Goal: Transaction & Acquisition: Purchase product/service

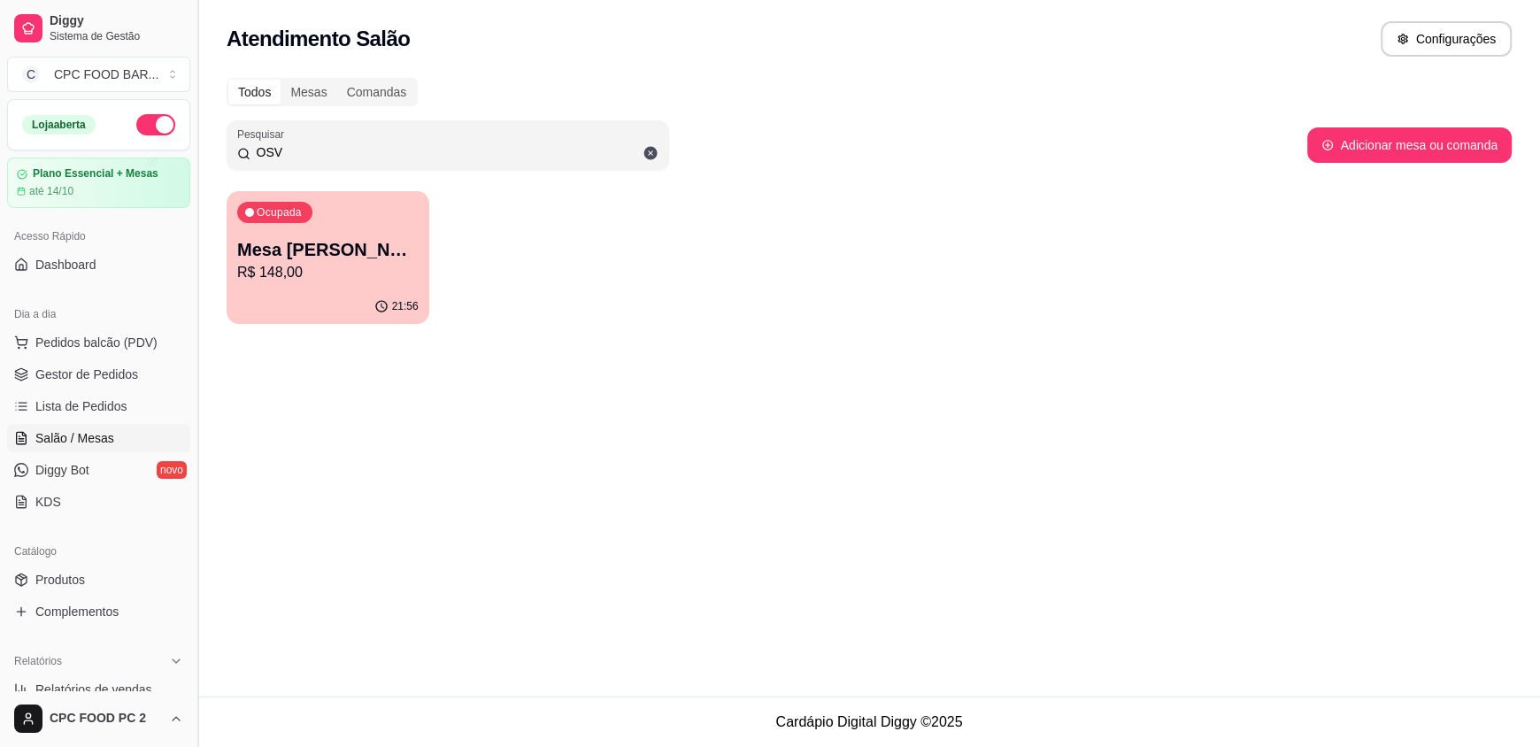
drag, startPoint x: 282, startPoint y: 151, endPoint x: 191, endPoint y: 118, distance: 97.2
click at [194, 133] on div "Diggy Sistema de Gestão C CPC FOOD BAR ... Loja aberta Plano Essencial + Mesas …" at bounding box center [770, 373] width 1540 height 747
type input "ENIO"
click at [344, 269] on p "R$ 8,00" at bounding box center [327, 272] width 181 height 21
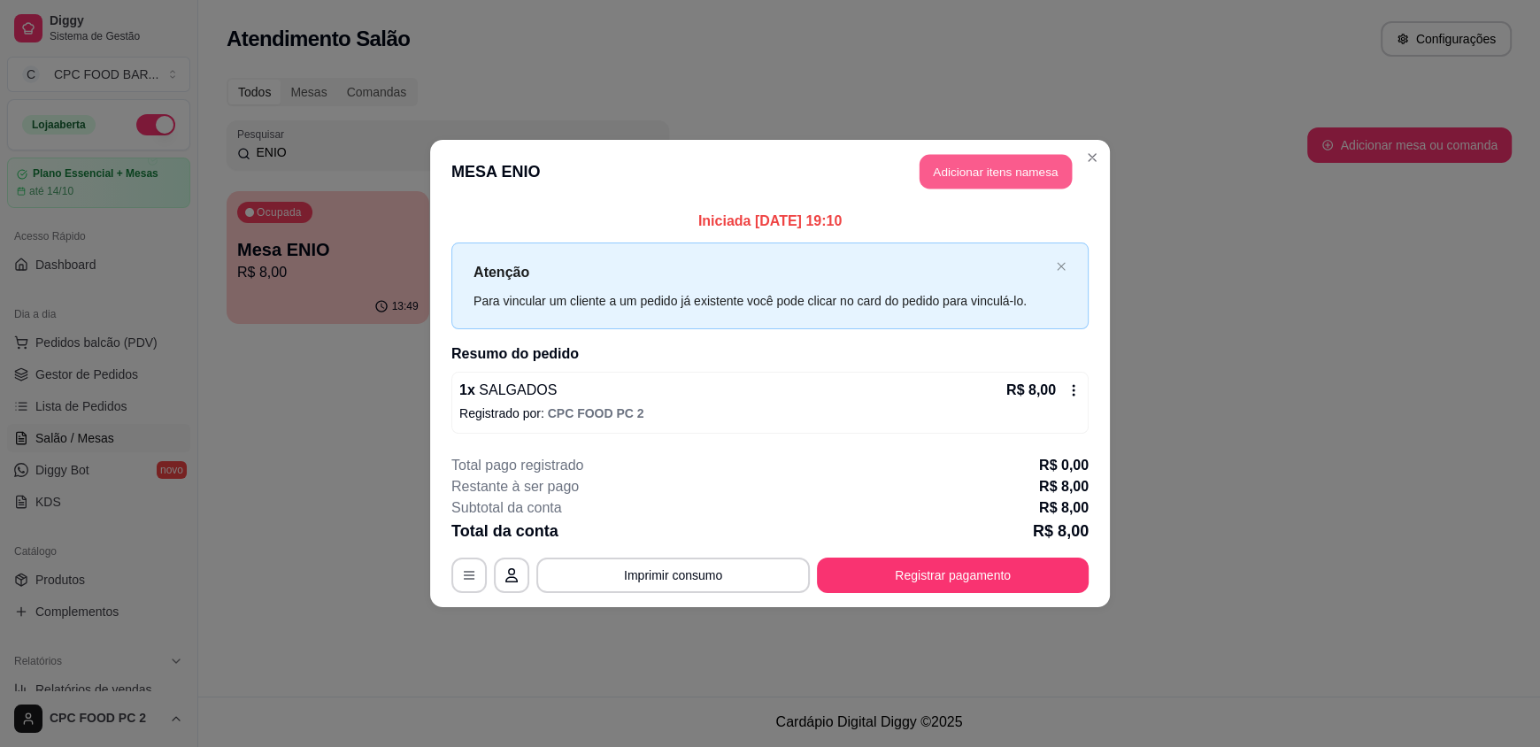
click at [980, 178] on button "Adicionar itens na mesa" at bounding box center [996, 172] width 152 height 35
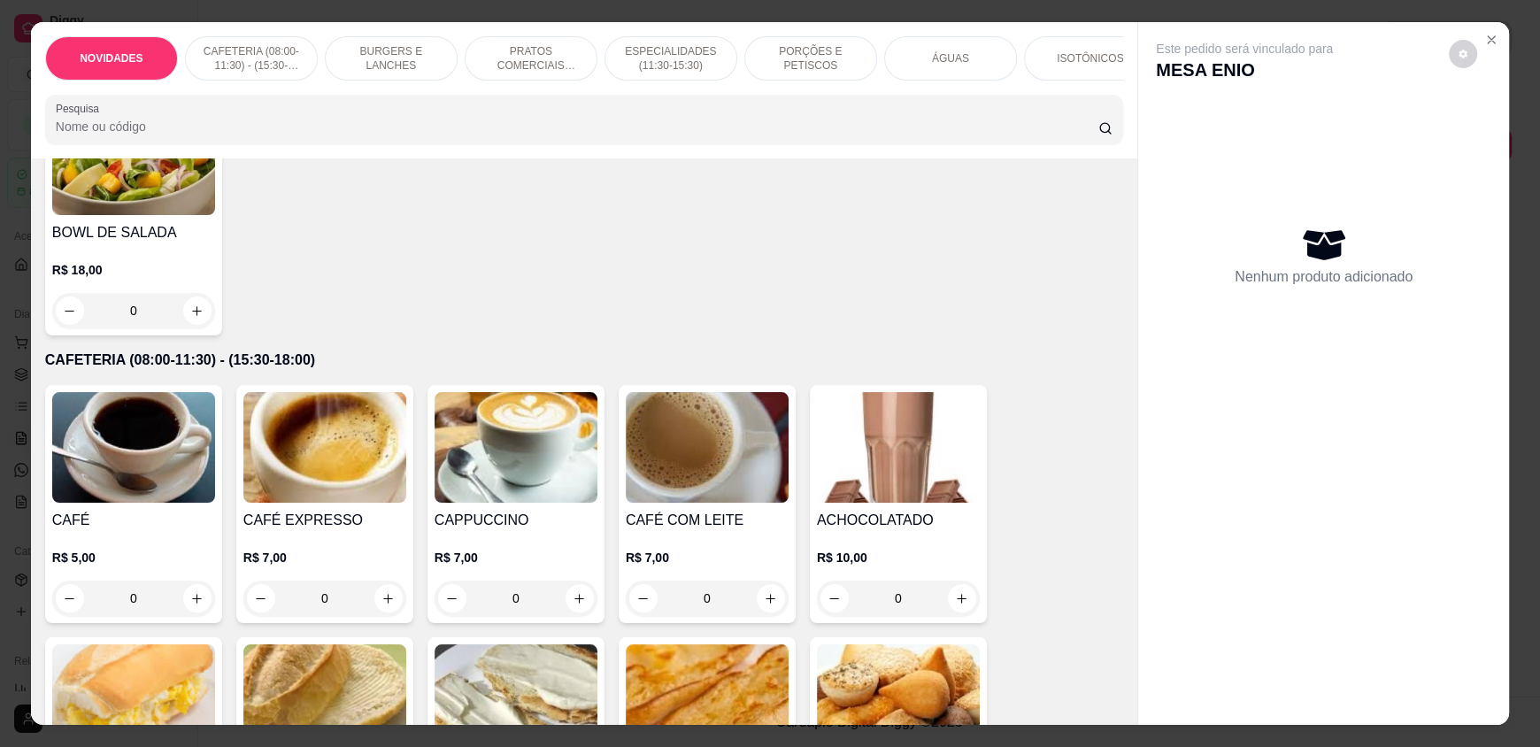
scroll to position [177, 0]
click at [183, 612] on button "increase-product-quantity" at bounding box center [197, 597] width 28 height 28
type input "1"
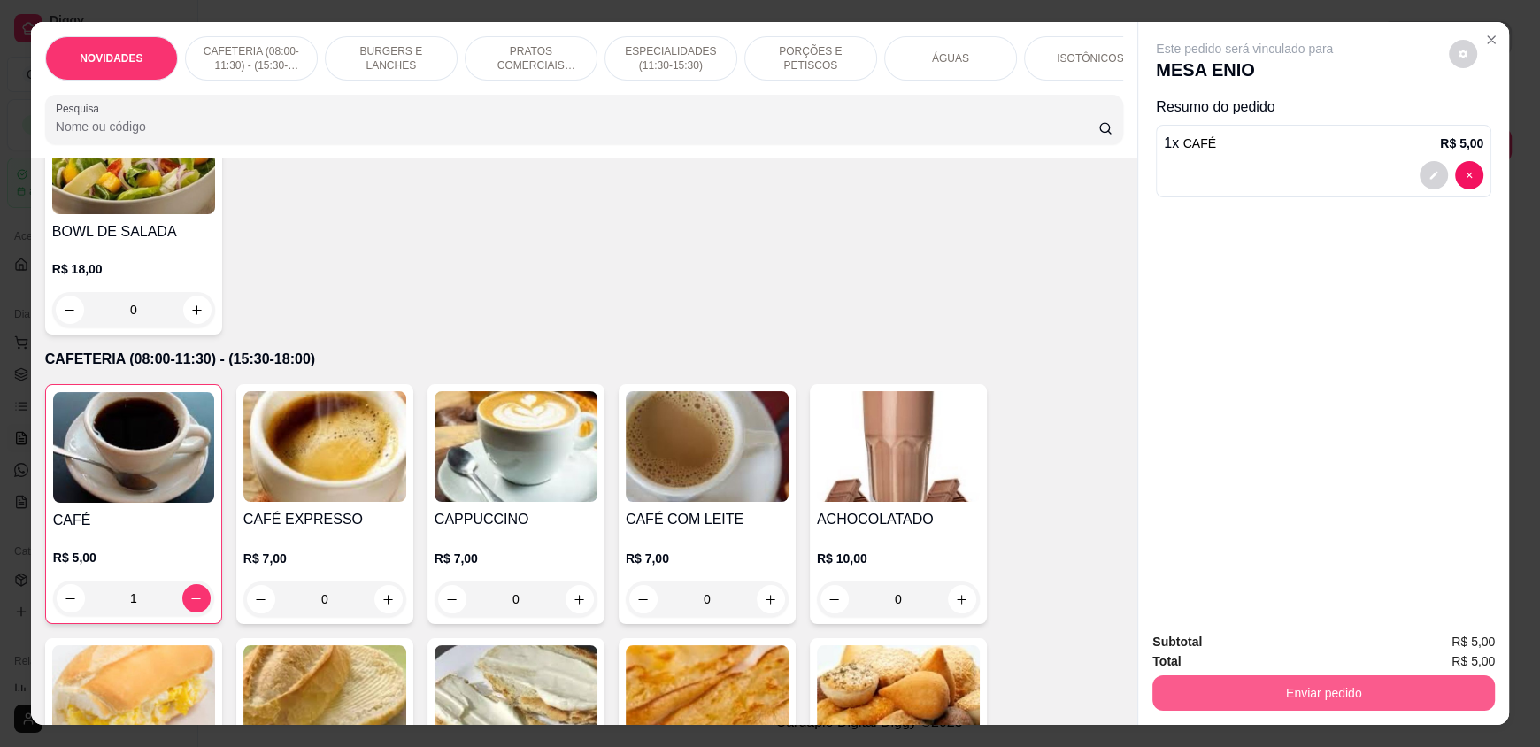
click at [1247, 691] on button "Enviar pedido" at bounding box center [1324, 692] width 343 height 35
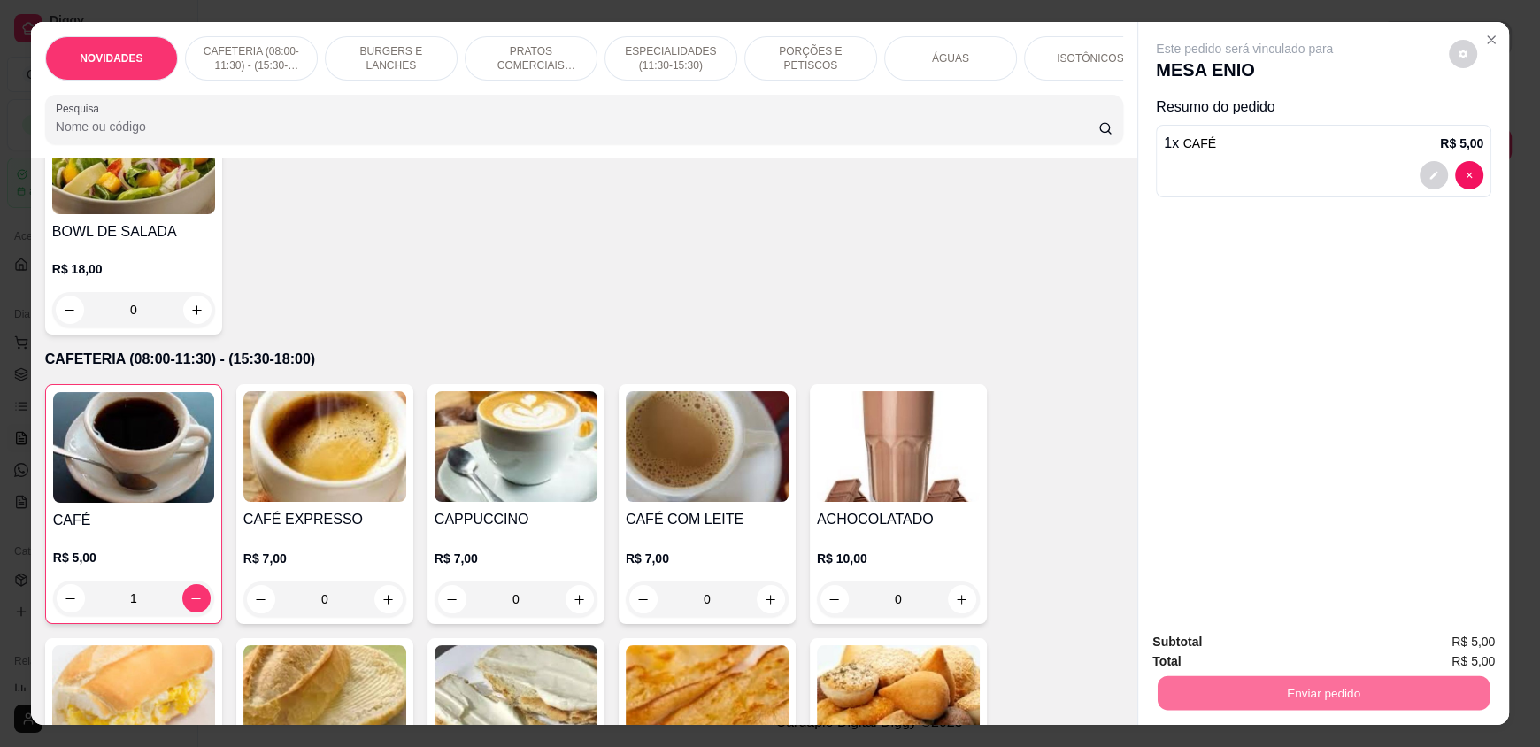
click at [1463, 649] on button "Enviar pedido" at bounding box center [1449, 649] width 97 height 33
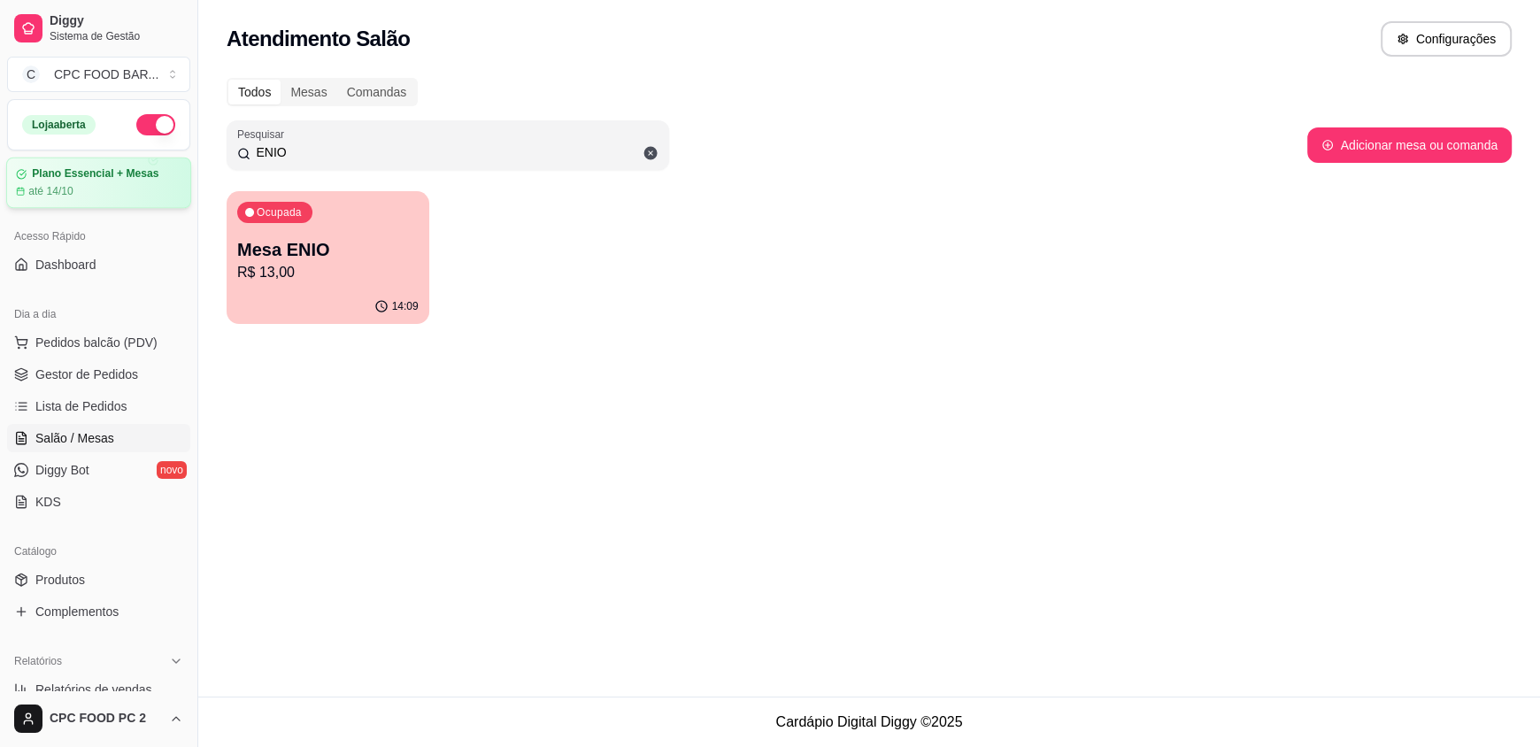
drag, startPoint x: 287, startPoint y: 152, endPoint x: 97, endPoint y: 159, distance: 189.6
click at [98, 159] on div "Diggy Sistema de Gestão C CPC FOOD BAR ... Loja aberta Plano Essencial + Mesas …" at bounding box center [770, 373] width 1540 height 747
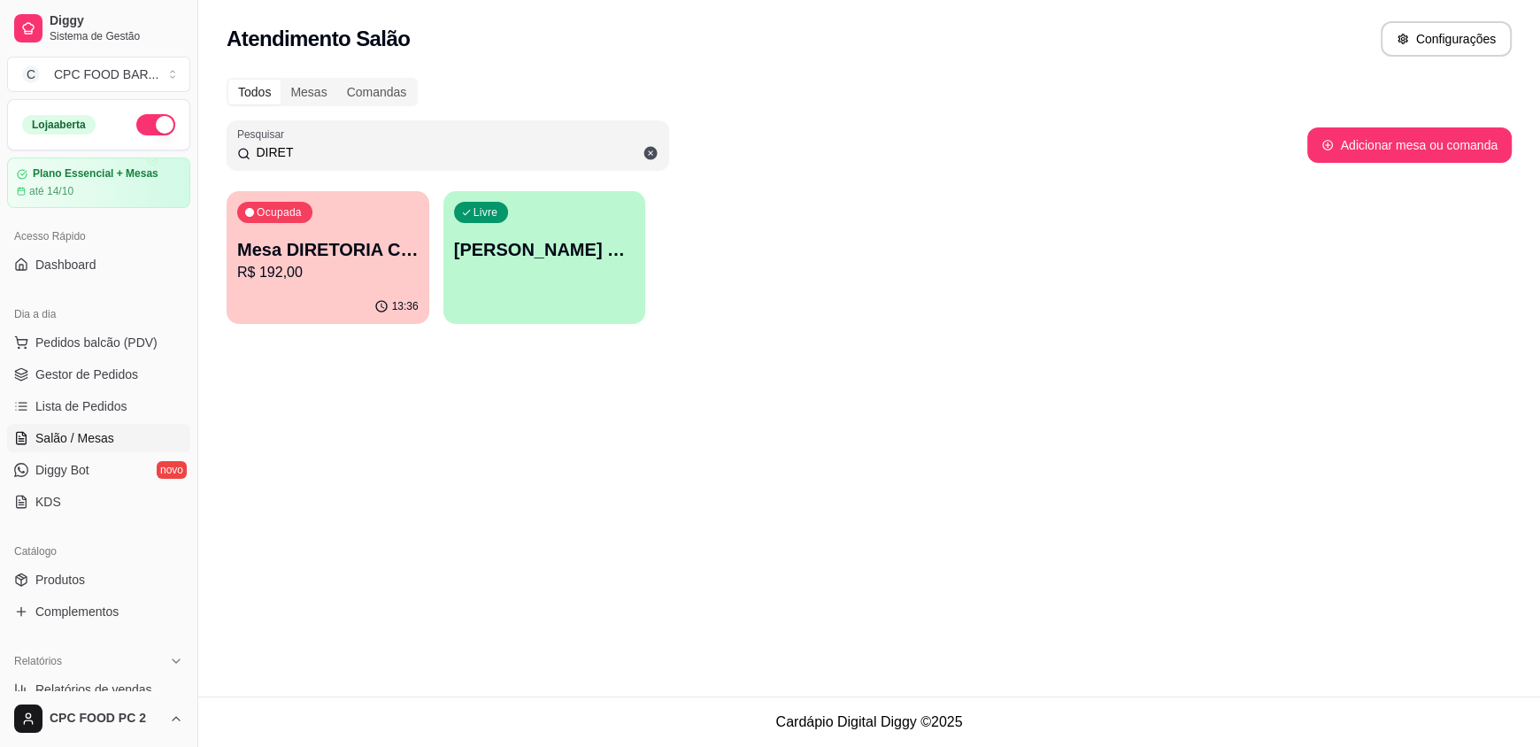
type input "DIRET"
click at [307, 251] on p "Mesa DIRETORIA CLUBE" at bounding box center [327, 249] width 181 height 25
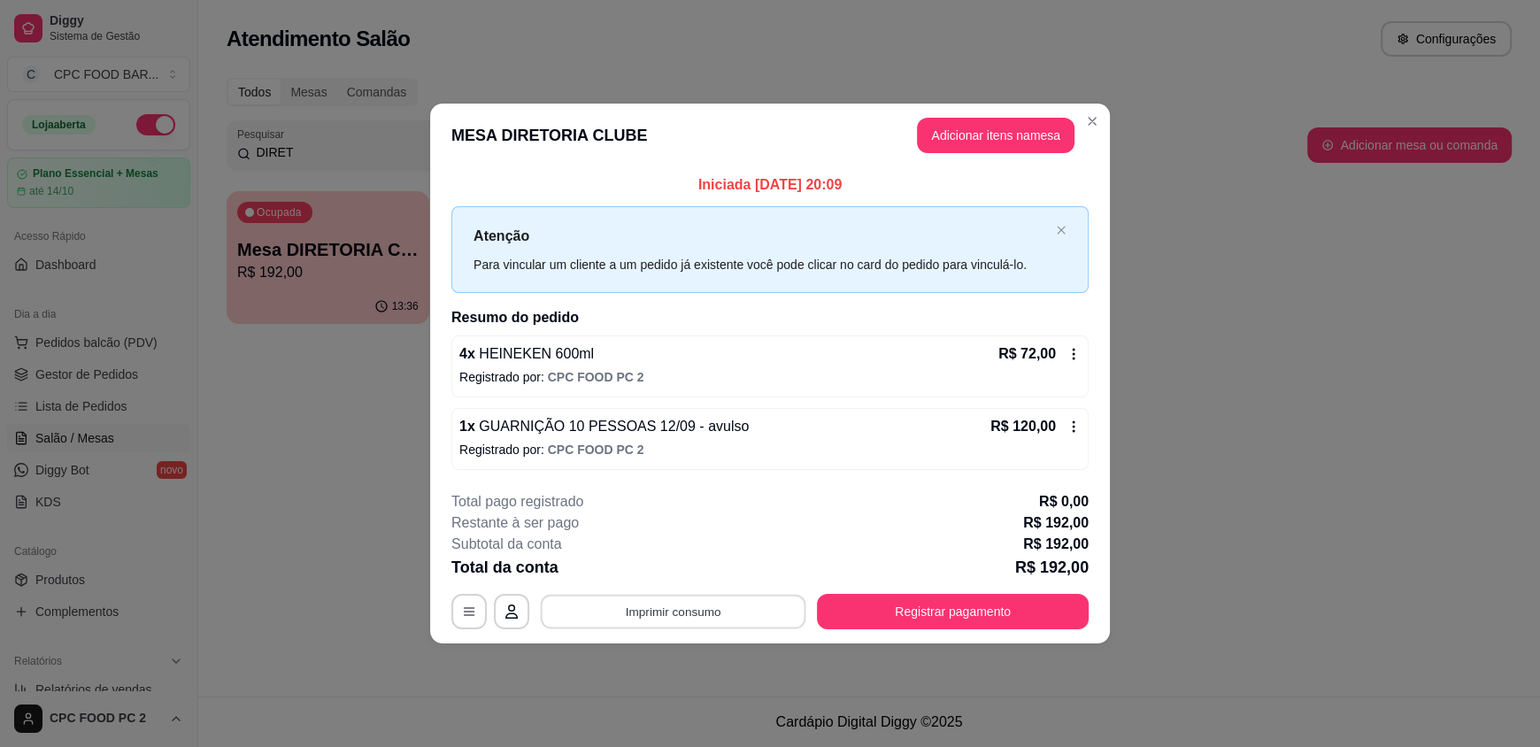
click at [648, 611] on button "Imprimir consumo" at bounding box center [674, 611] width 266 height 35
click at [673, 566] on button "IMPRESSORA" at bounding box center [678, 569] width 124 height 27
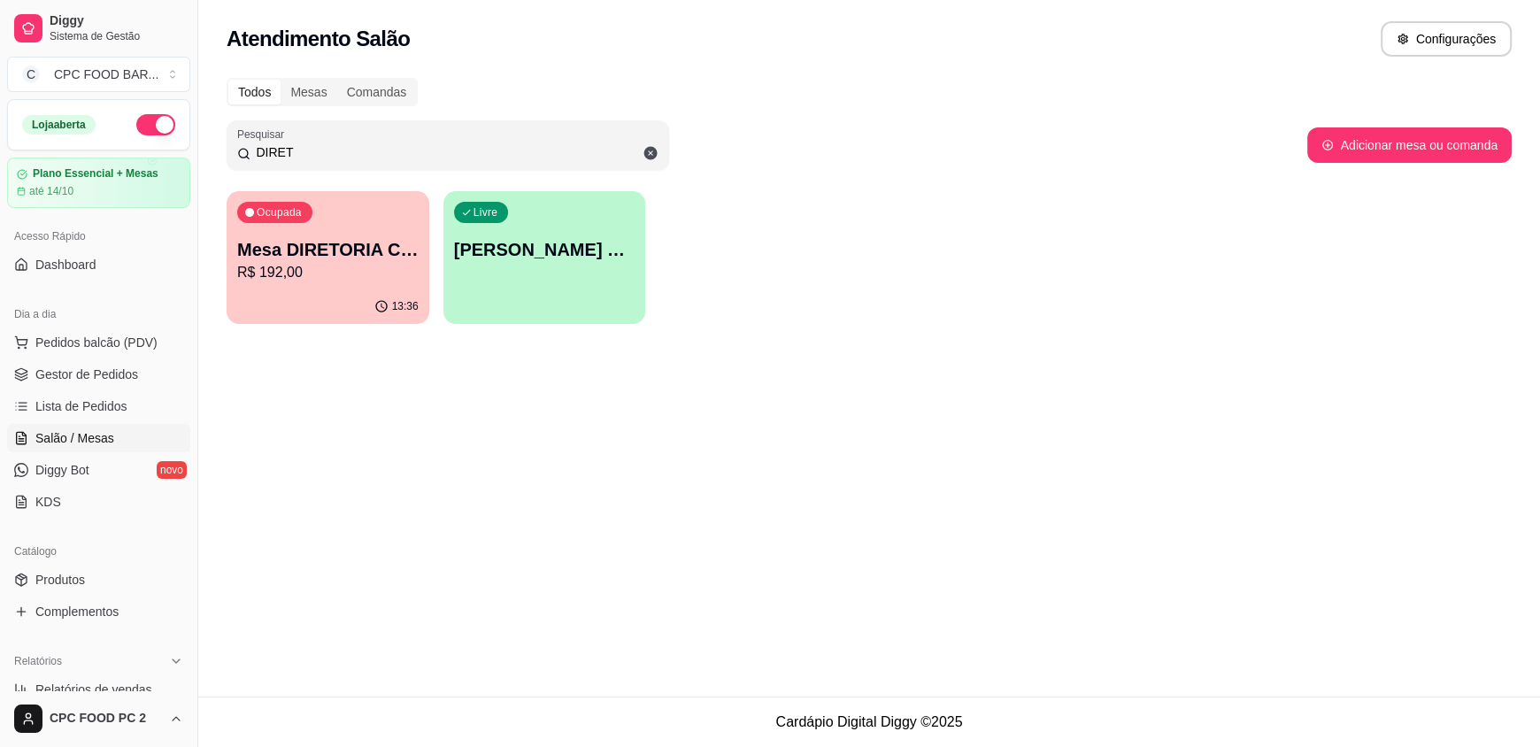
click at [322, 203] on div "Ocupada Mesa DIRETORIA CLUBE R$ 192,00" at bounding box center [328, 240] width 203 height 98
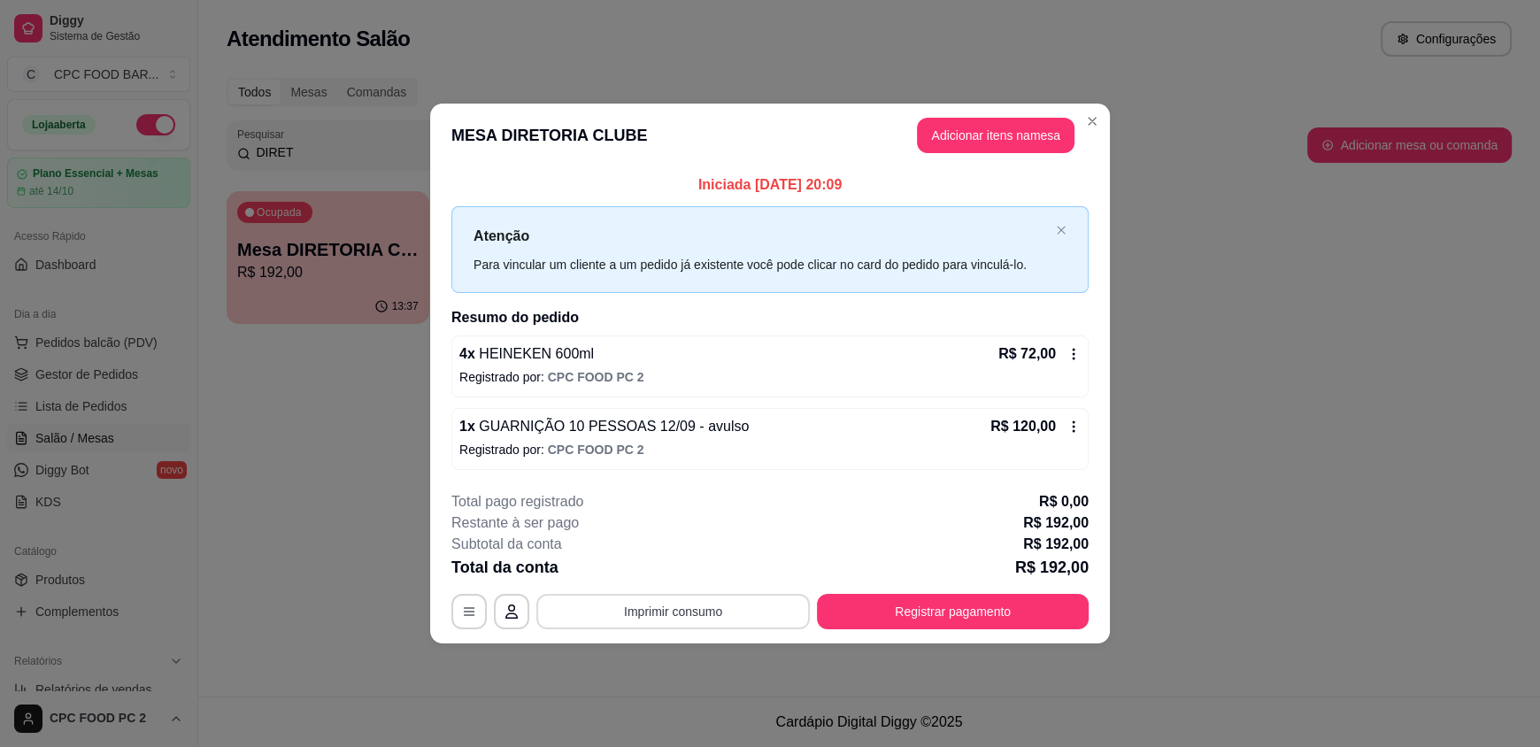
click at [685, 603] on button "Imprimir consumo" at bounding box center [673, 611] width 274 height 35
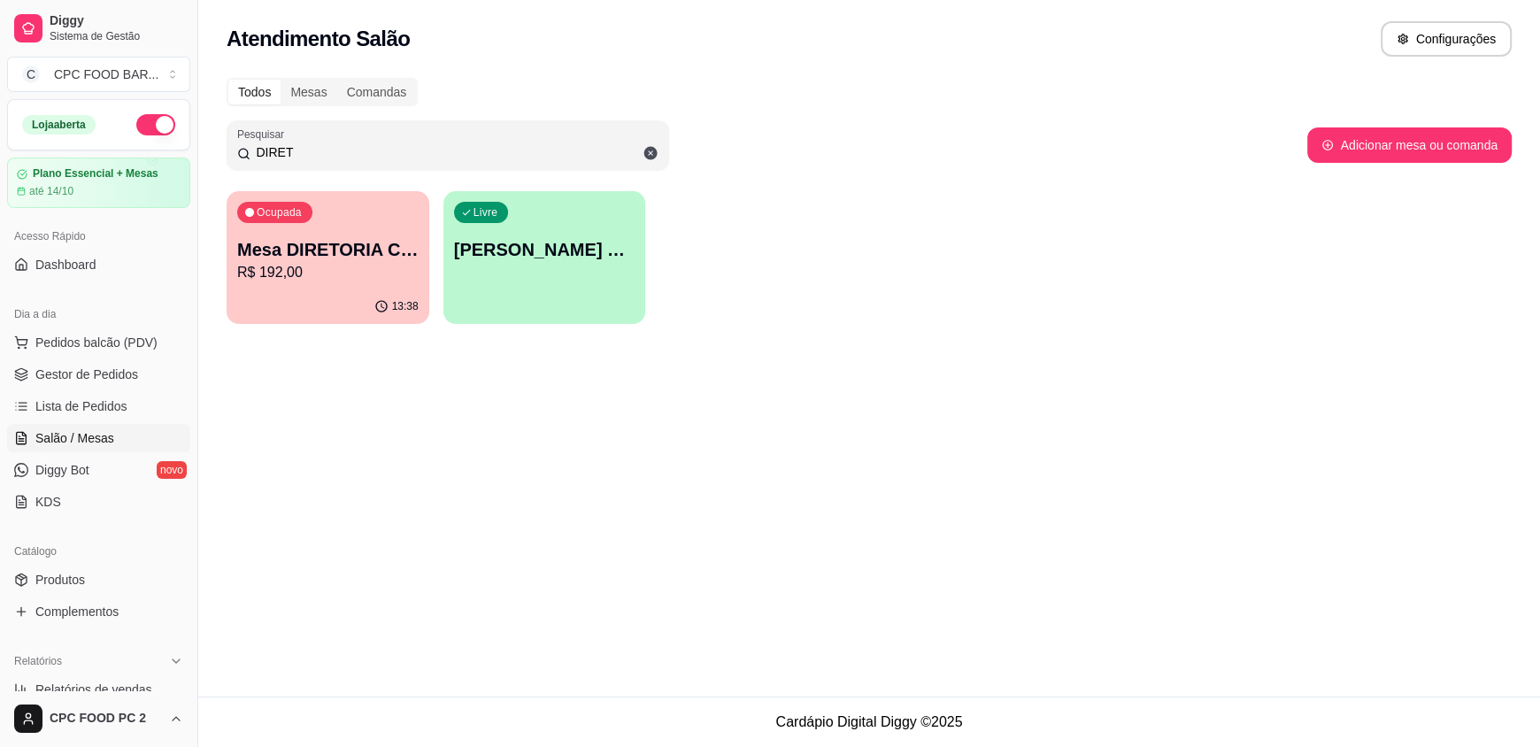
click at [359, 302] on div "13:38" at bounding box center [328, 306] width 203 height 35
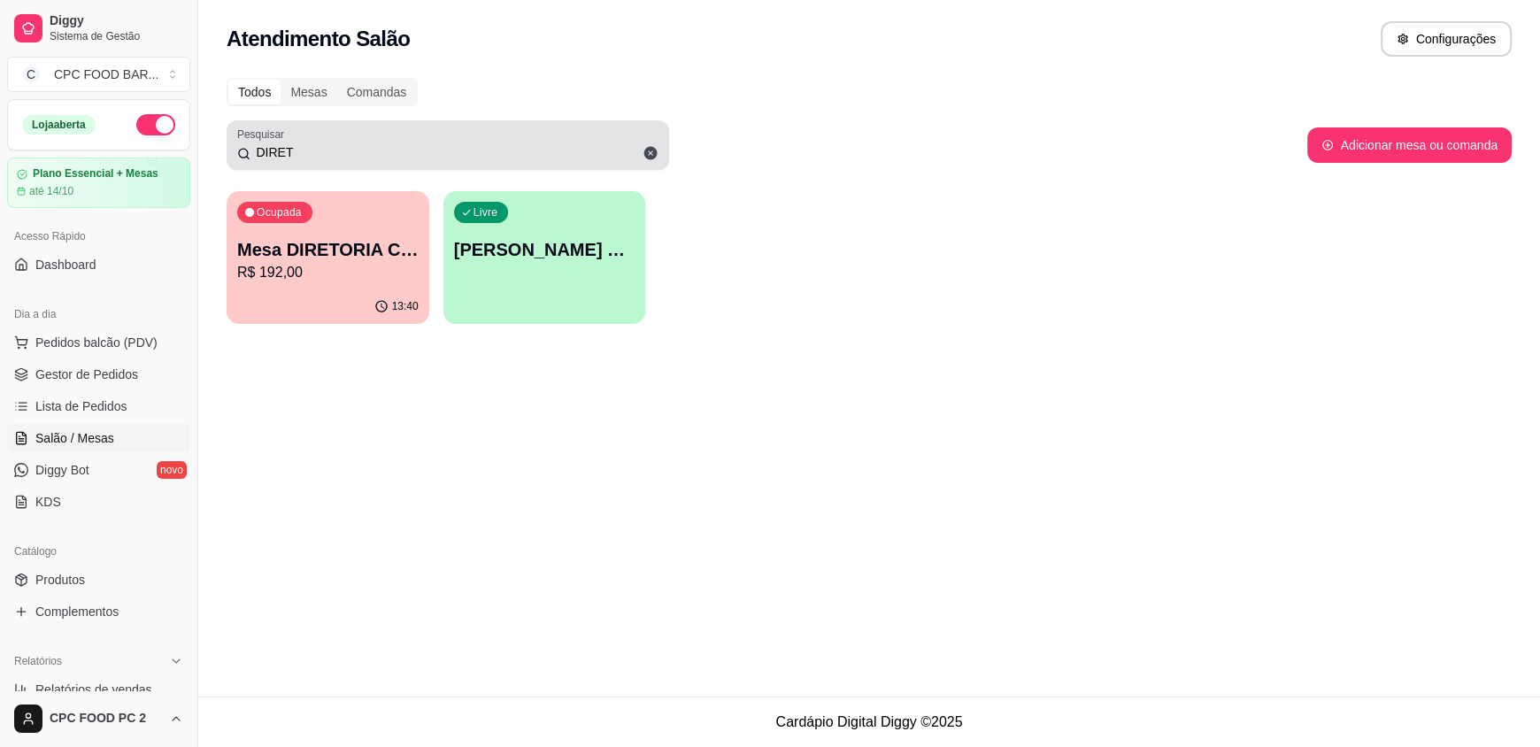
click at [650, 149] on icon at bounding box center [650, 153] width 13 height 13
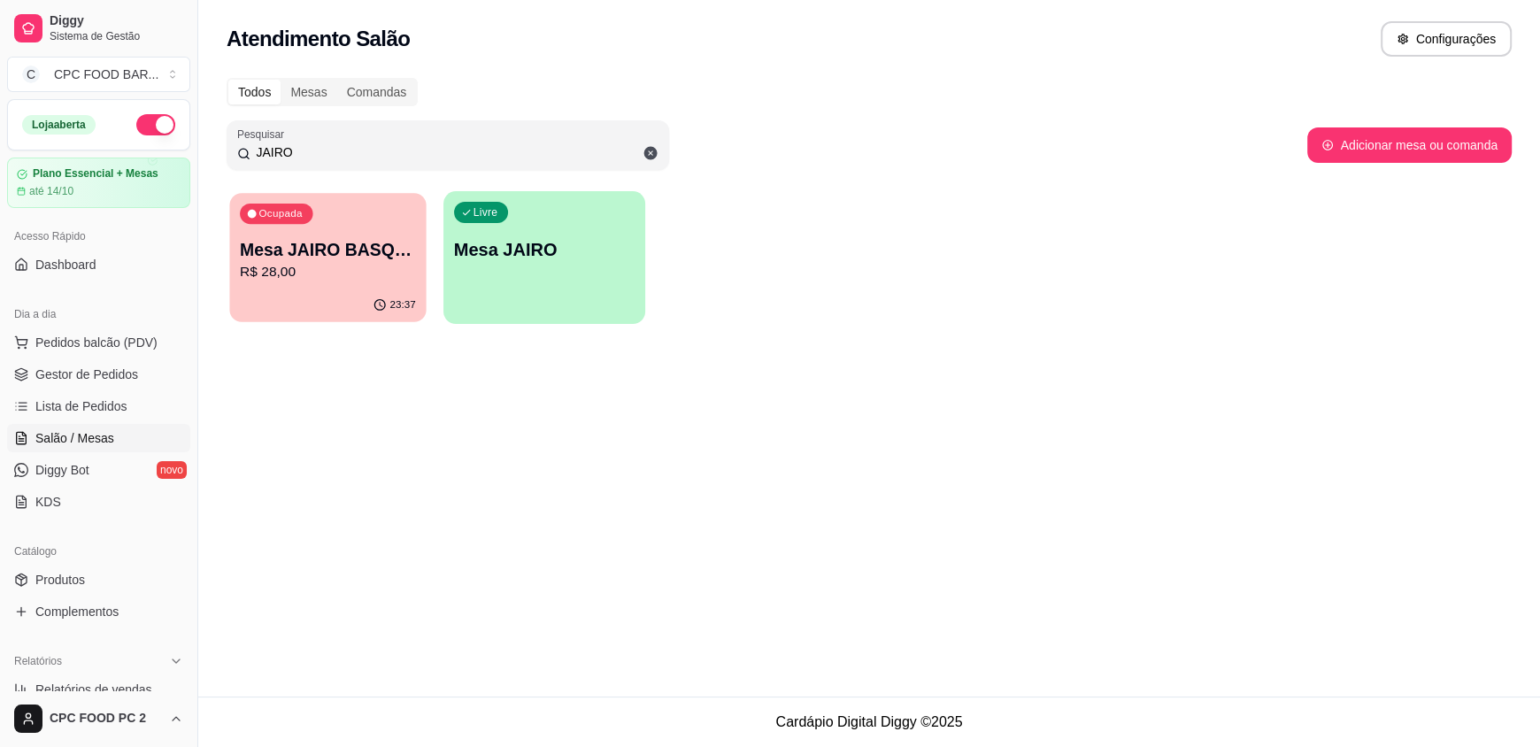
click at [362, 228] on div "Ocupada Mesa JAIRO BASQUETE R$ 28,00" at bounding box center [327, 241] width 197 height 96
drag, startPoint x: 243, startPoint y: 151, endPoint x: 184, endPoint y: 142, distance: 59.1
click at [184, 142] on div "Diggy Sistema de Gestão C CPC FOOD BAR ... Loja aberta Plano Essencial + Mesas …" at bounding box center [770, 373] width 1540 height 747
drag, startPoint x: 290, startPoint y: 148, endPoint x: 218, endPoint y: 140, distance: 73.0
click at [218, 143] on div "Todos Mesas Comandas Pesquisar JAIRO Adicionar mesa ou comanda Ocupada Mesa JAI…" at bounding box center [869, 206] width 1342 height 278
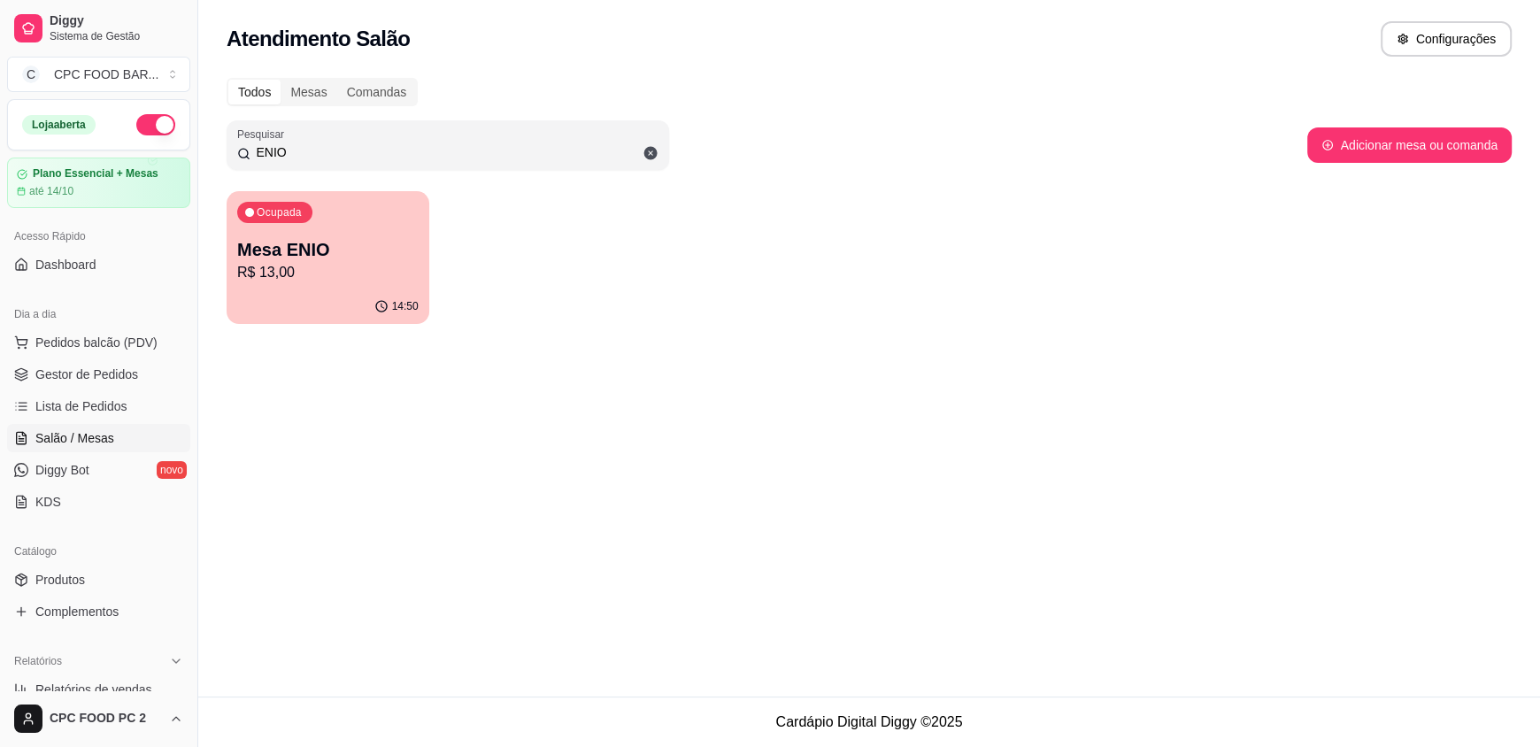
type input "ENIO"
click at [320, 273] on p "R$ 13,00" at bounding box center [327, 272] width 181 height 21
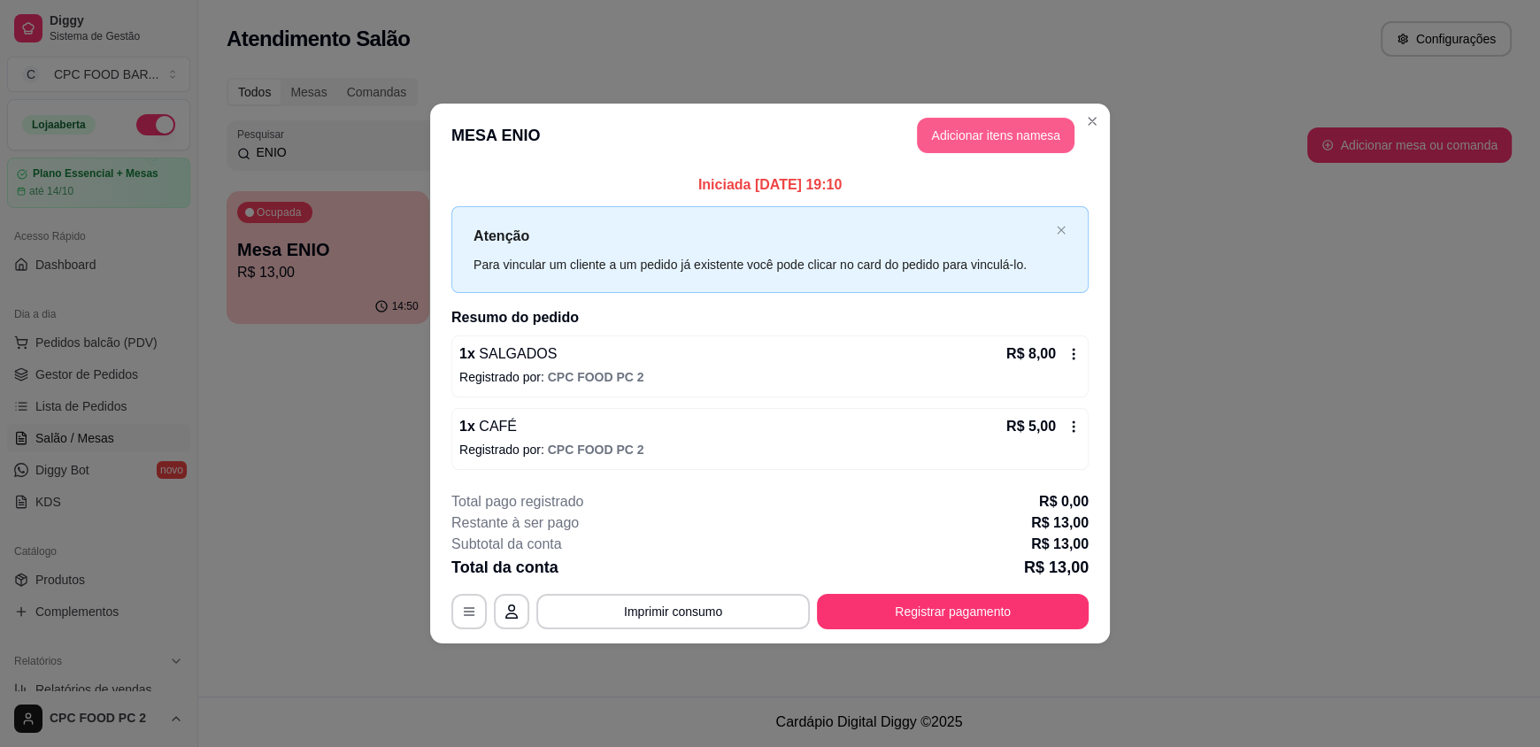
click at [970, 133] on button "Adicionar itens na mesa" at bounding box center [996, 135] width 158 height 35
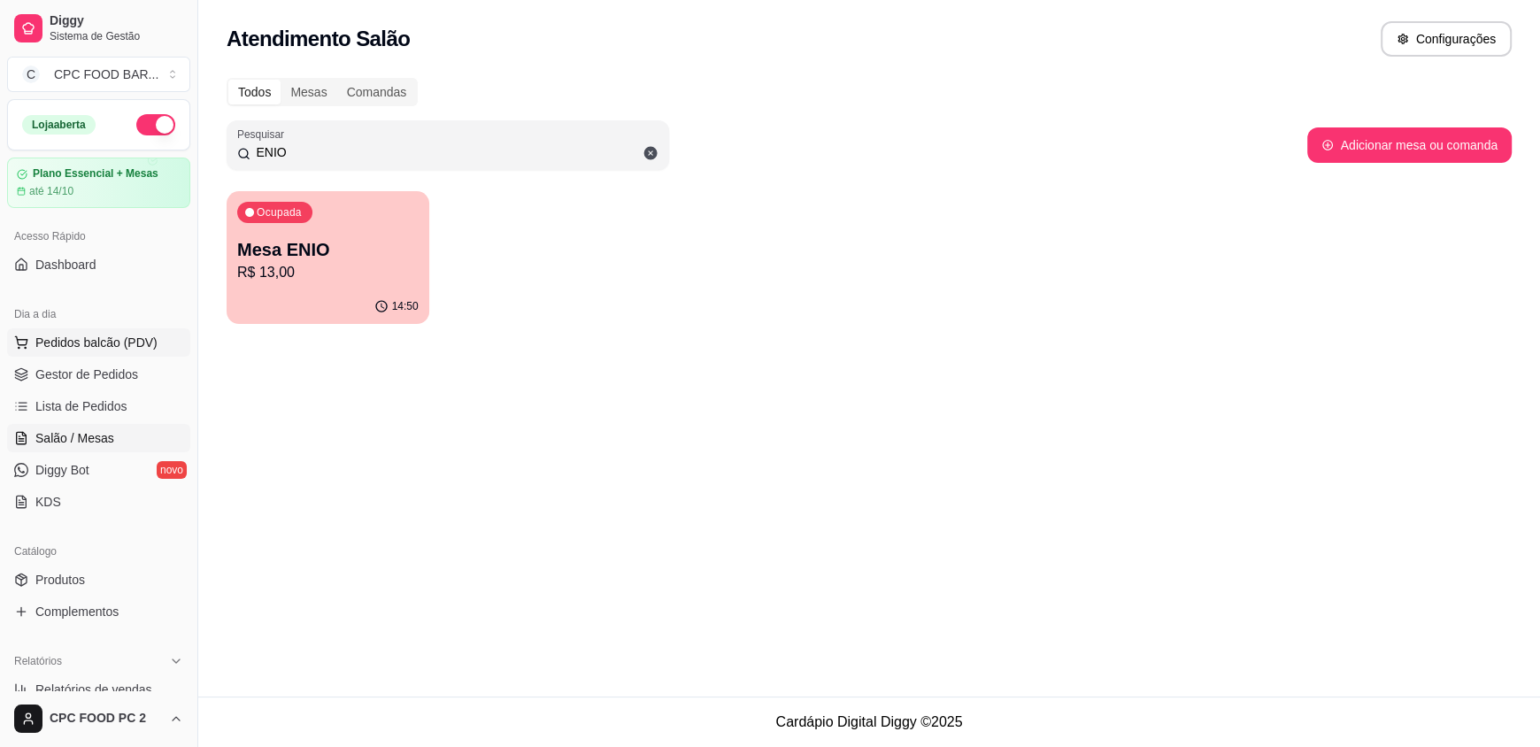
click at [71, 340] on span "Pedidos balcão (PDV)" at bounding box center [96, 343] width 122 height 18
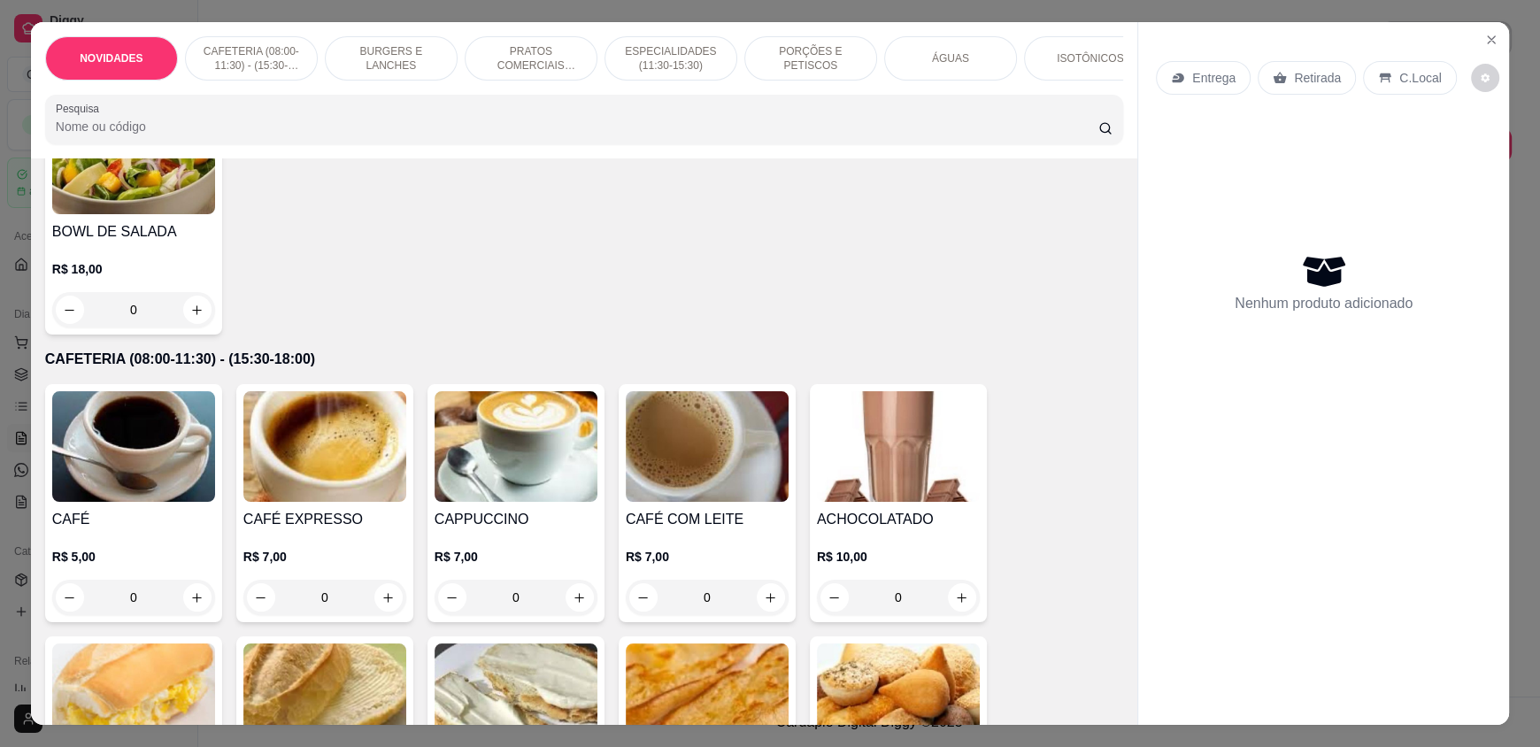
scroll to position [265, 0]
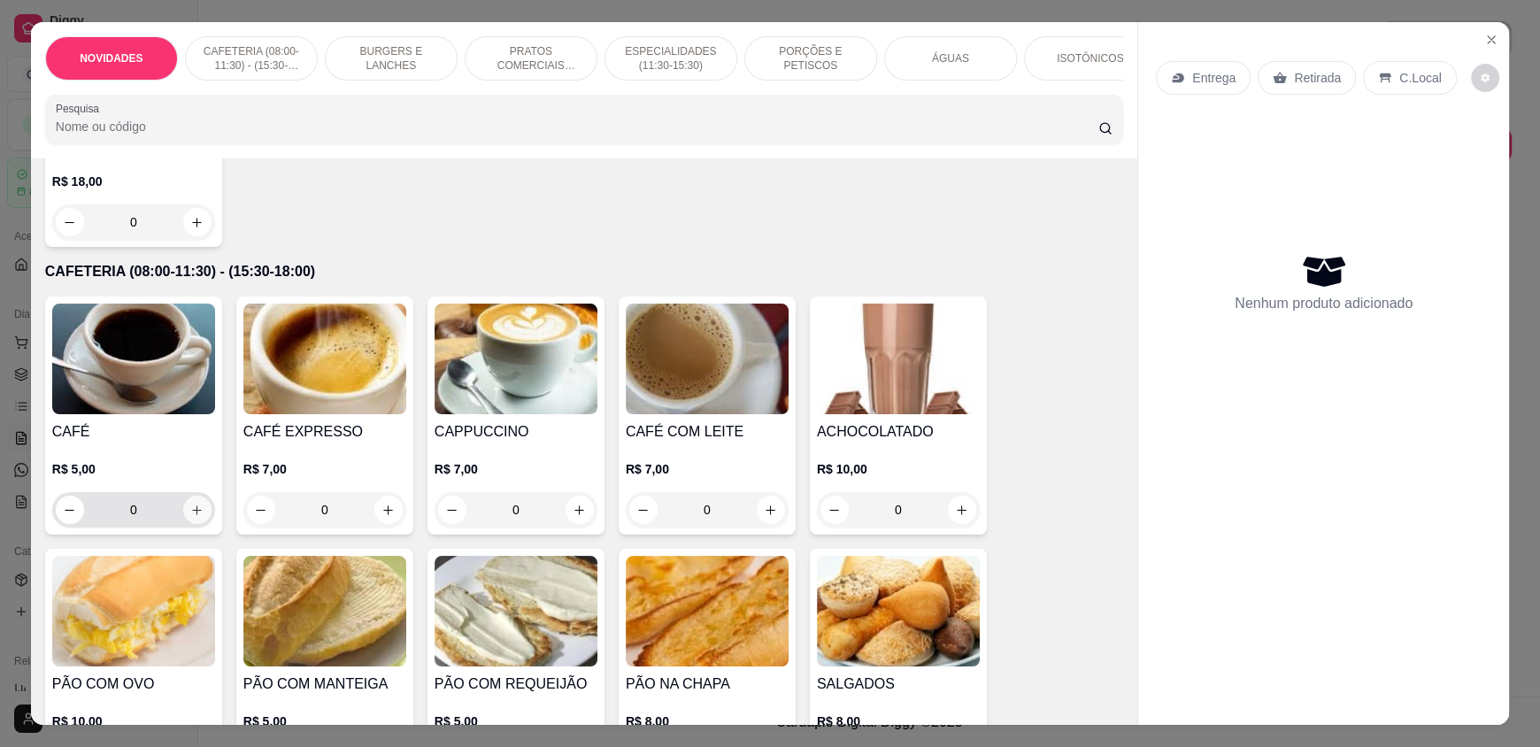
click at [190, 517] on icon "increase-product-quantity" at bounding box center [196, 510] width 13 height 13
type input "1"
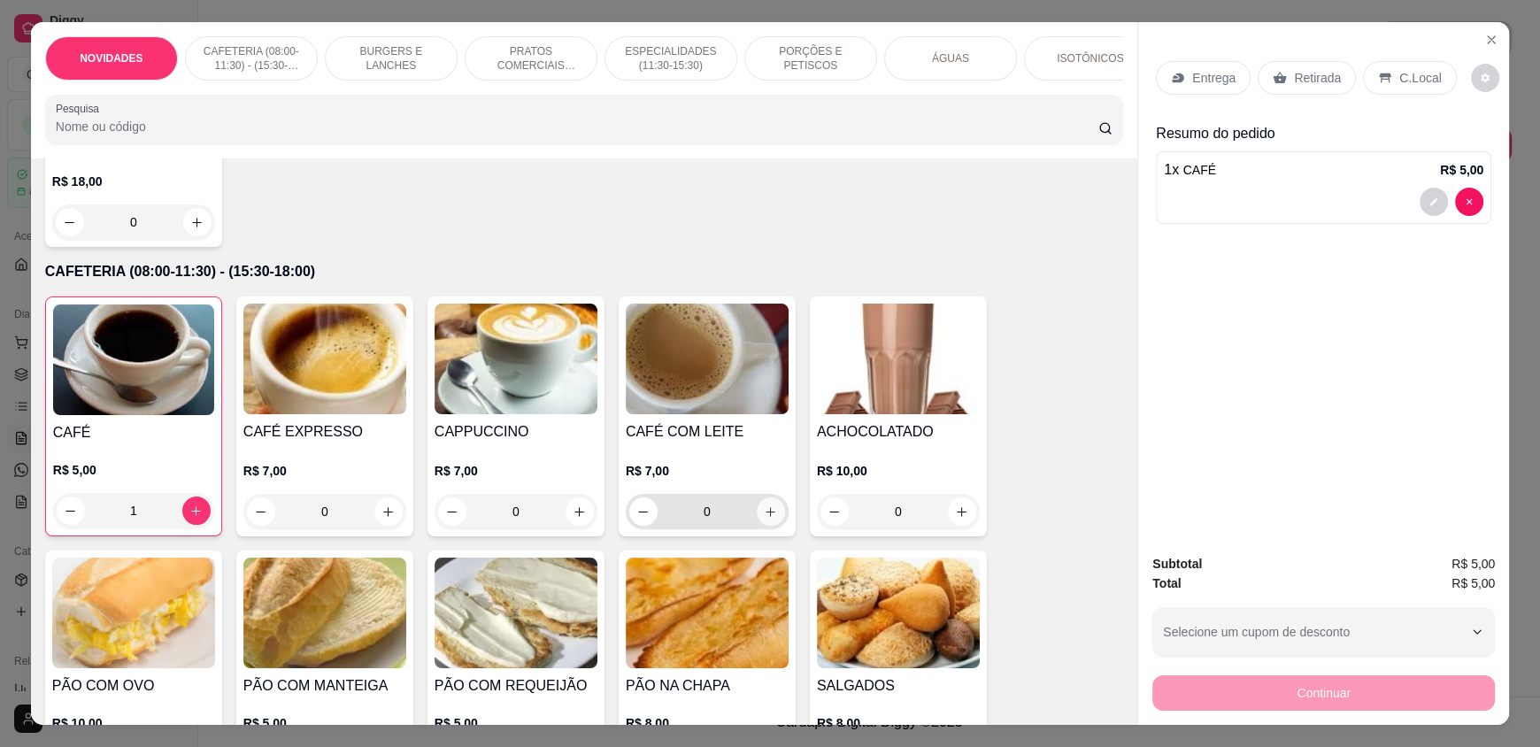
click at [764, 519] on icon "increase-product-quantity" at bounding box center [770, 512] width 13 height 13
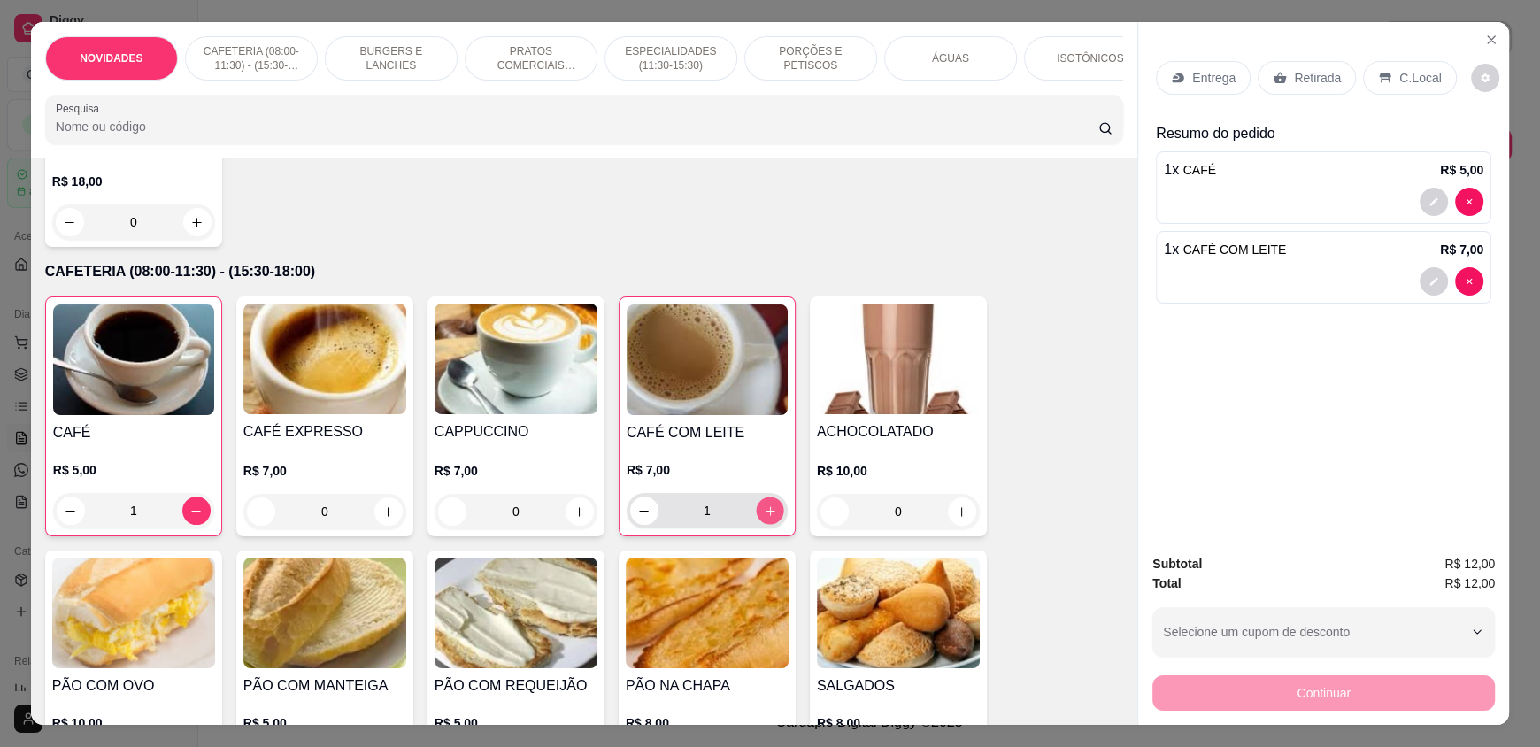
click at [764, 518] on icon "increase-product-quantity" at bounding box center [770, 511] width 13 height 13
type input "2"
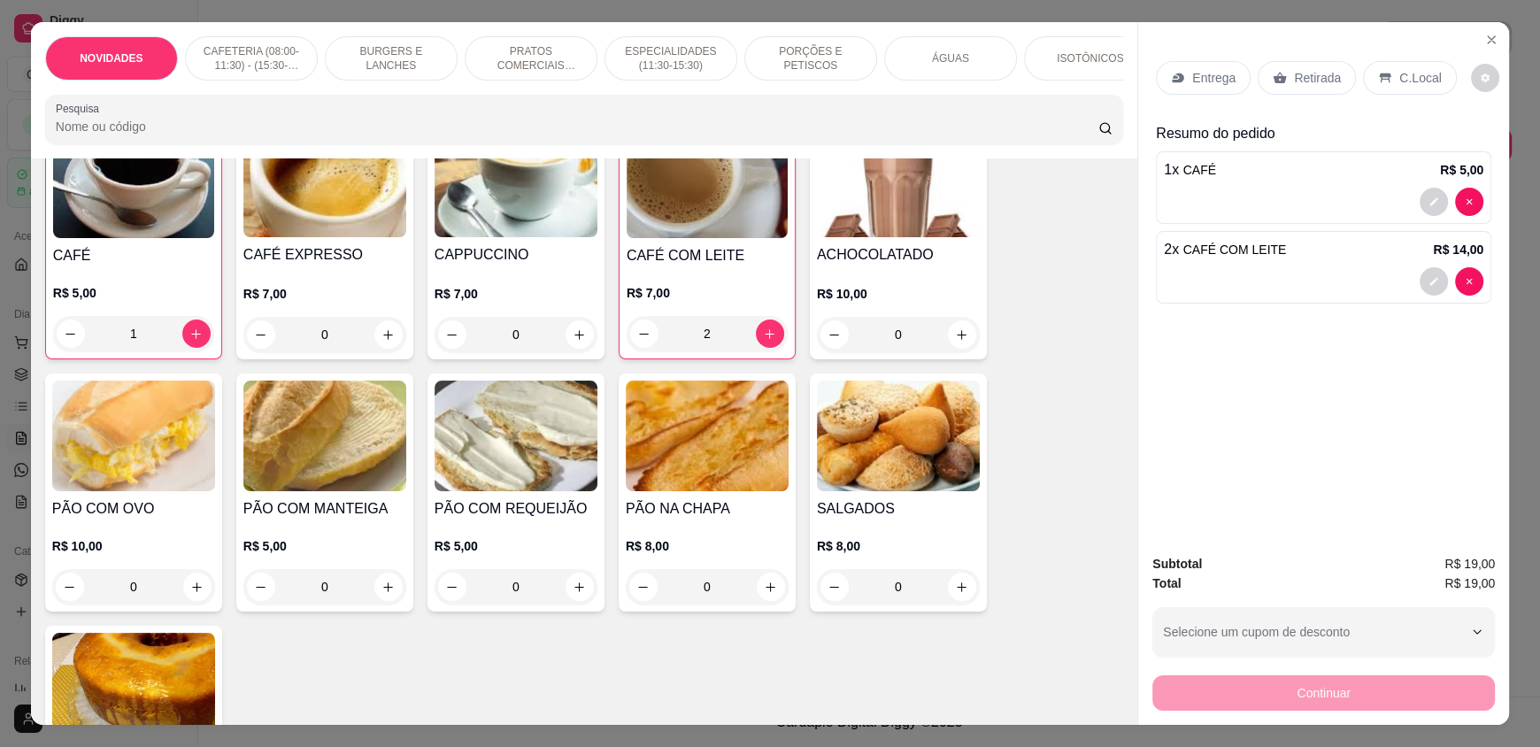
scroll to position [442, 0]
click at [768, 594] on icon "increase-product-quantity" at bounding box center [771, 587] width 13 height 13
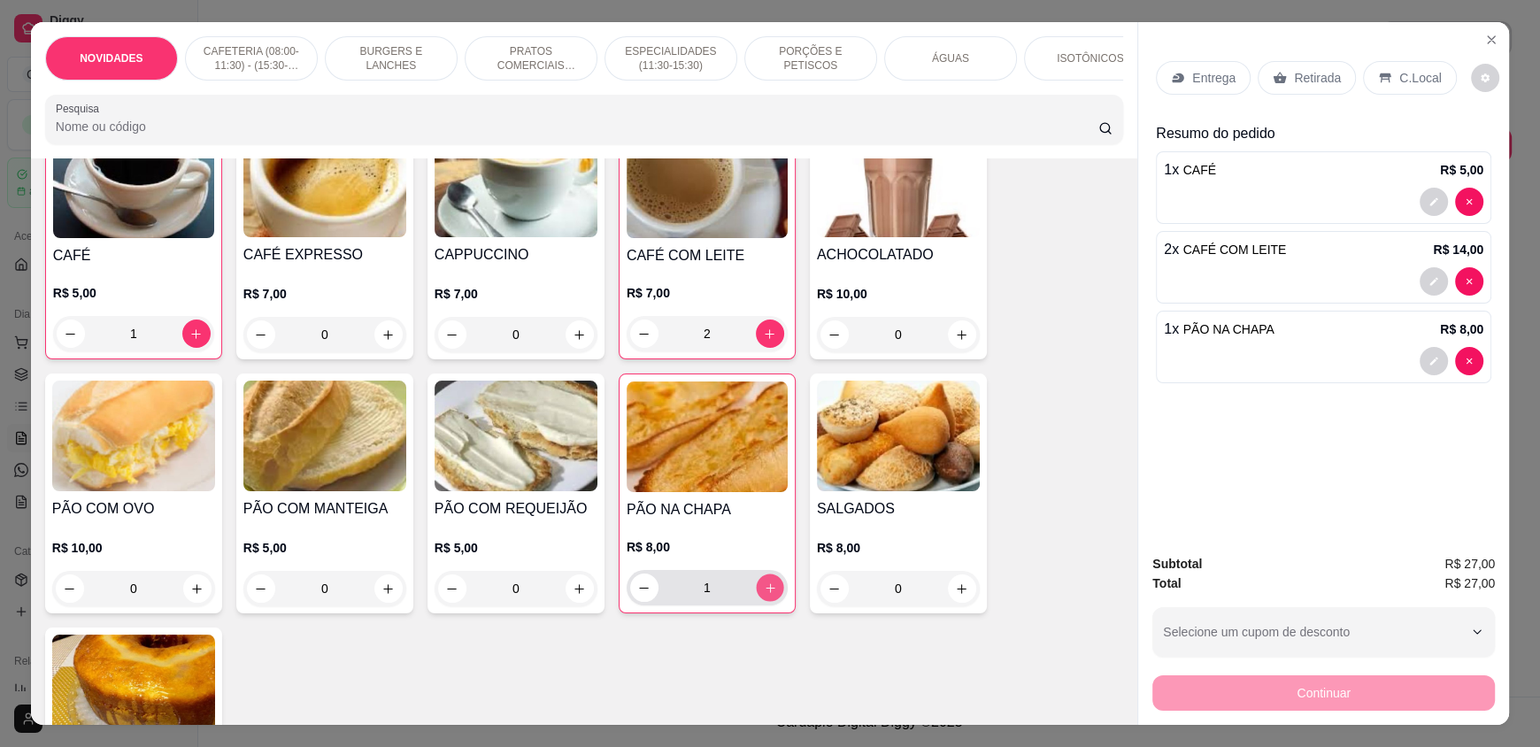
click at [768, 595] on icon "increase-product-quantity" at bounding box center [770, 588] width 13 height 13
type input "2"
click at [1386, 72] on div "C.Local" at bounding box center [1409, 78] width 93 height 34
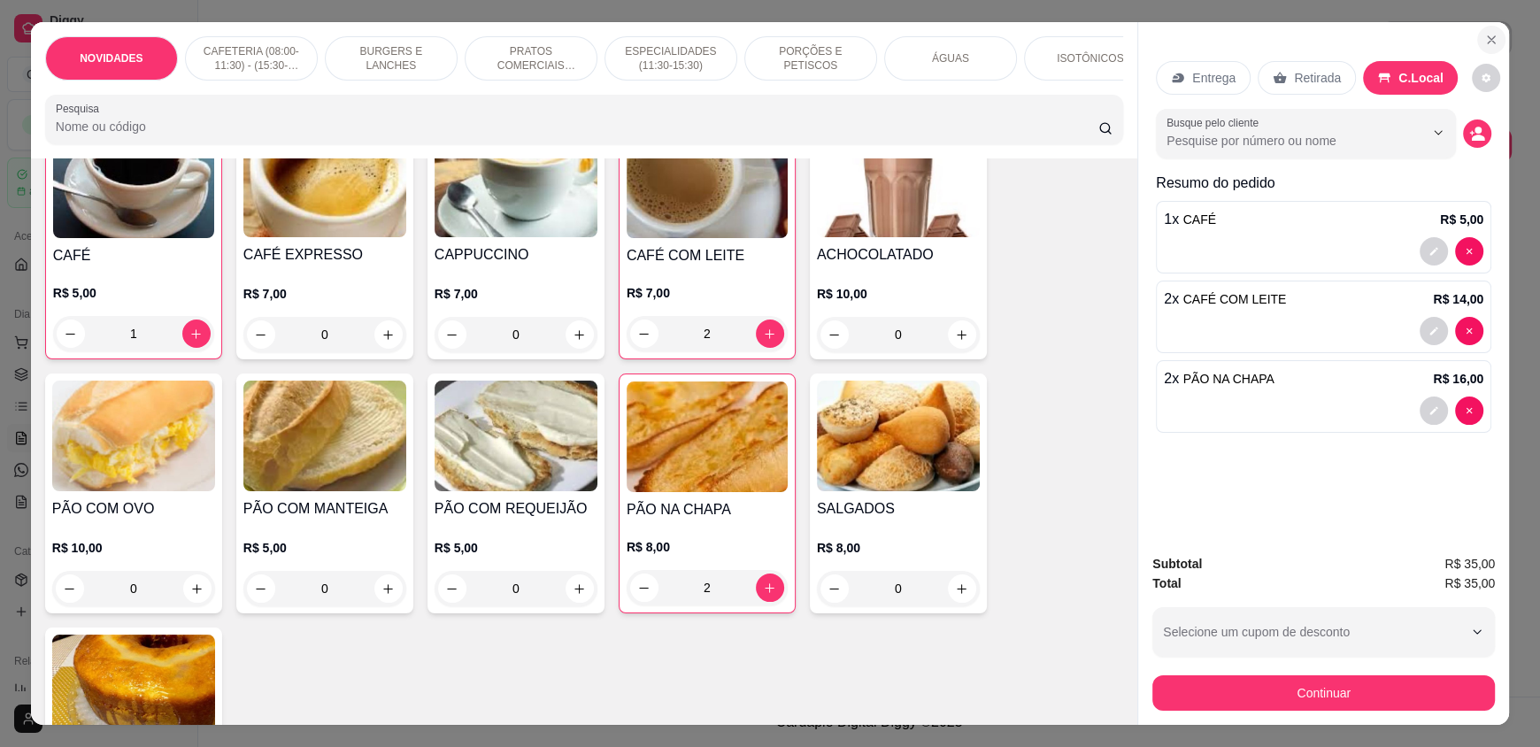
click at [1488, 37] on icon "Close" at bounding box center [1492, 40] width 14 height 14
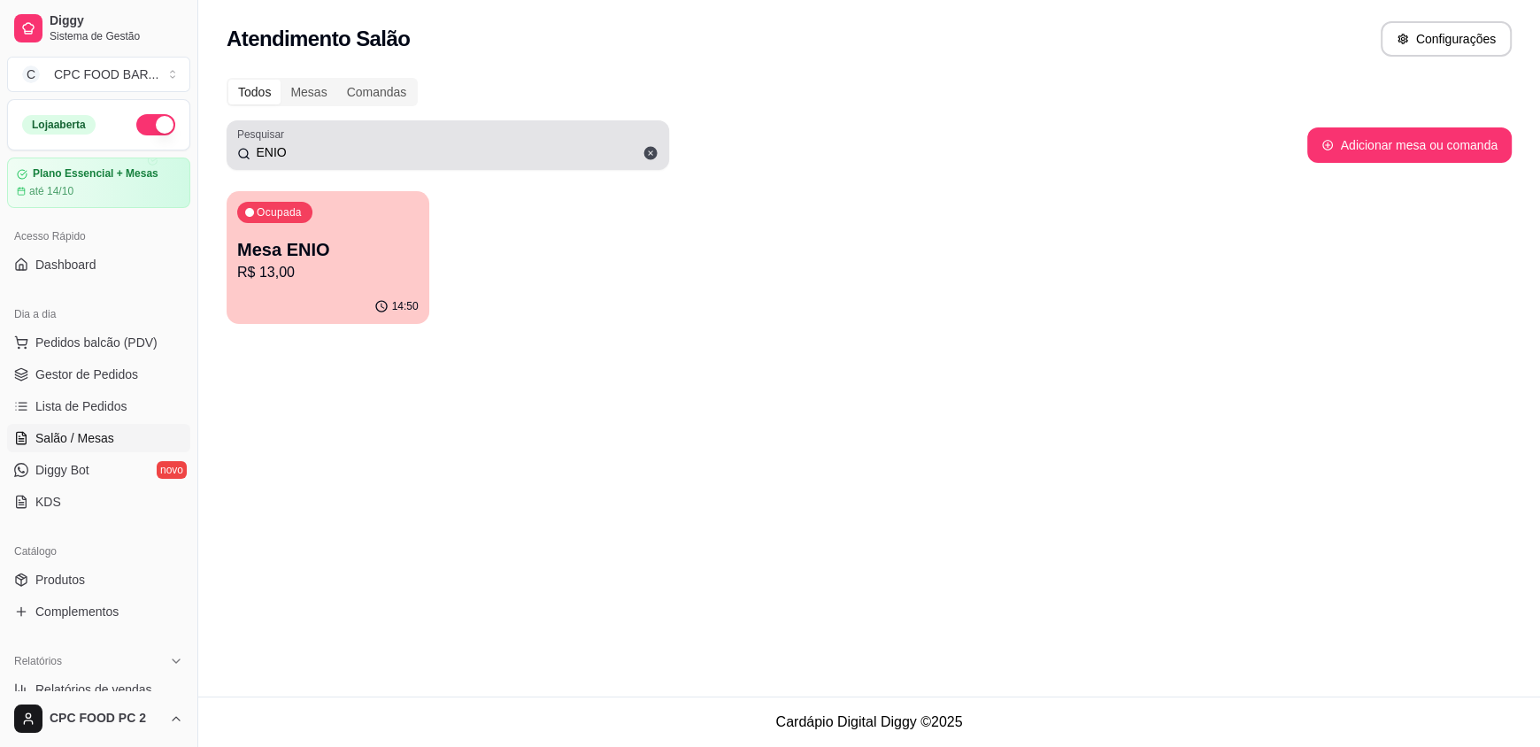
click at [645, 157] on icon at bounding box center [650, 153] width 13 height 13
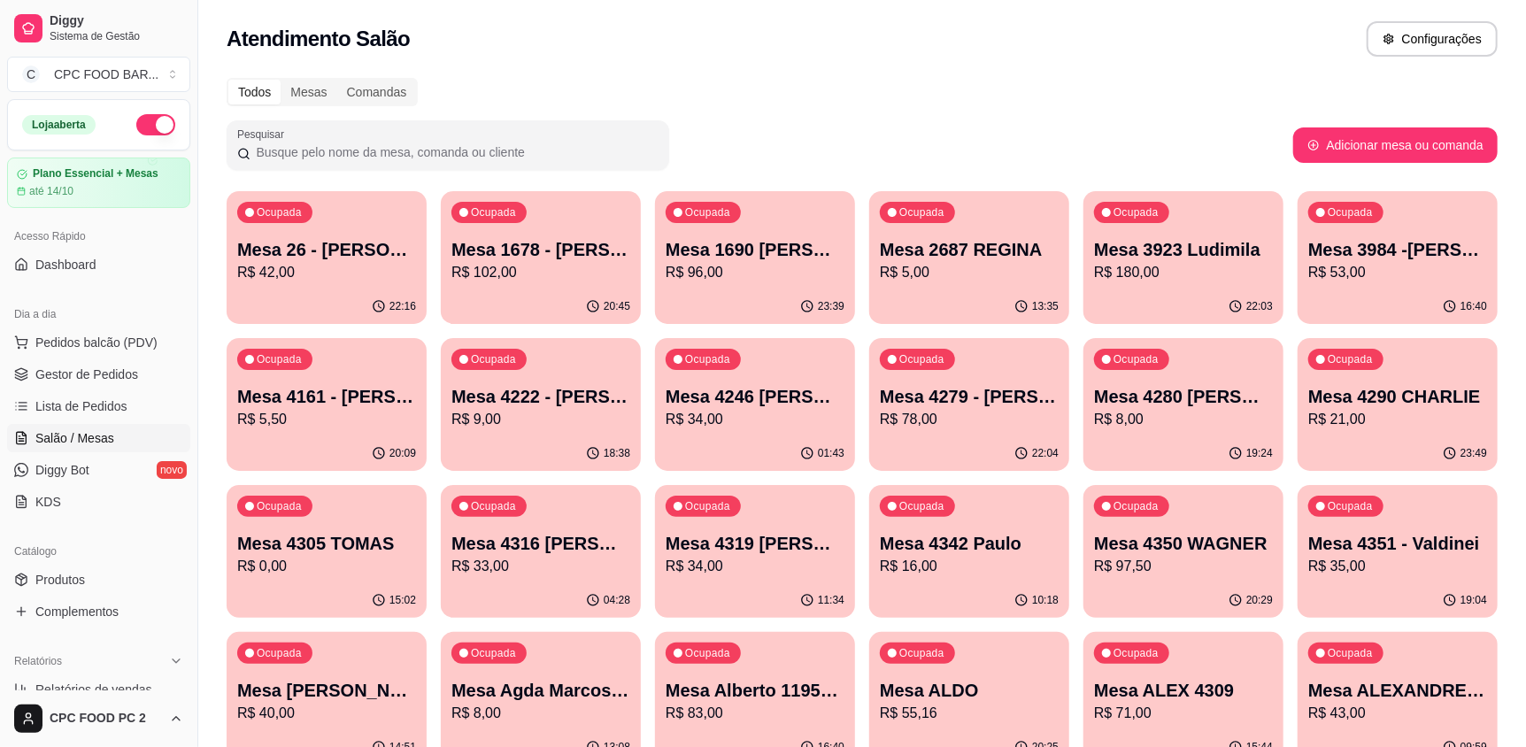
click at [646, 148] on input "Pesquisar" at bounding box center [455, 152] width 408 height 18
click at [641, 150] on input "Pesquisar" at bounding box center [455, 152] width 408 height 18
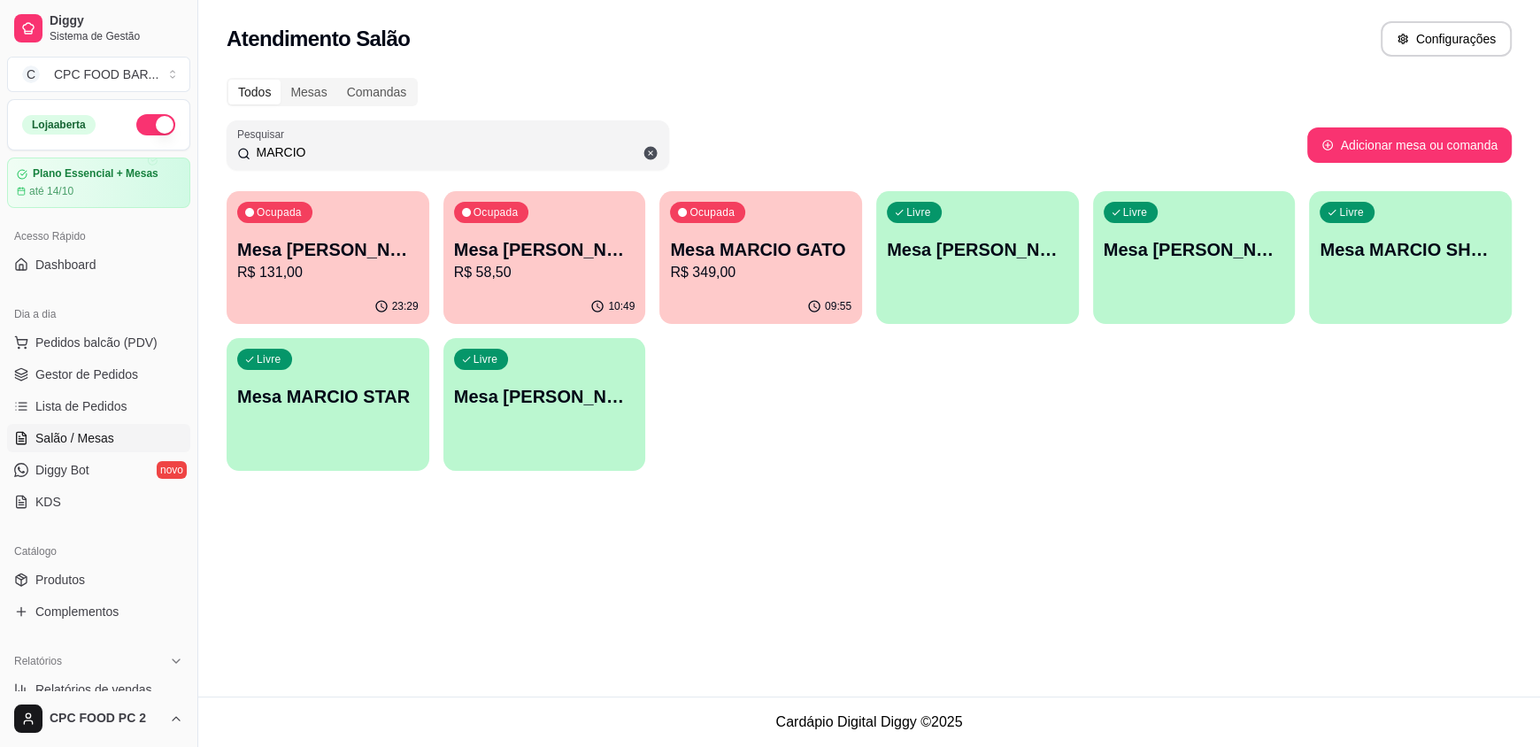
type input "MARCIO"
click at [858, 226] on div "Ocupada Mesa MARCIO GATO R$ 349,00" at bounding box center [761, 241] width 197 height 96
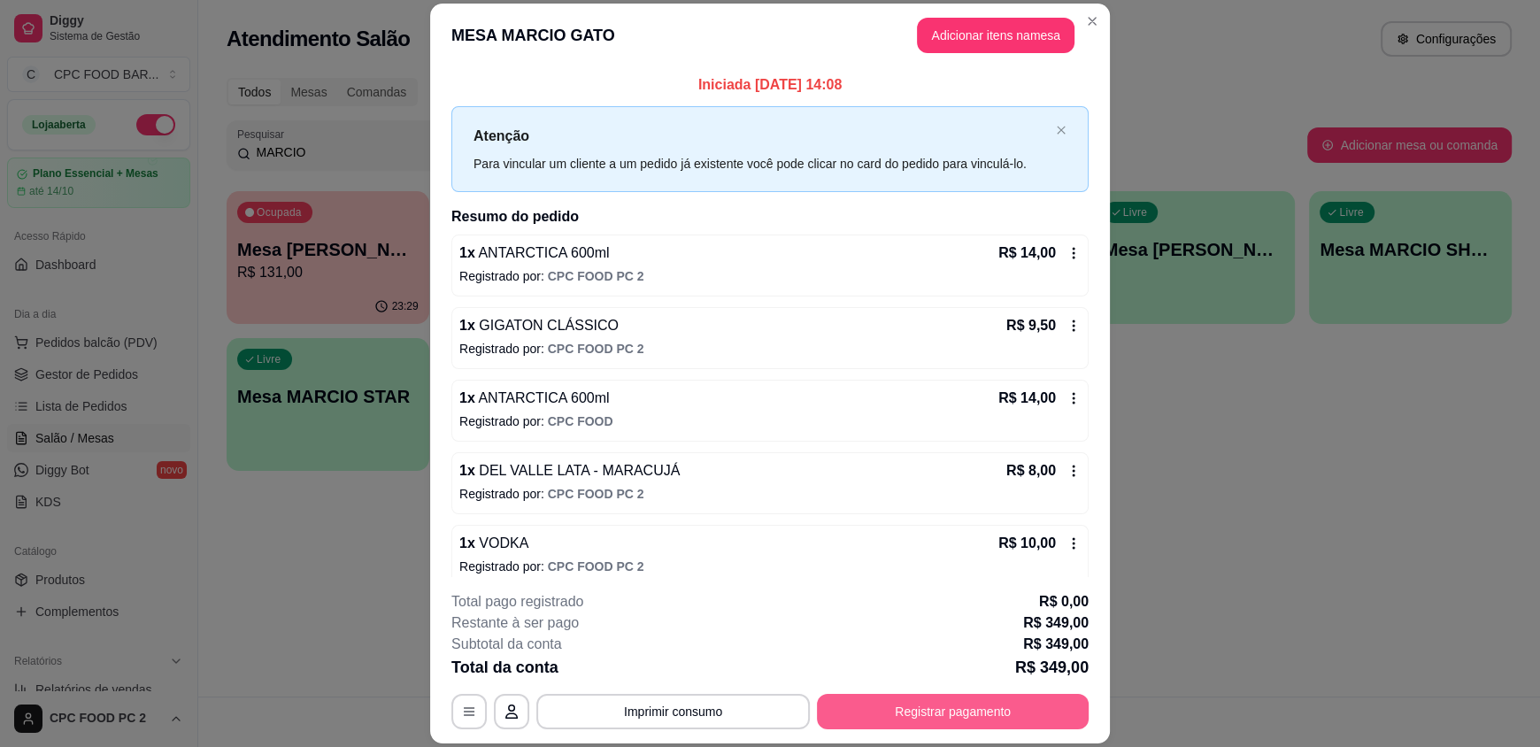
click at [992, 720] on button "Registrar pagamento" at bounding box center [953, 711] width 272 height 35
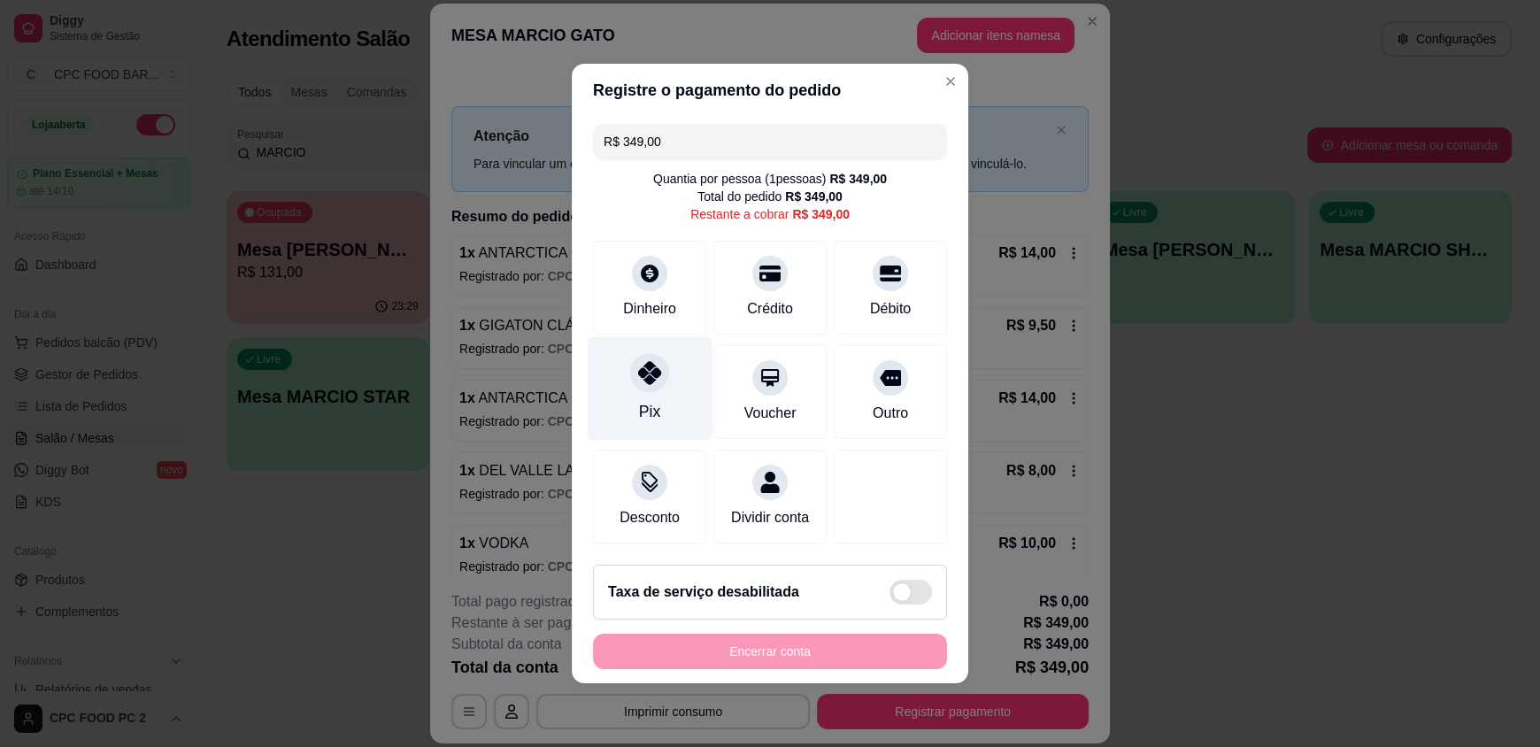
click at [637, 353] on div at bounding box center [649, 372] width 39 height 39
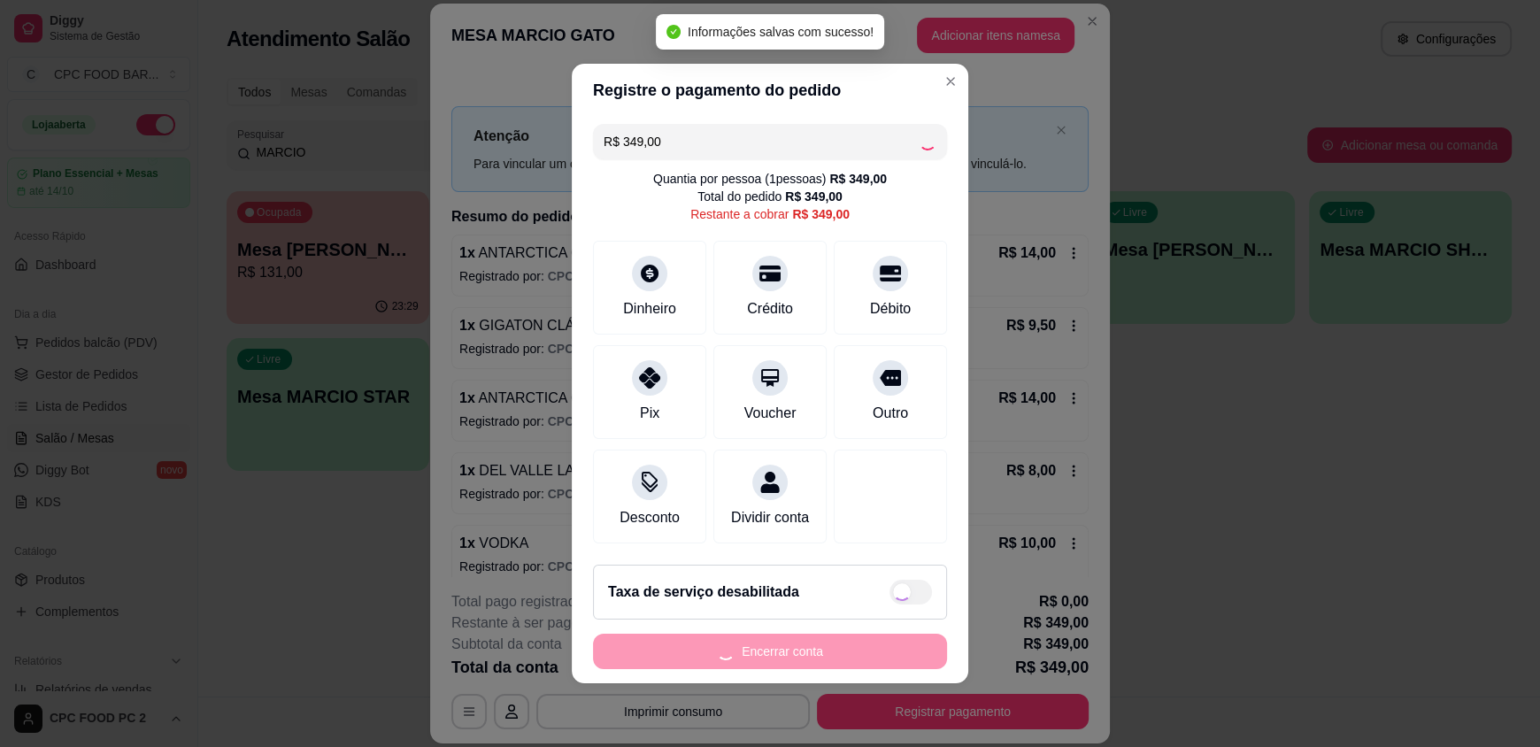
type input "R$ 0,00"
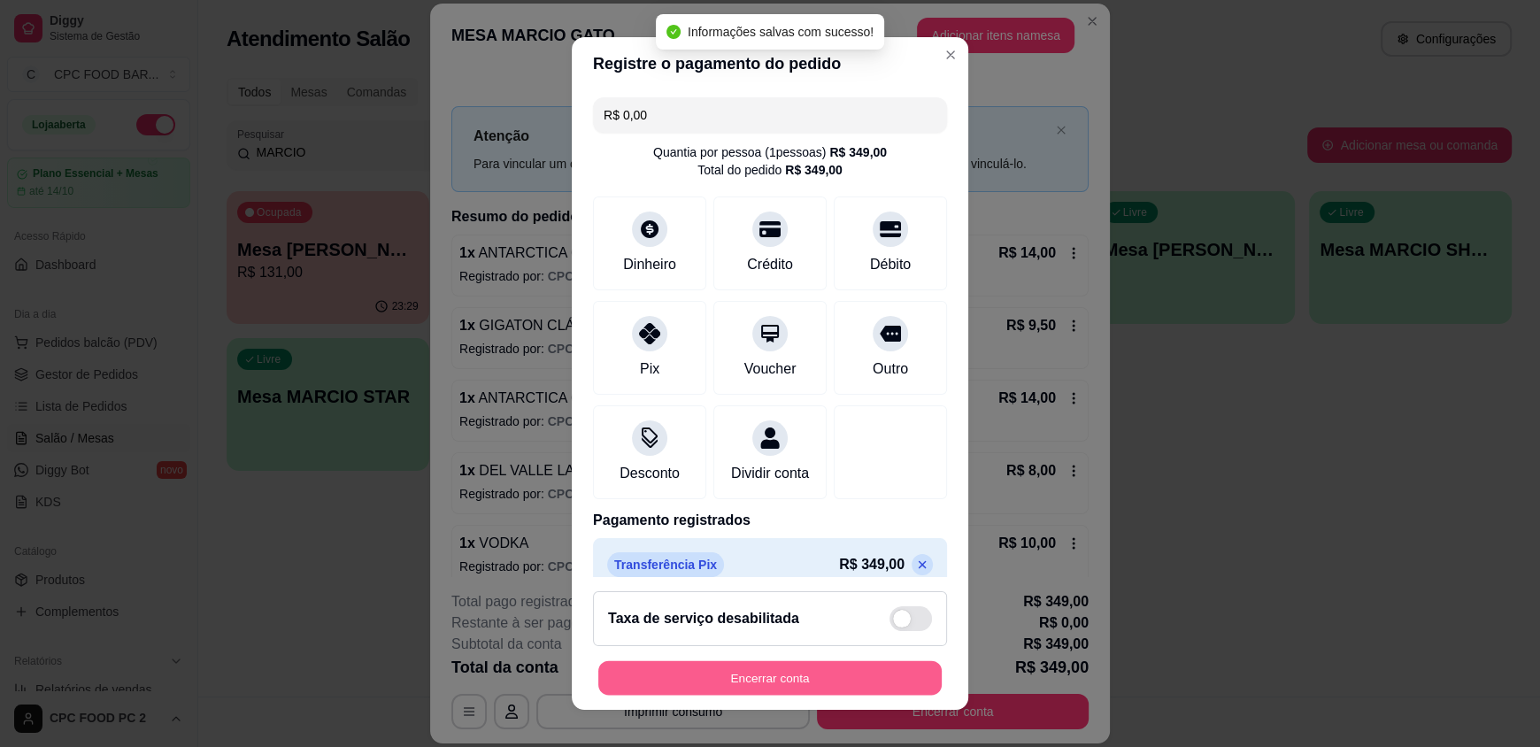
click at [746, 677] on button "Encerrar conta" at bounding box center [769, 677] width 343 height 35
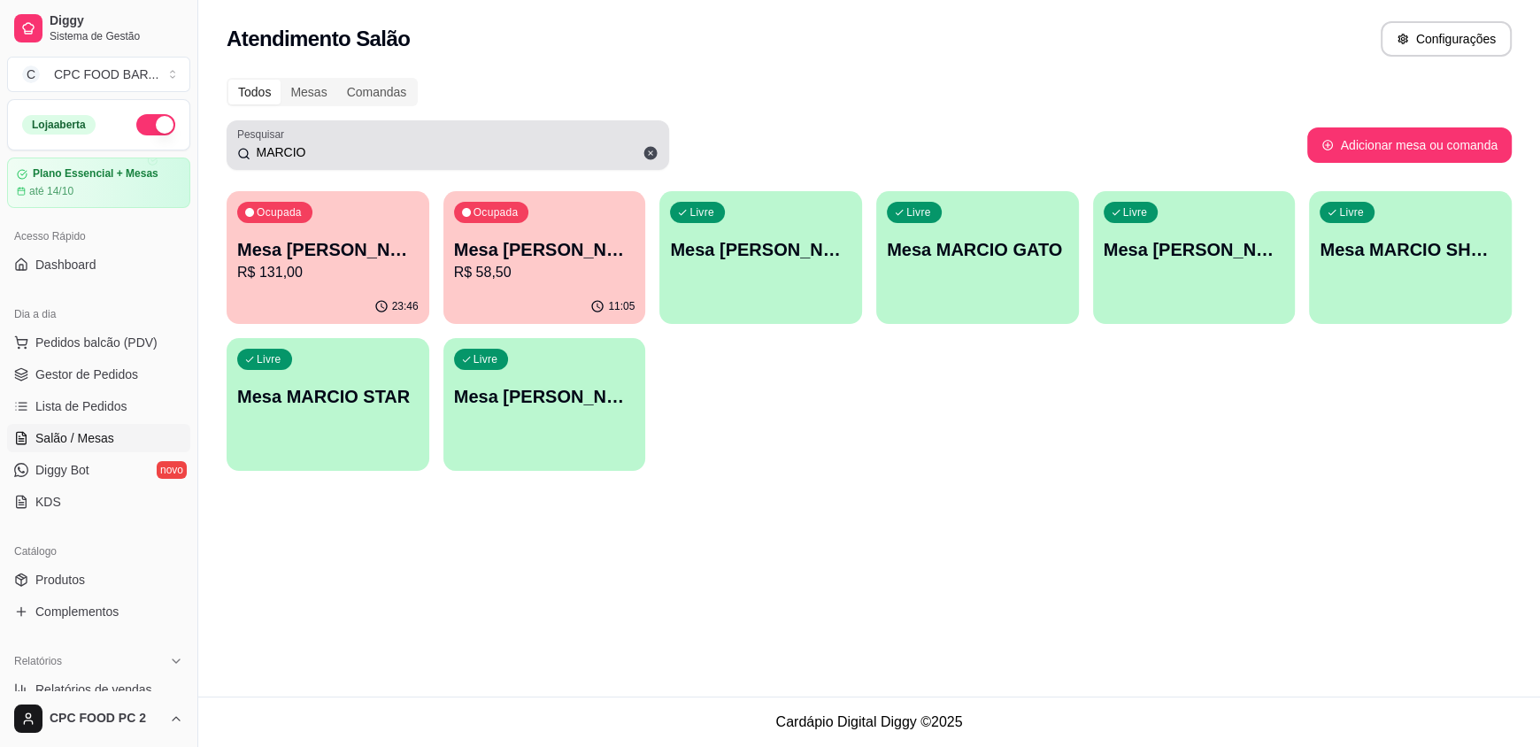
click at [652, 150] on icon at bounding box center [650, 153] width 13 height 13
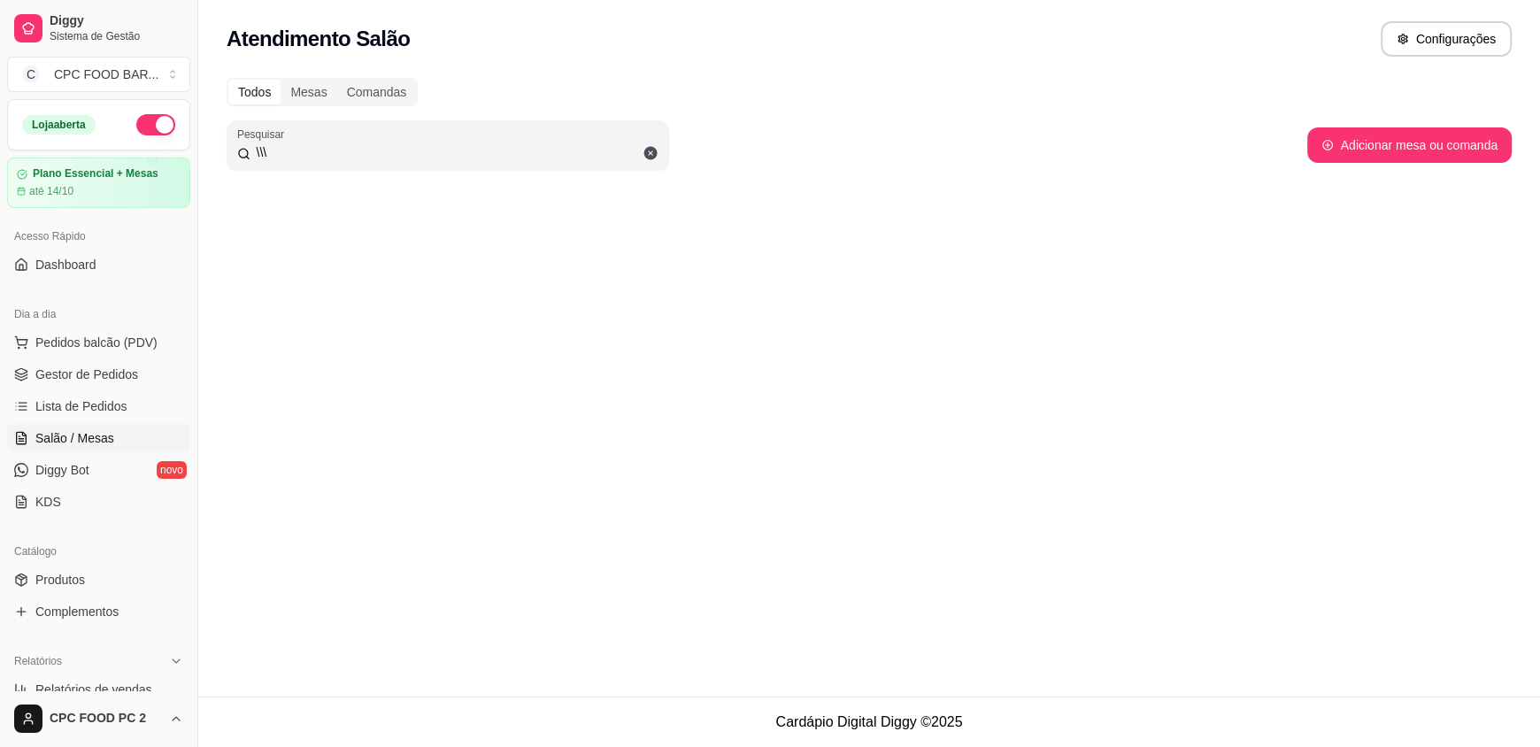
type input "\\\"
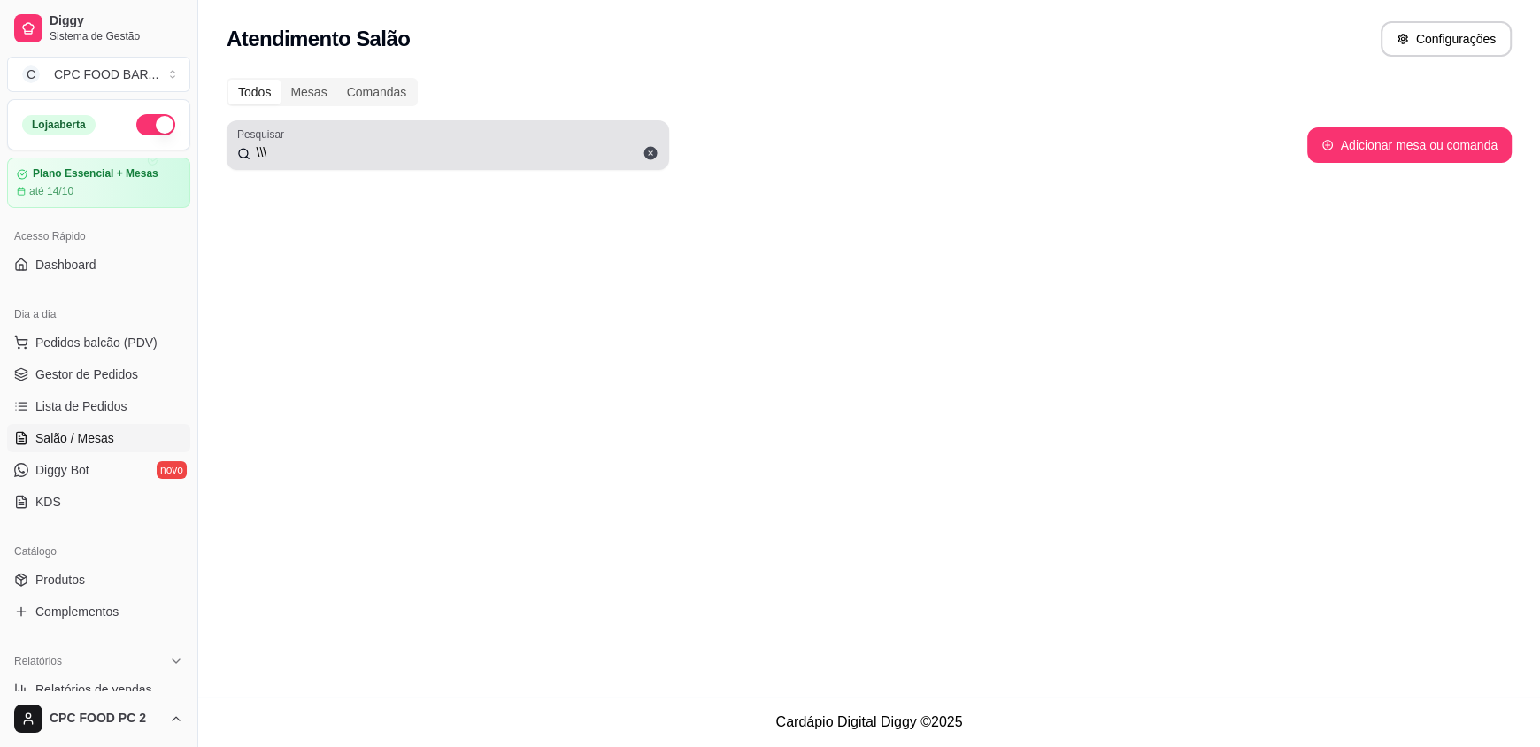
click at [648, 151] on icon at bounding box center [650, 153] width 13 height 13
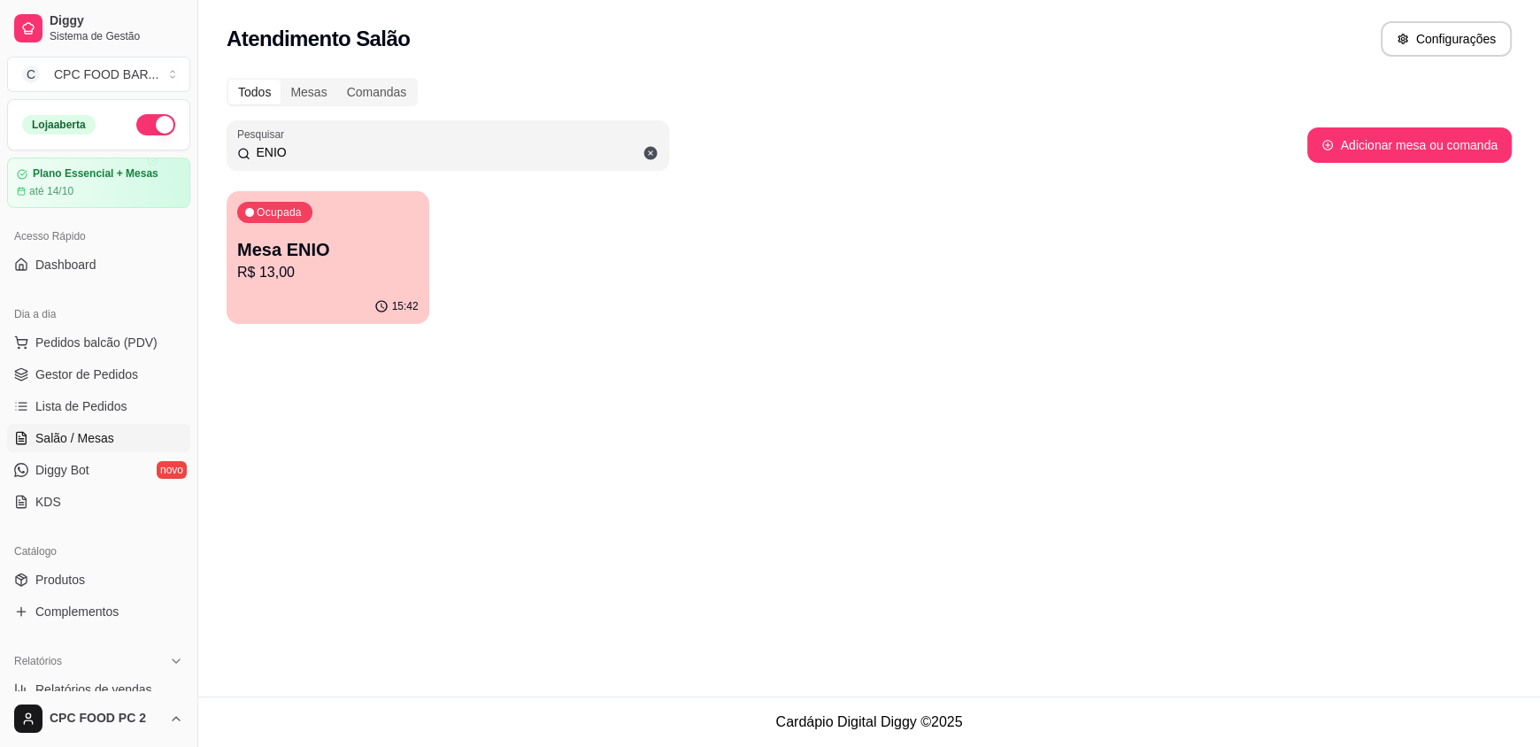
type input "ENIO"
click at [365, 235] on div "Ocupada Mesa ENIO R$ 13,00" at bounding box center [327, 241] width 197 height 96
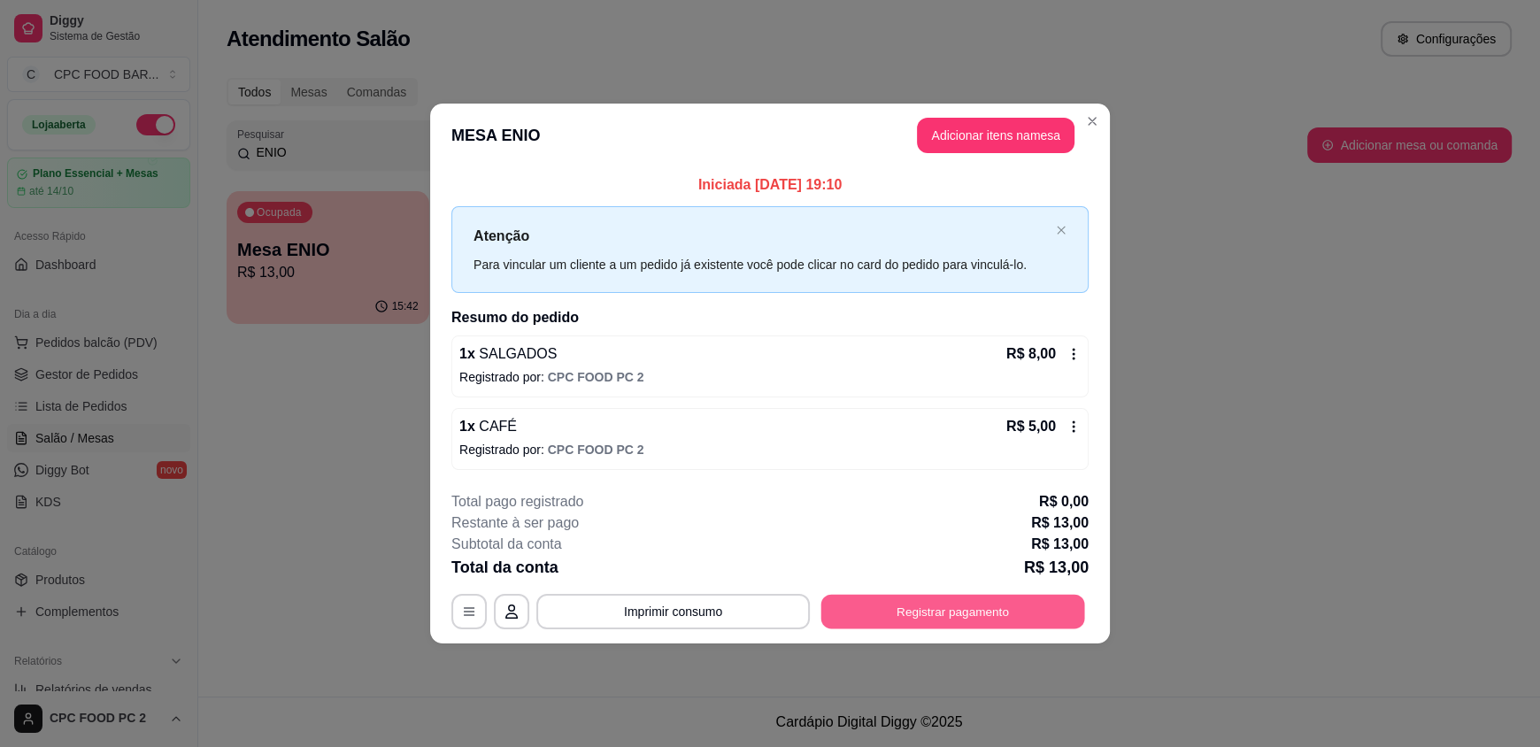
click at [909, 612] on button "Registrar pagamento" at bounding box center [954, 611] width 264 height 35
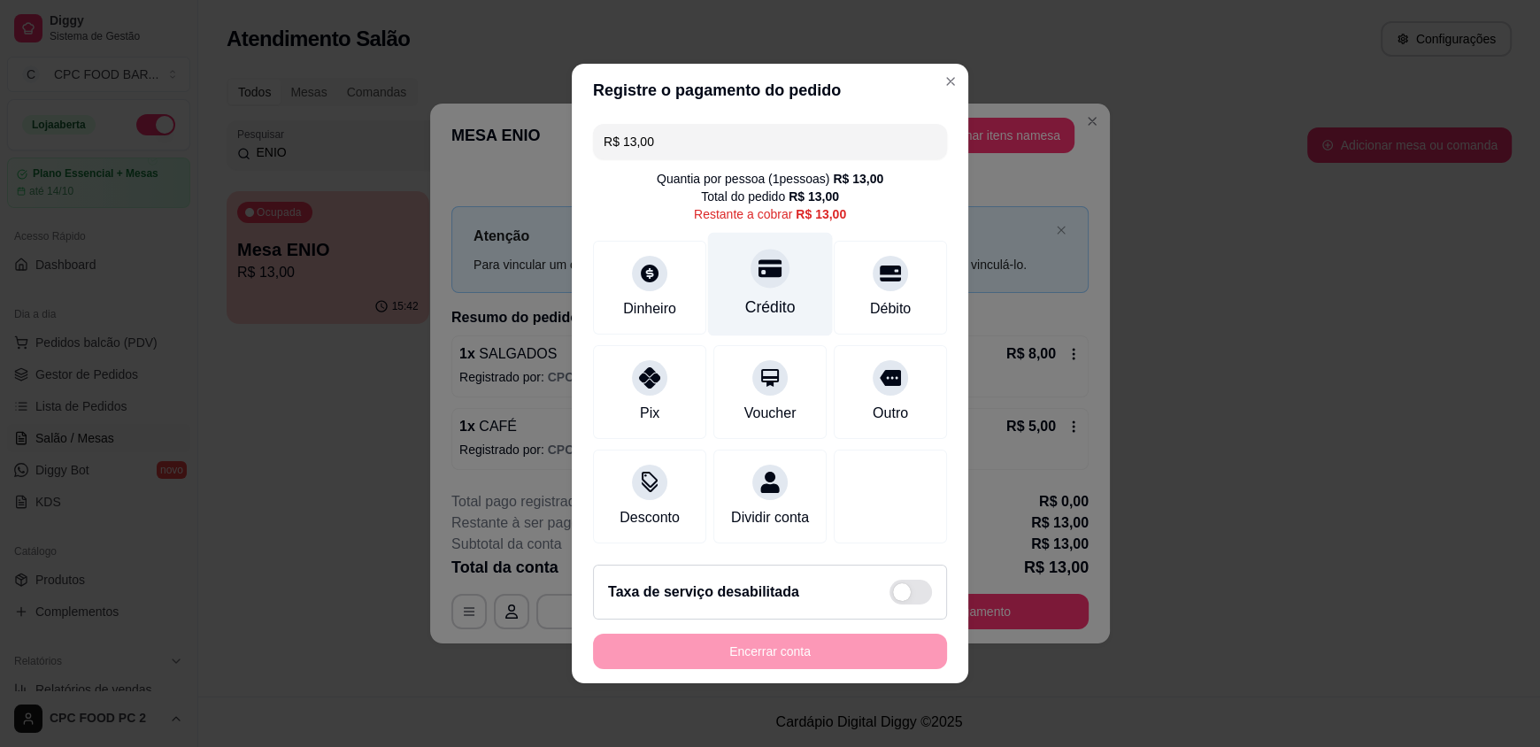
click at [757, 283] on div "Crédito" at bounding box center [770, 285] width 125 height 104
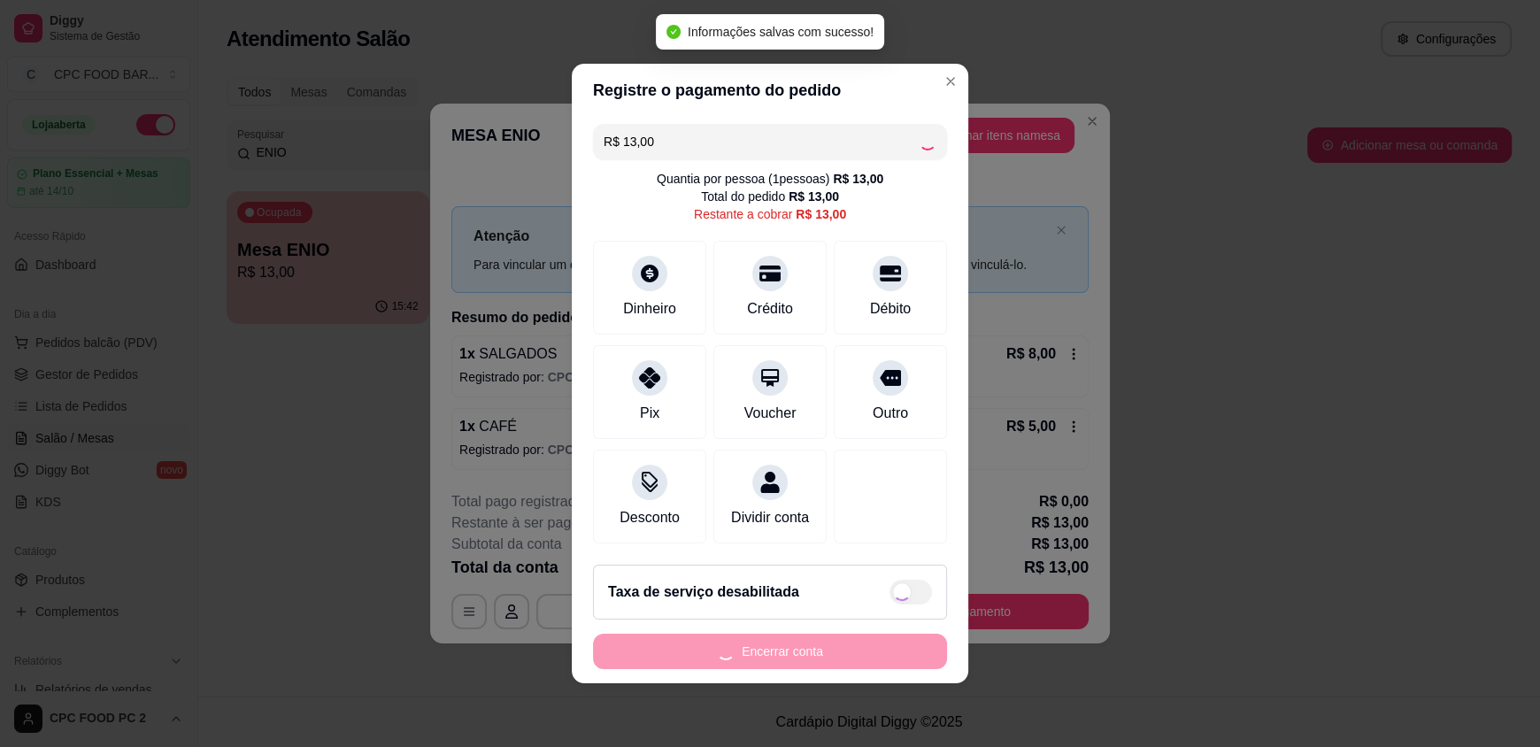
type input "R$ 0,00"
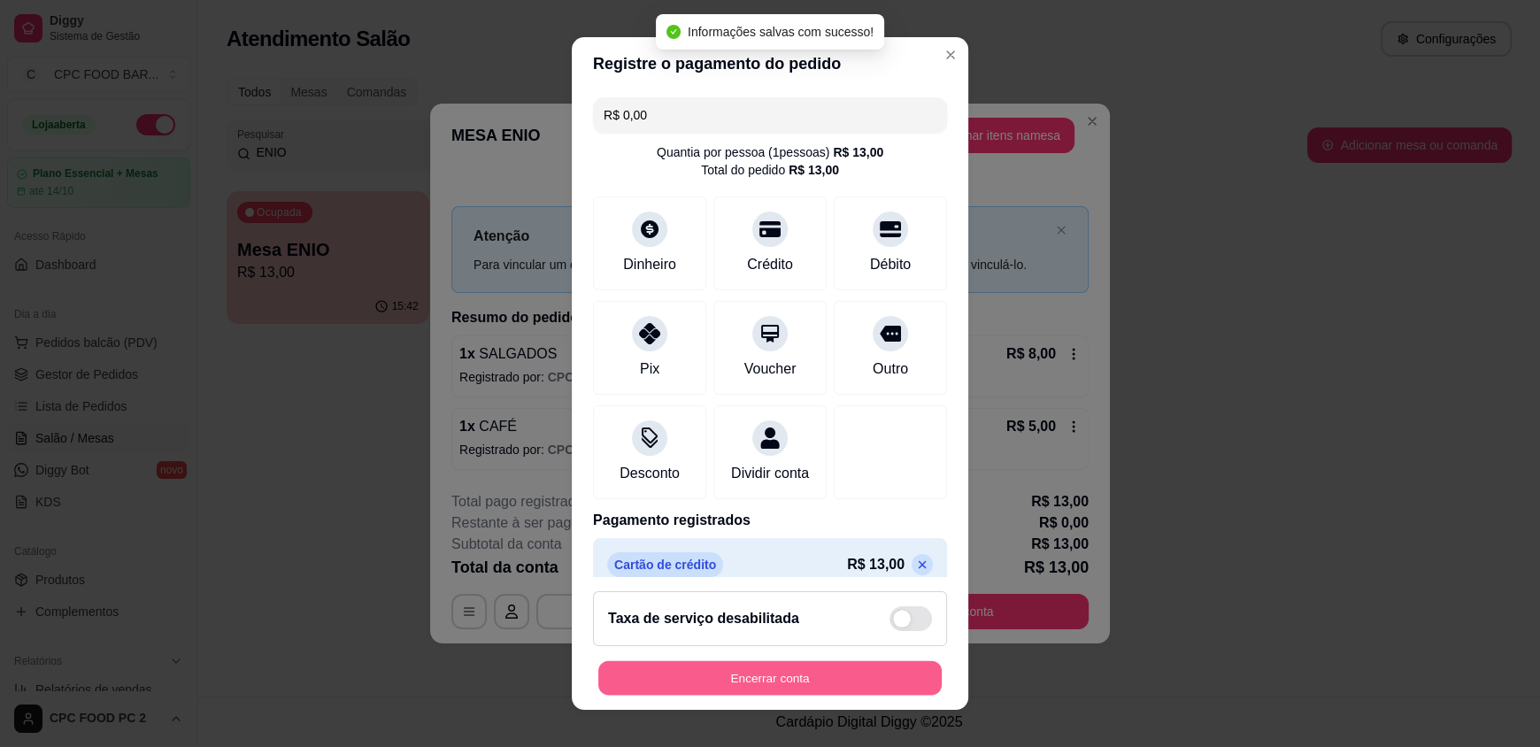
click at [815, 673] on button "Encerrar conta" at bounding box center [769, 677] width 343 height 35
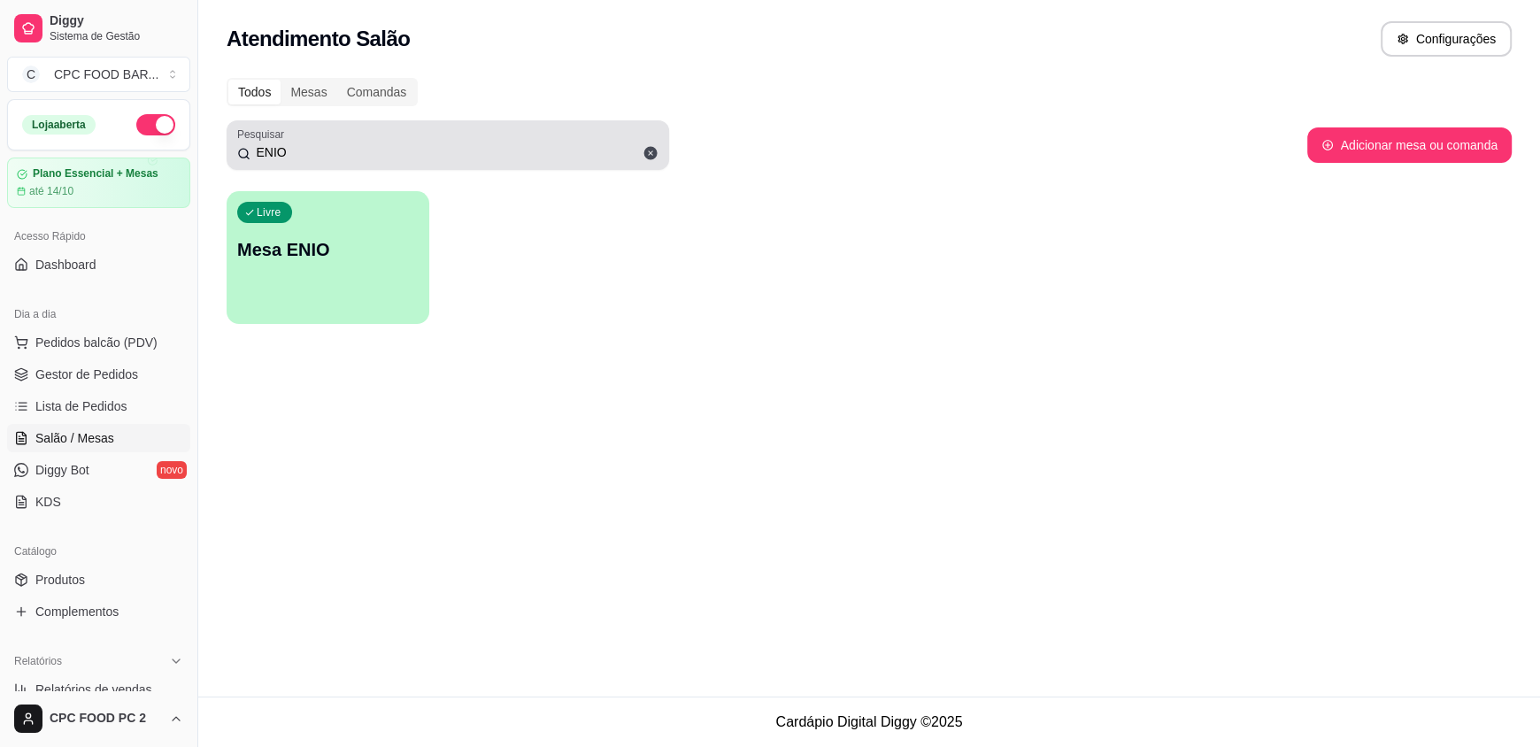
click at [650, 151] on icon at bounding box center [650, 153] width 13 height 13
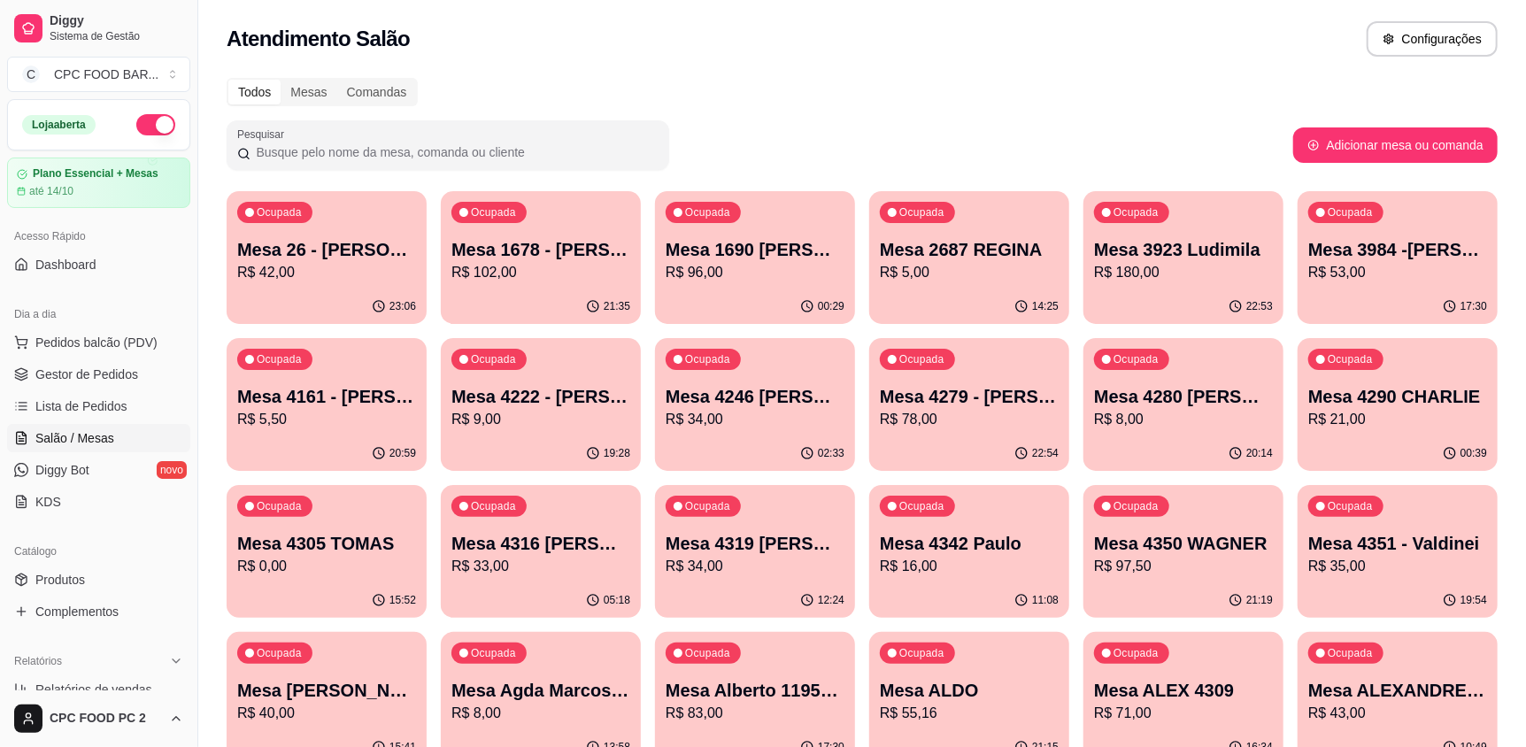
click at [659, 127] on div "Pesquisar" at bounding box center [448, 145] width 443 height 50
click at [61, 343] on span "Pedidos balcão (PDV)" at bounding box center [96, 343] width 122 height 18
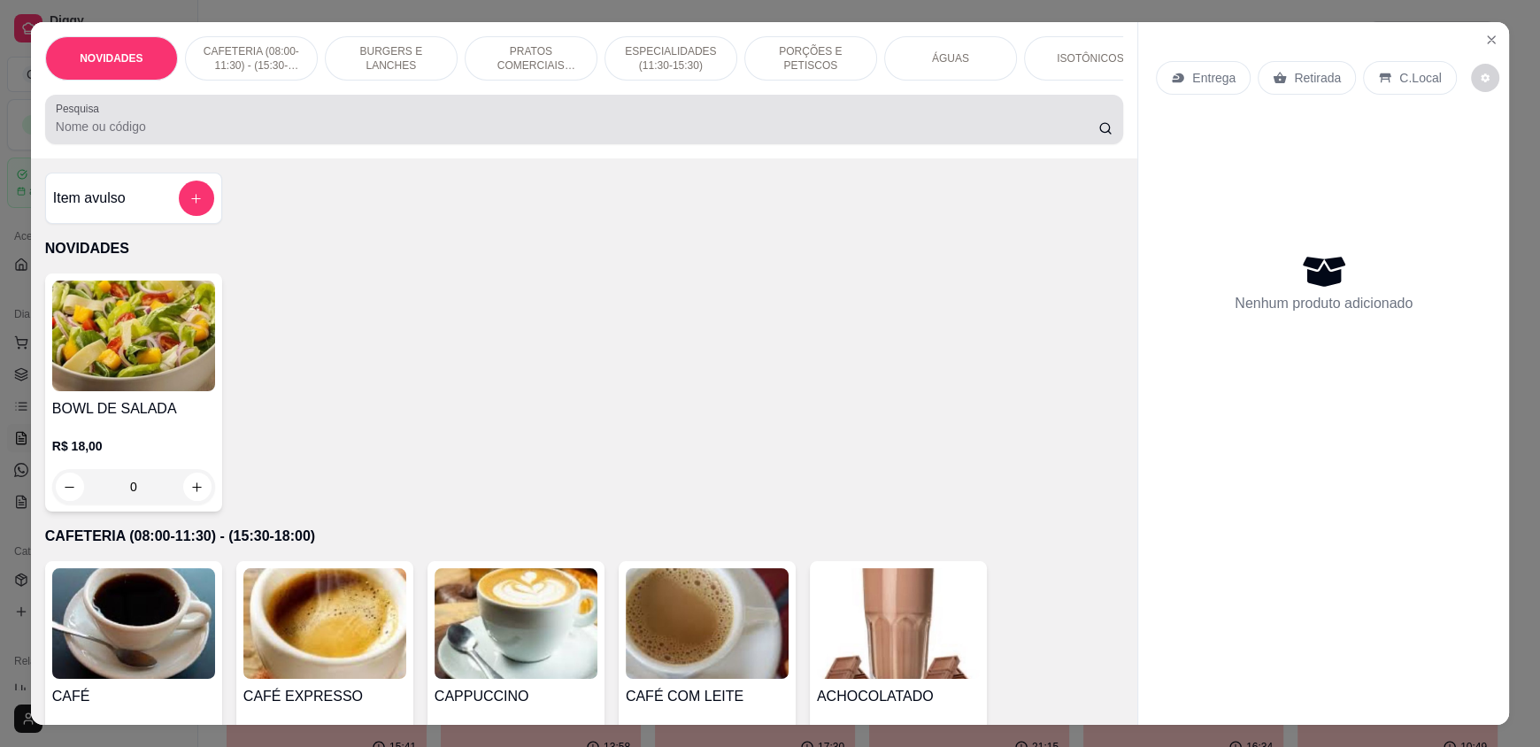
click at [274, 144] on div "Pesquisa" at bounding box center [584, 120] width 1078 height 50
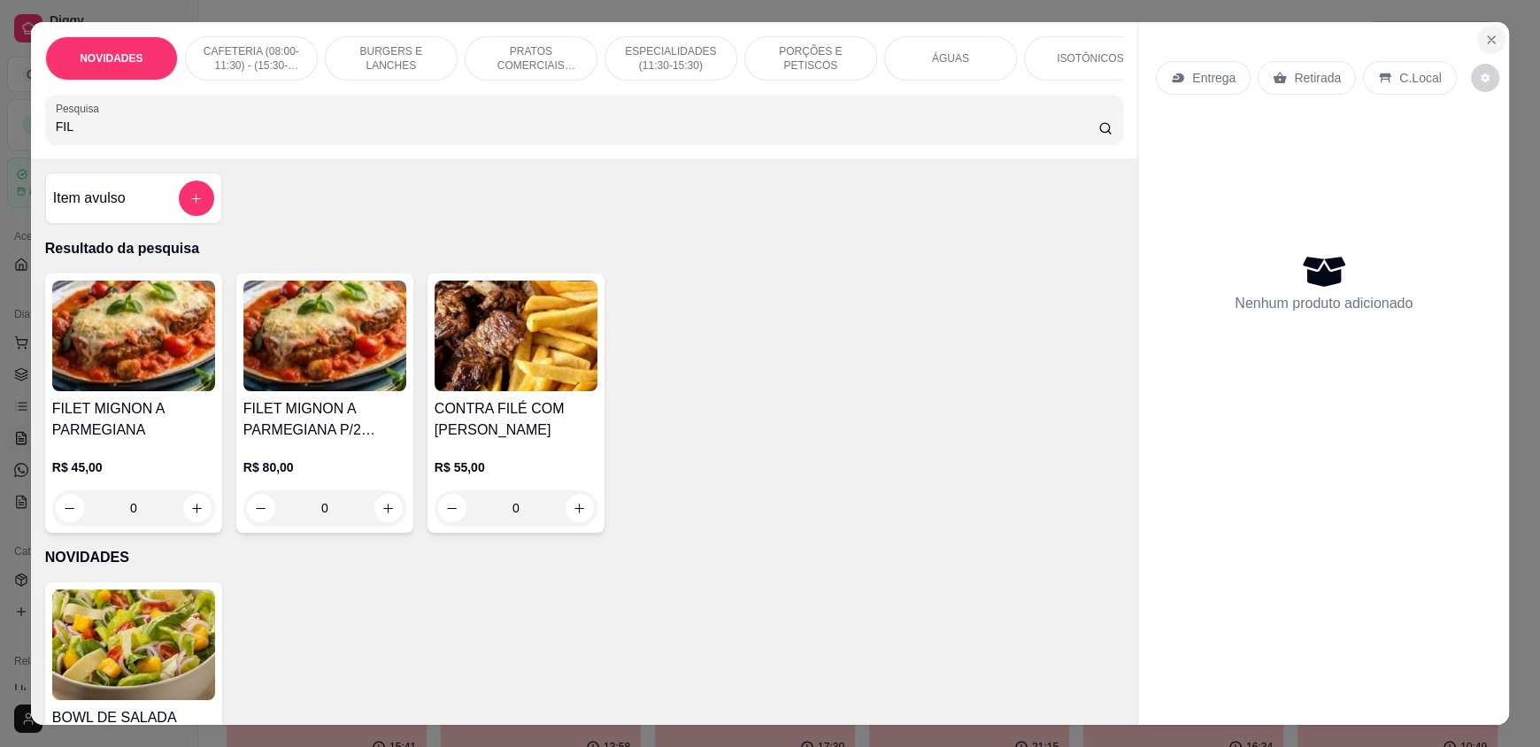
type input "FIL"
click at [1486, 35] on icon "Close" at bounding box center [1492, 40] width 14 height 14
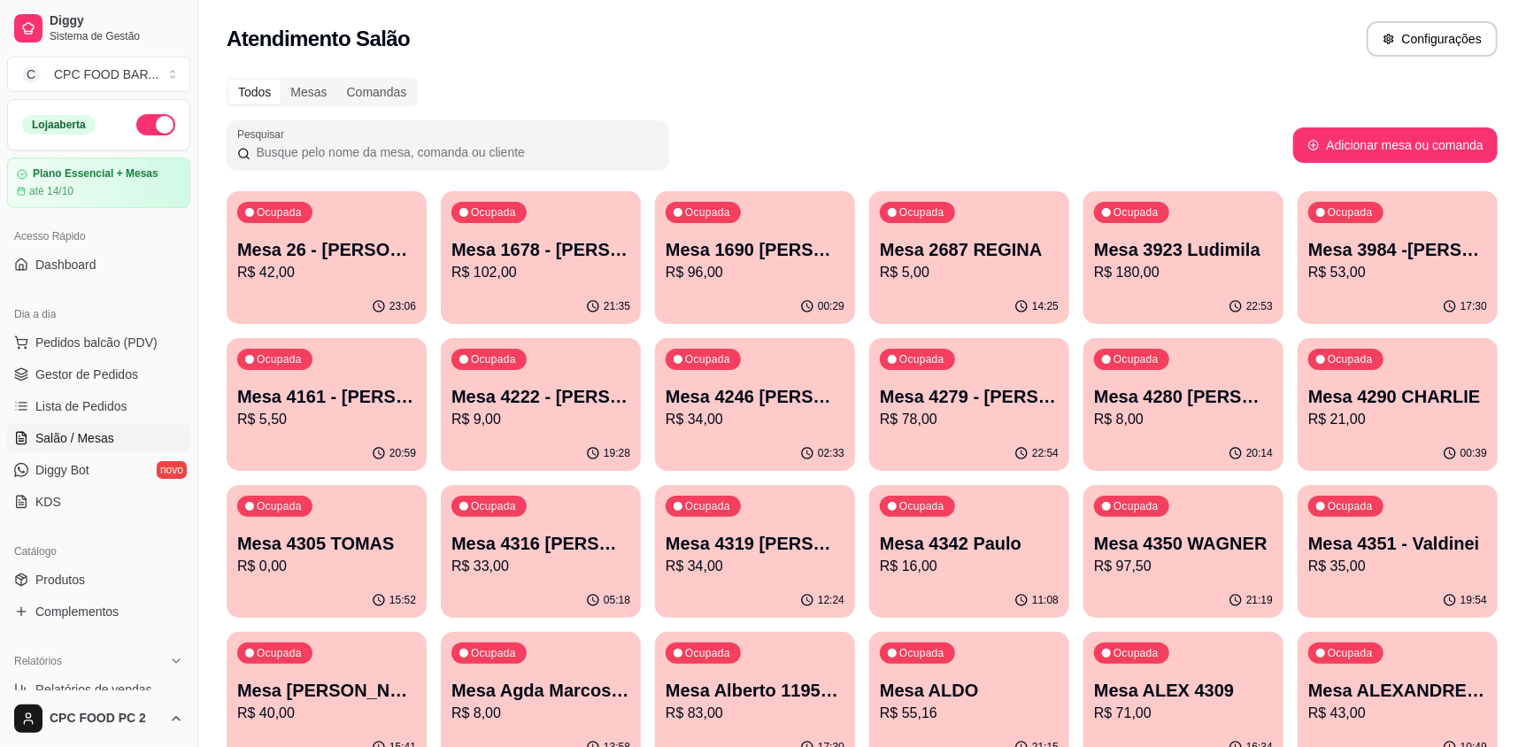
click at [98, 436] on span "Salão / Mesas" at bounding box center [74, 438] width 79 height 18
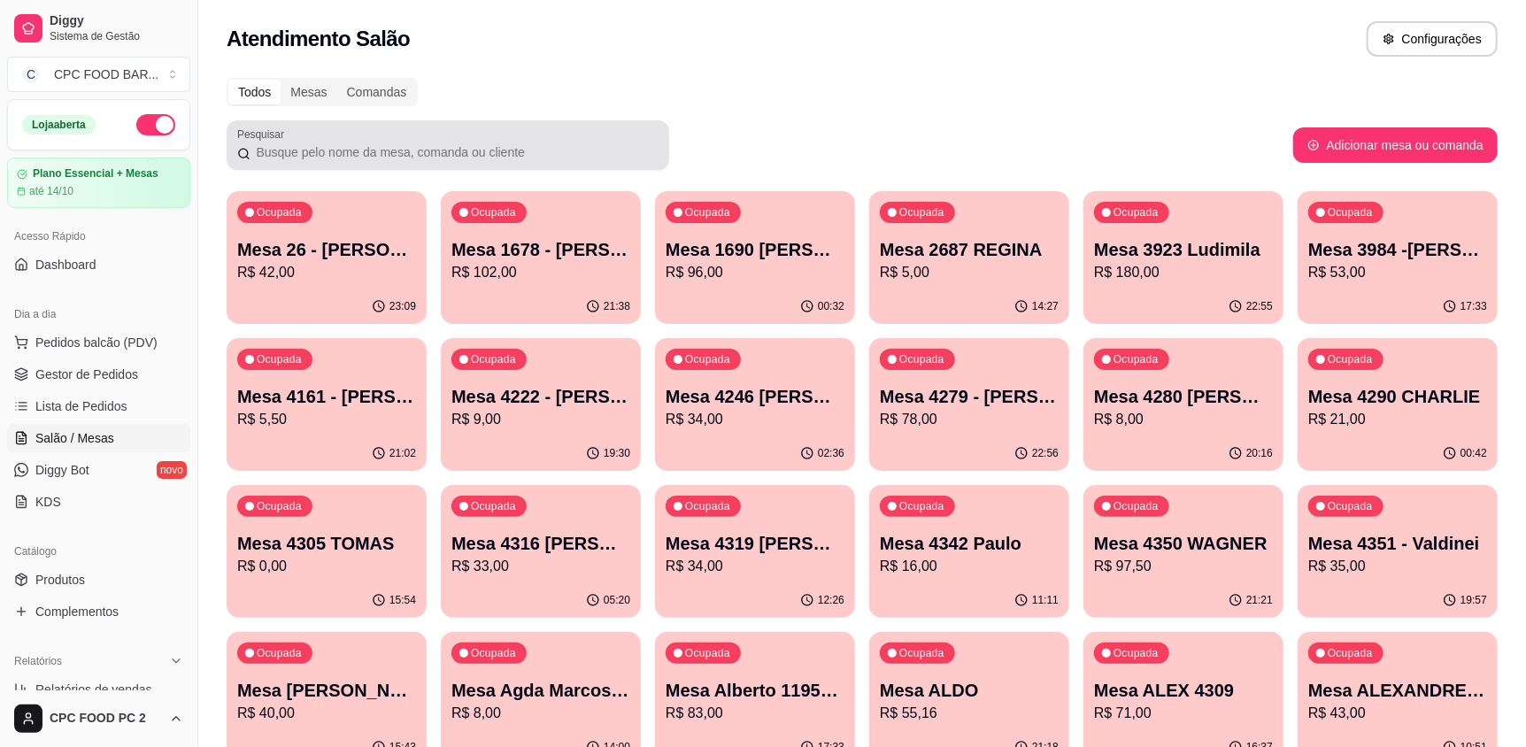
click at [355, 159] on input "Pesquisar" at bounding box center [455, 152] width 408 height 18
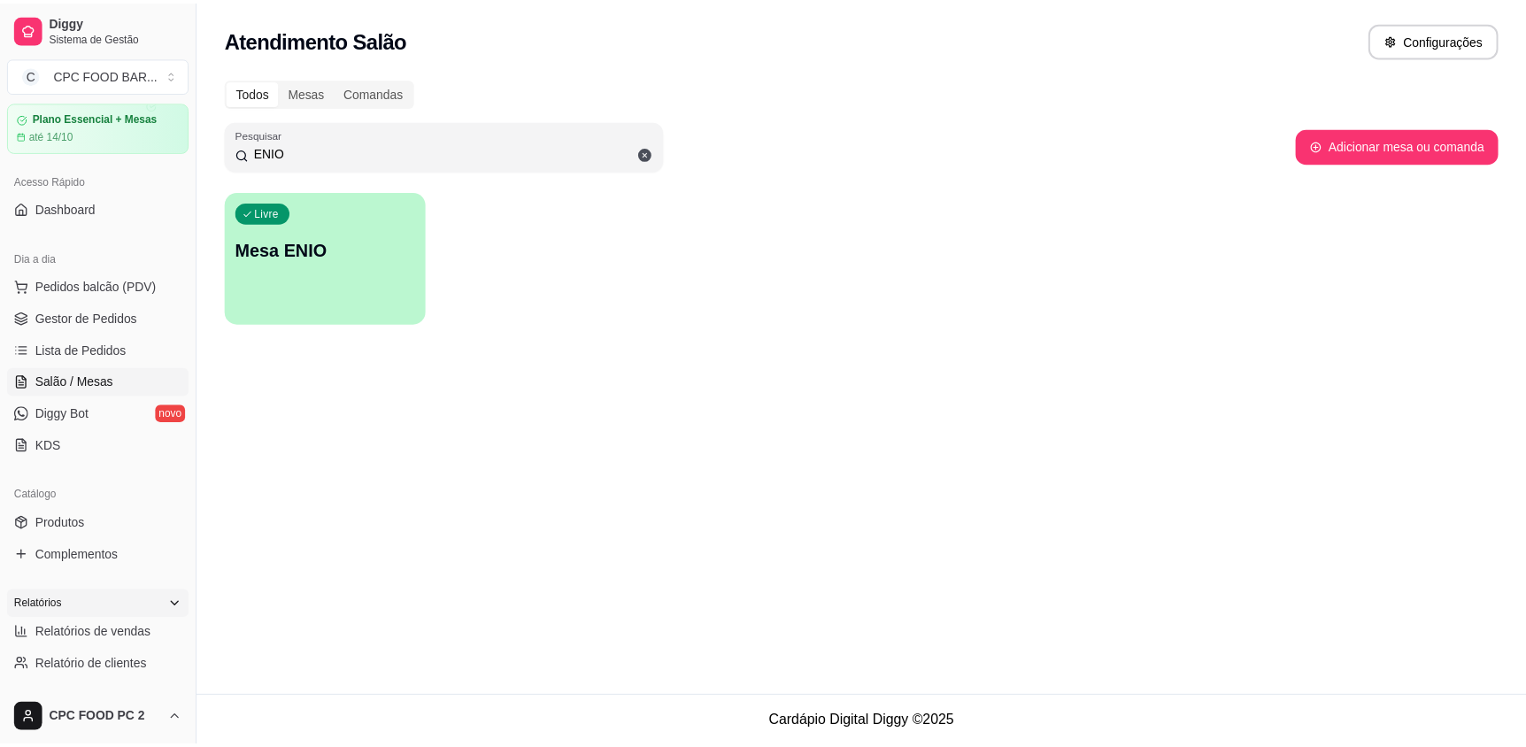
scroll to position [88, 0]
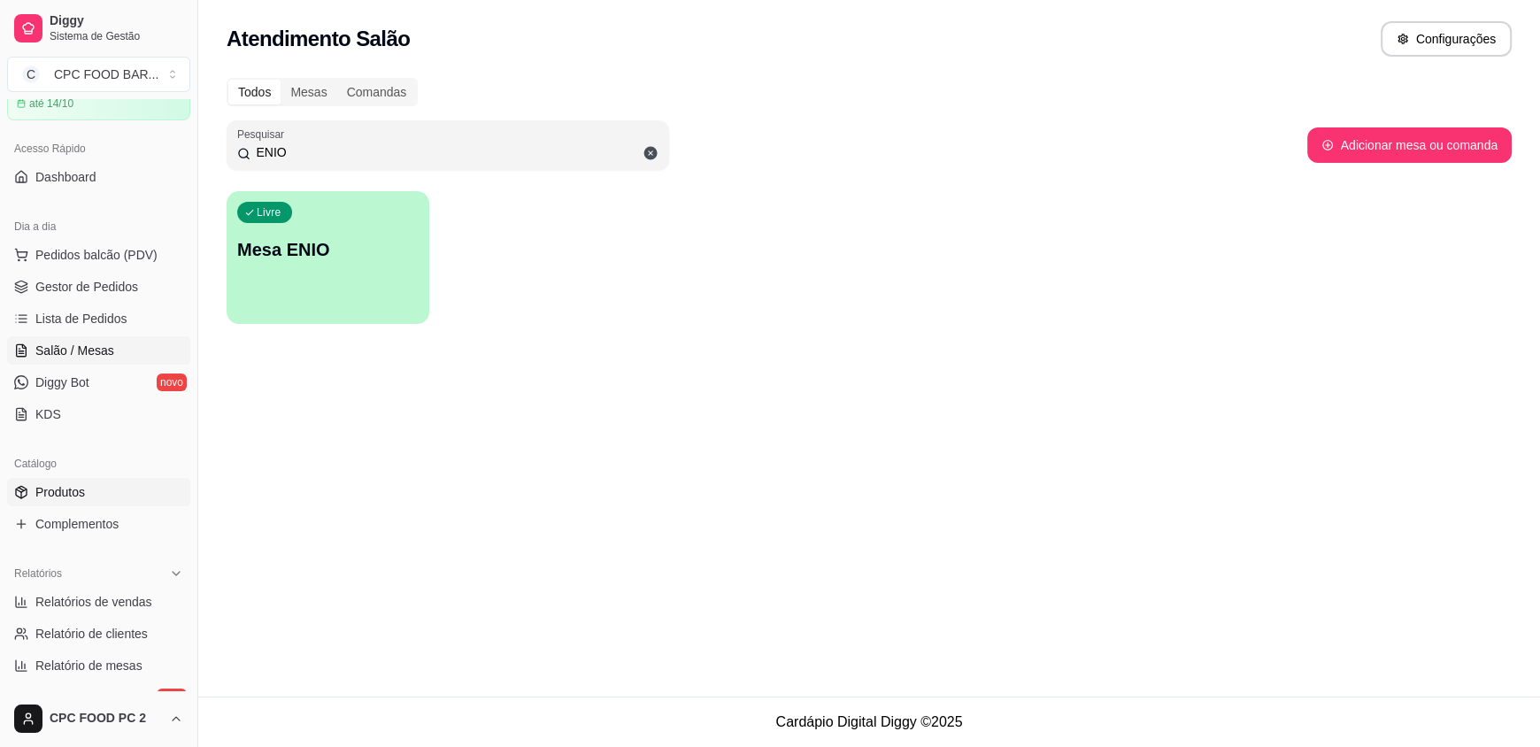
type input "ENIO"
click at [67, 491] on span "Produtos" at bounding box center [60, 492] width 50 height 18
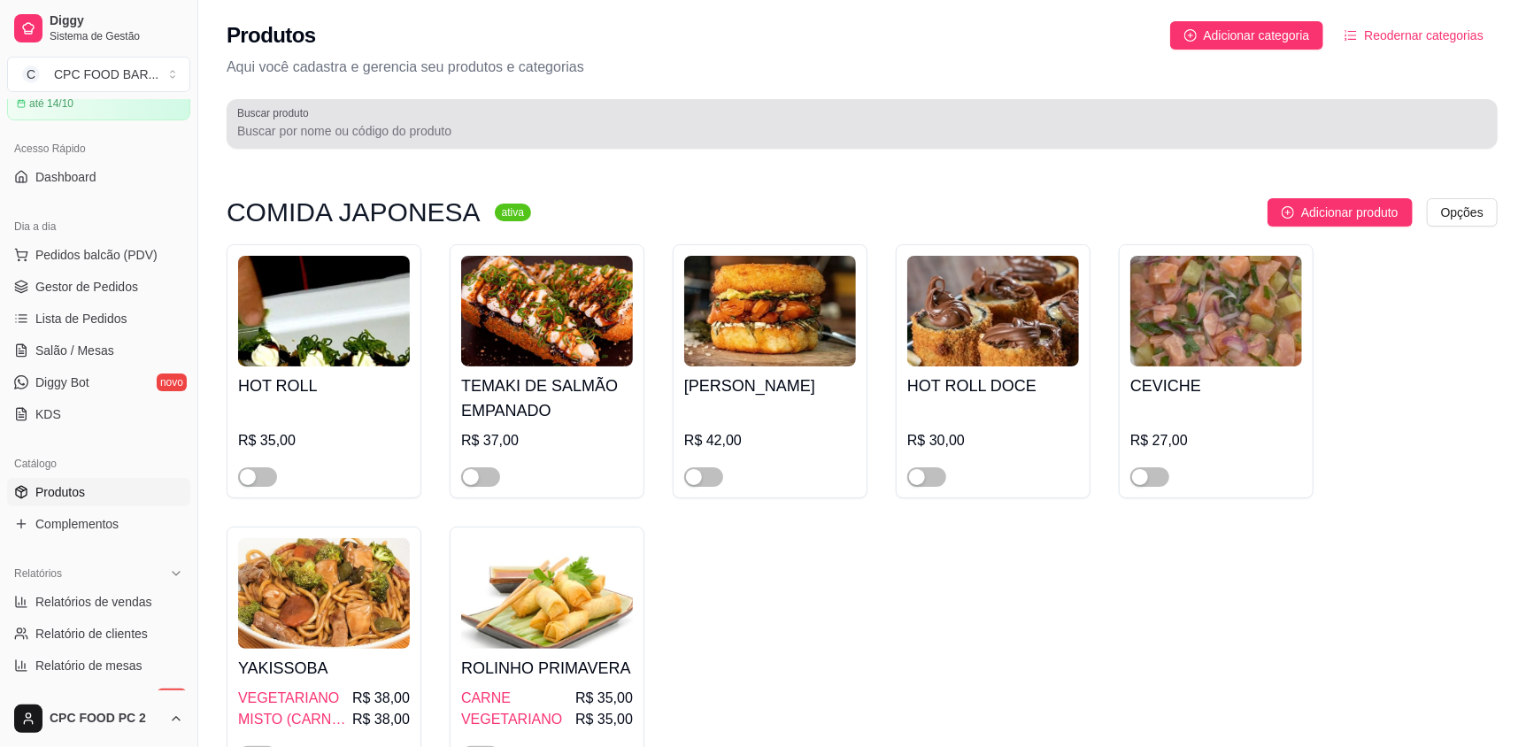
click at [367, 128] on input "Buscar produto" at bounding box center [862, 131] width 1250 height 18
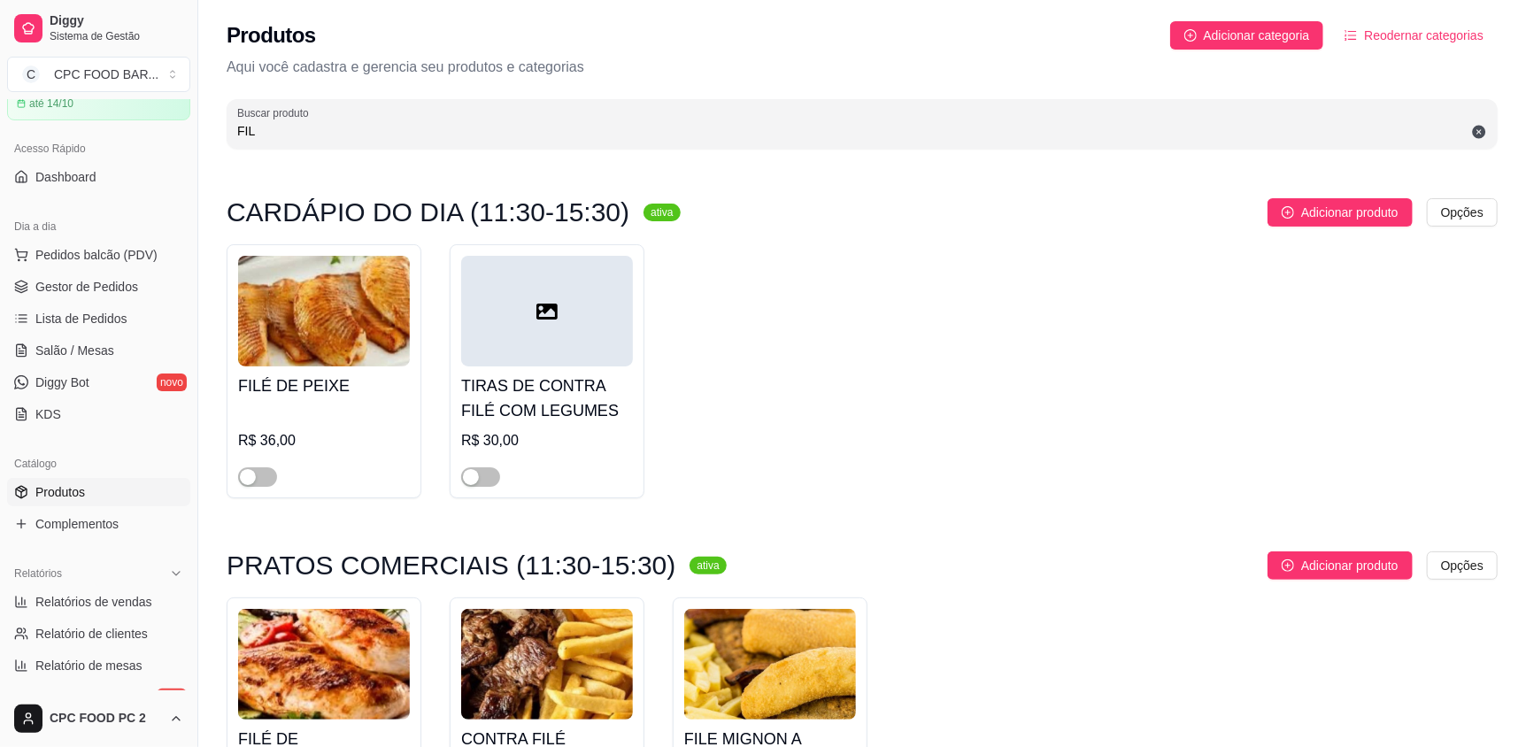
scroll to position [265, 0]
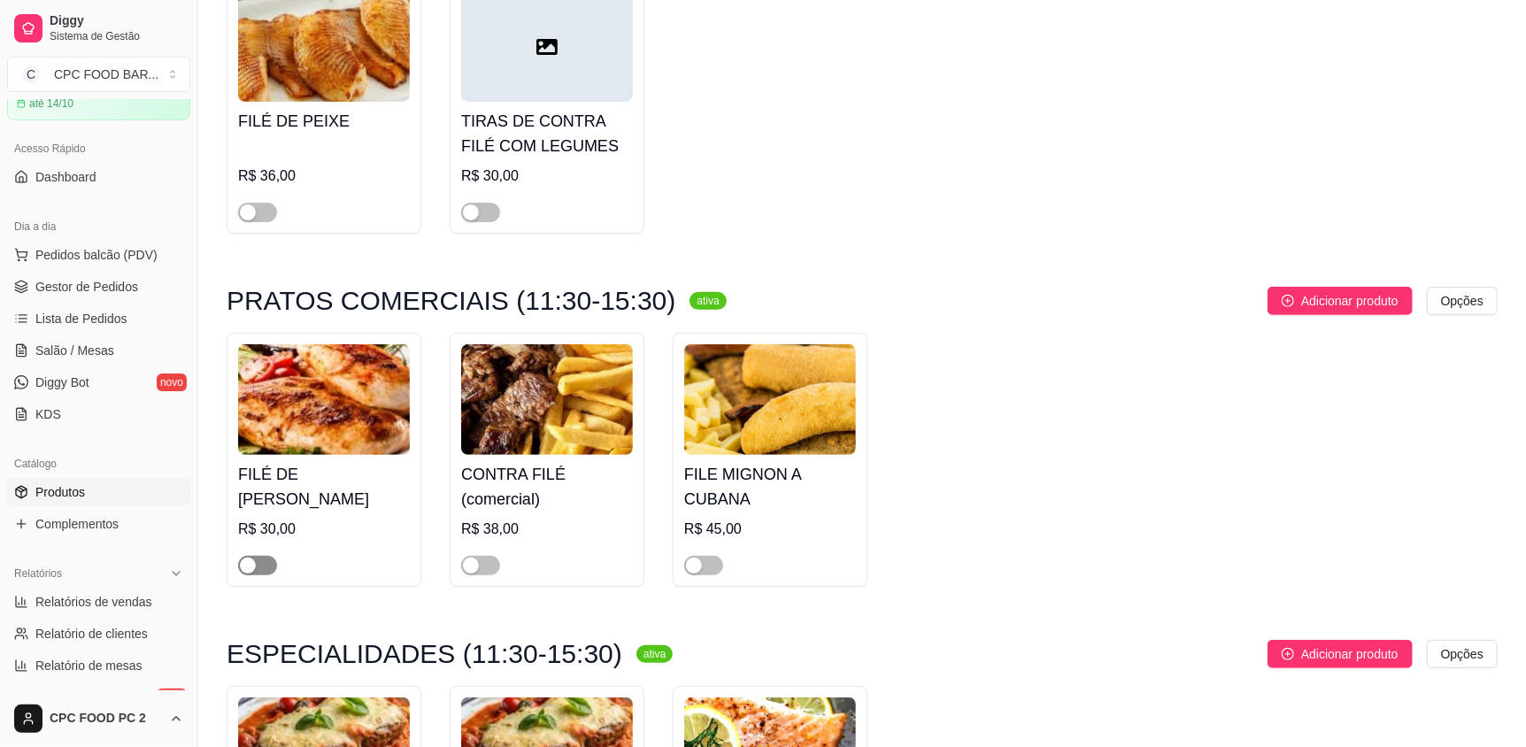
type input "FIL"
click at [263, 568] on span "button" at bounding box center [257, 565] width 39 height 19
click at [69, 354] on span "Salão / Mesas" at bounding box center [74, 351] width 79 height 18
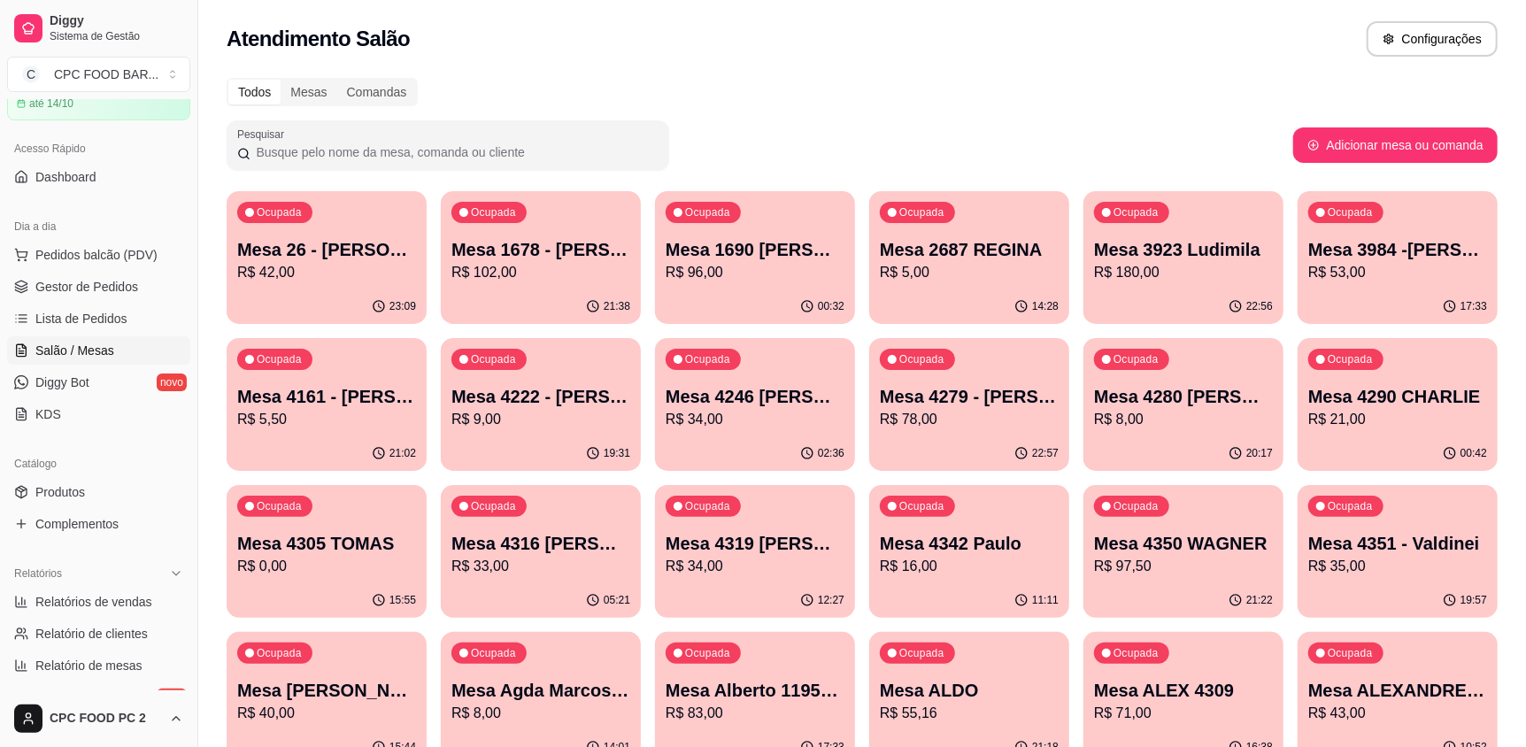
click at [519, 149] on input "Pesquisar" at bounding box center [455, 152] width 408 height 18
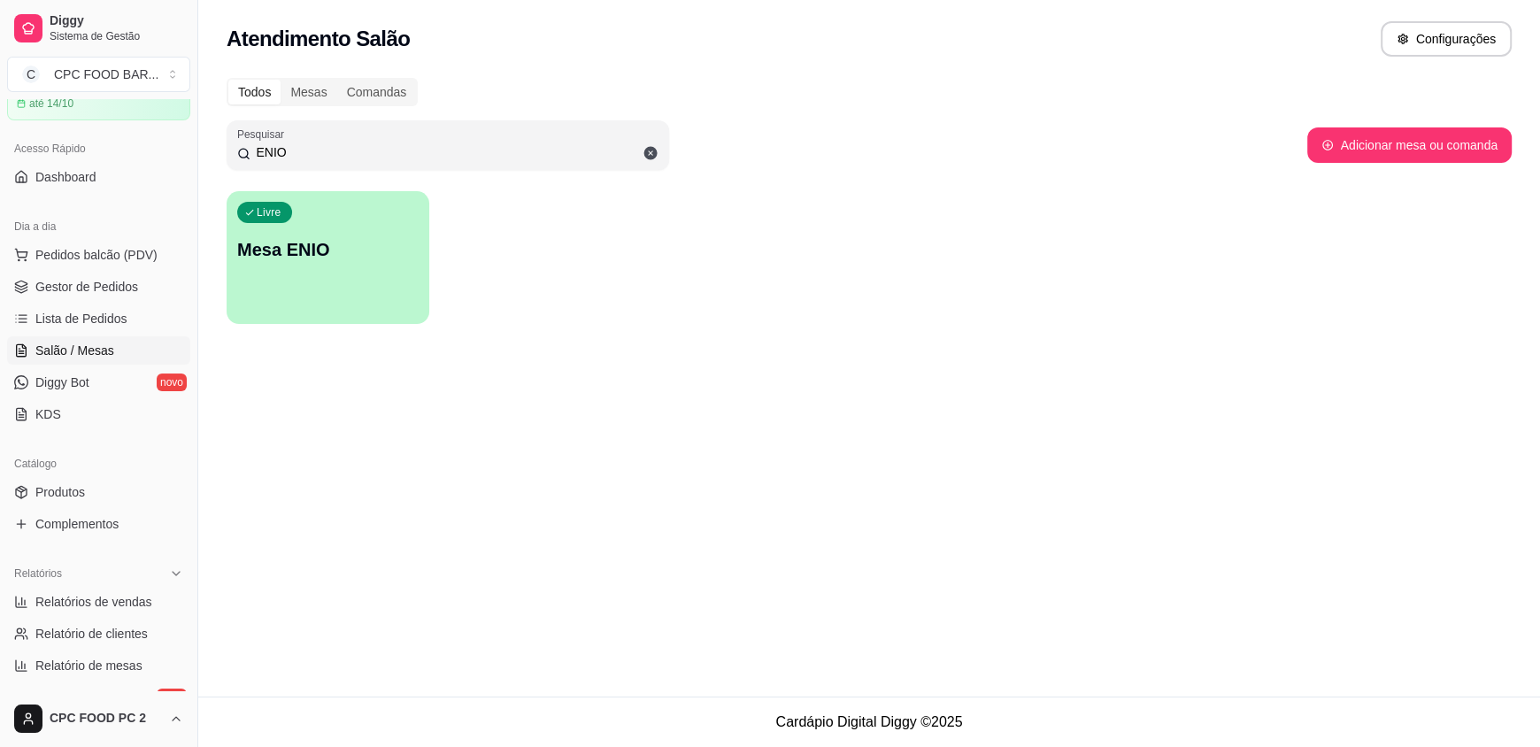
type input "ENIO"
click at [373, 225] on div "Livre Mesa ENIO" at bounding box center [327, 247] width 197 height 108
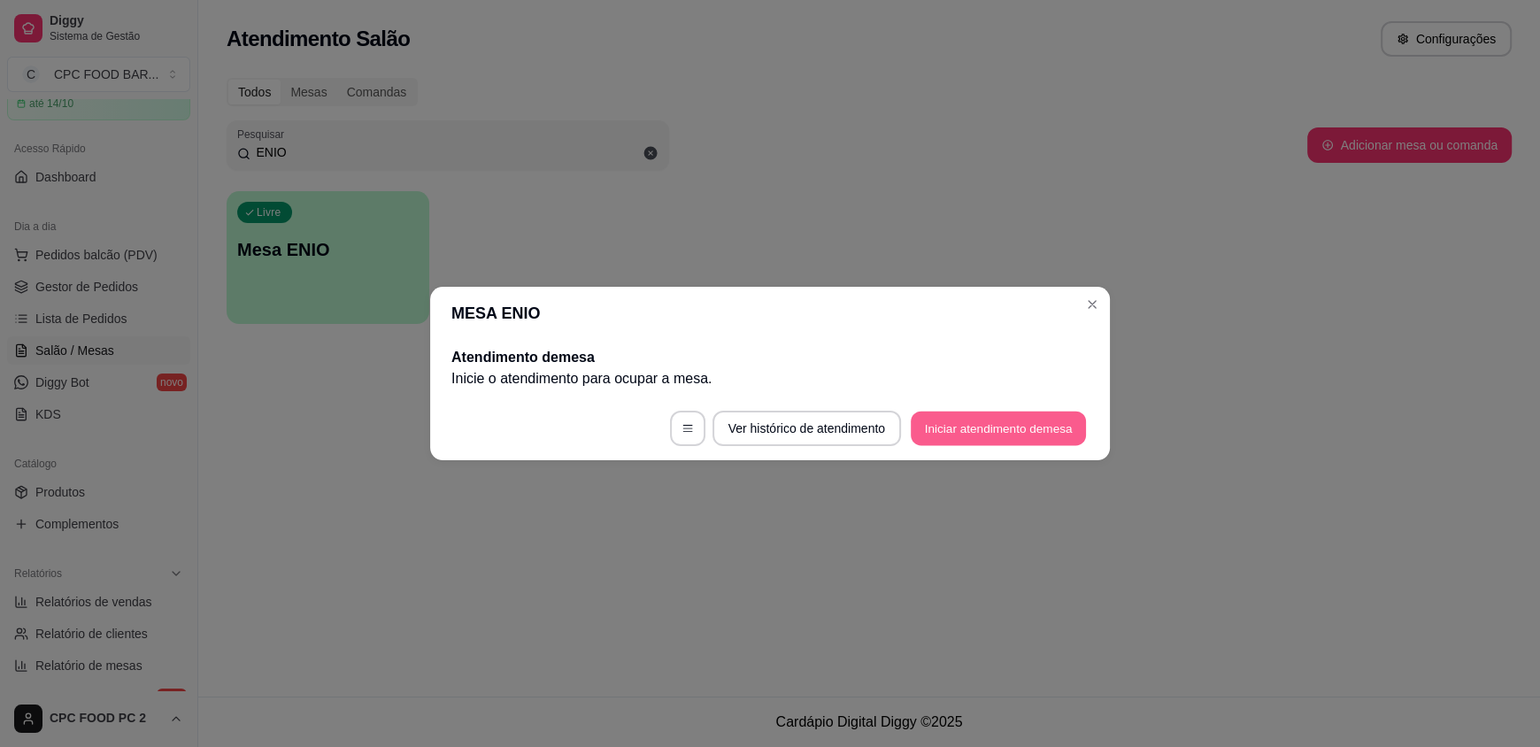
click at [1003, 434] on button "Iniciar atendimento de mesa" at bounding box center [998, 429] width 175 height 35
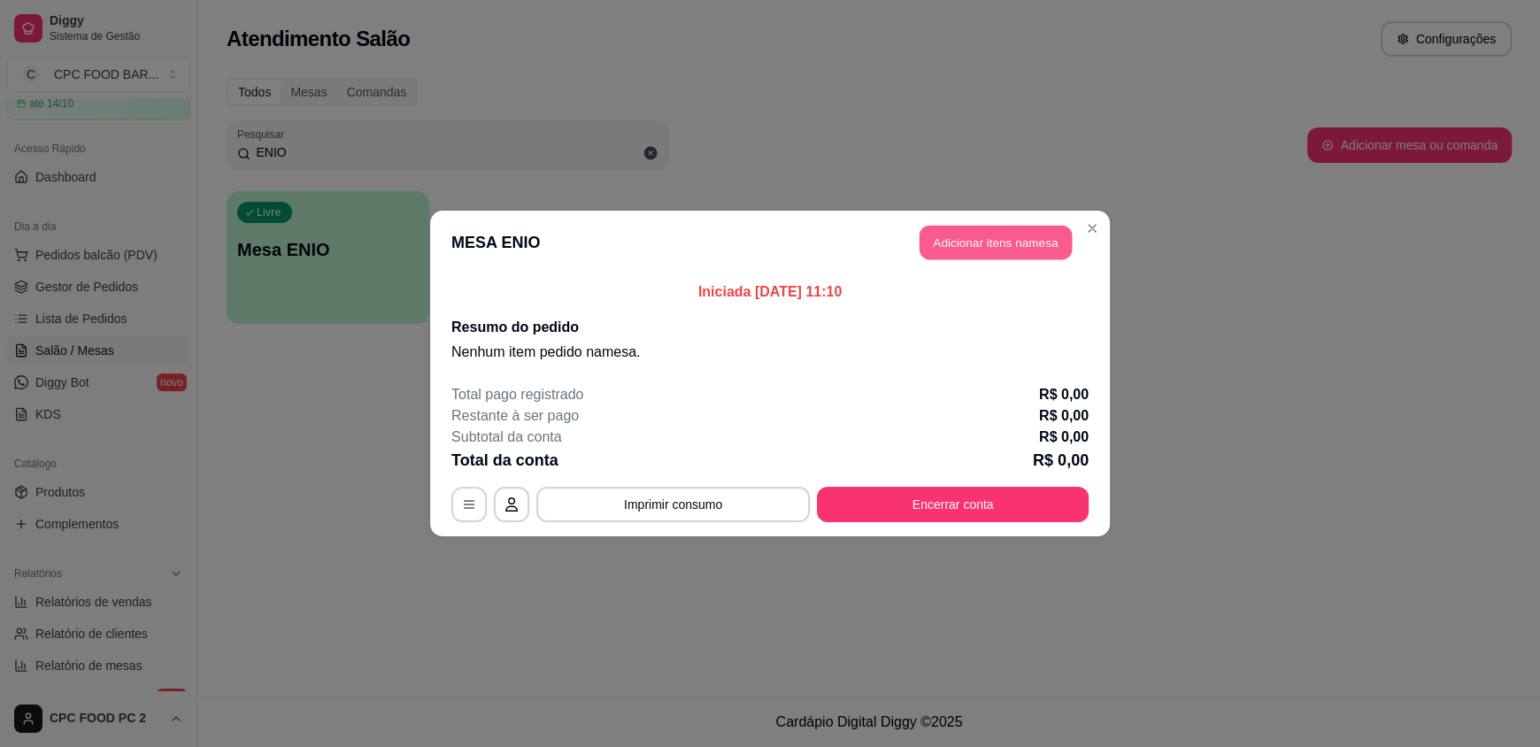
click at [982, 246] on button "Adicionar itens na mesa" at bounding box center [996, 243] width 152 height 35
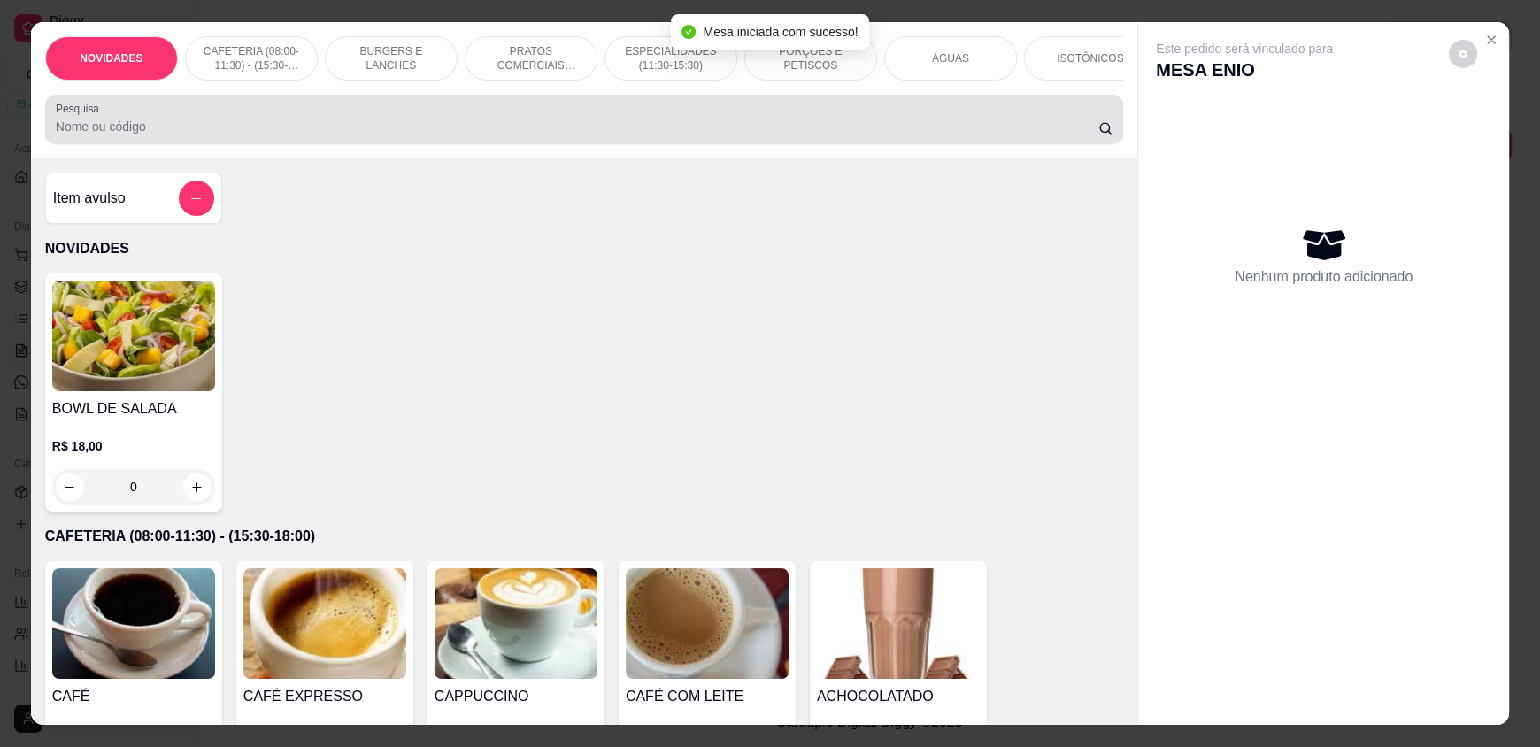
click at [498, 135] on input "Pesquisa" at bounding box center [578, 127] width 1044 height 18
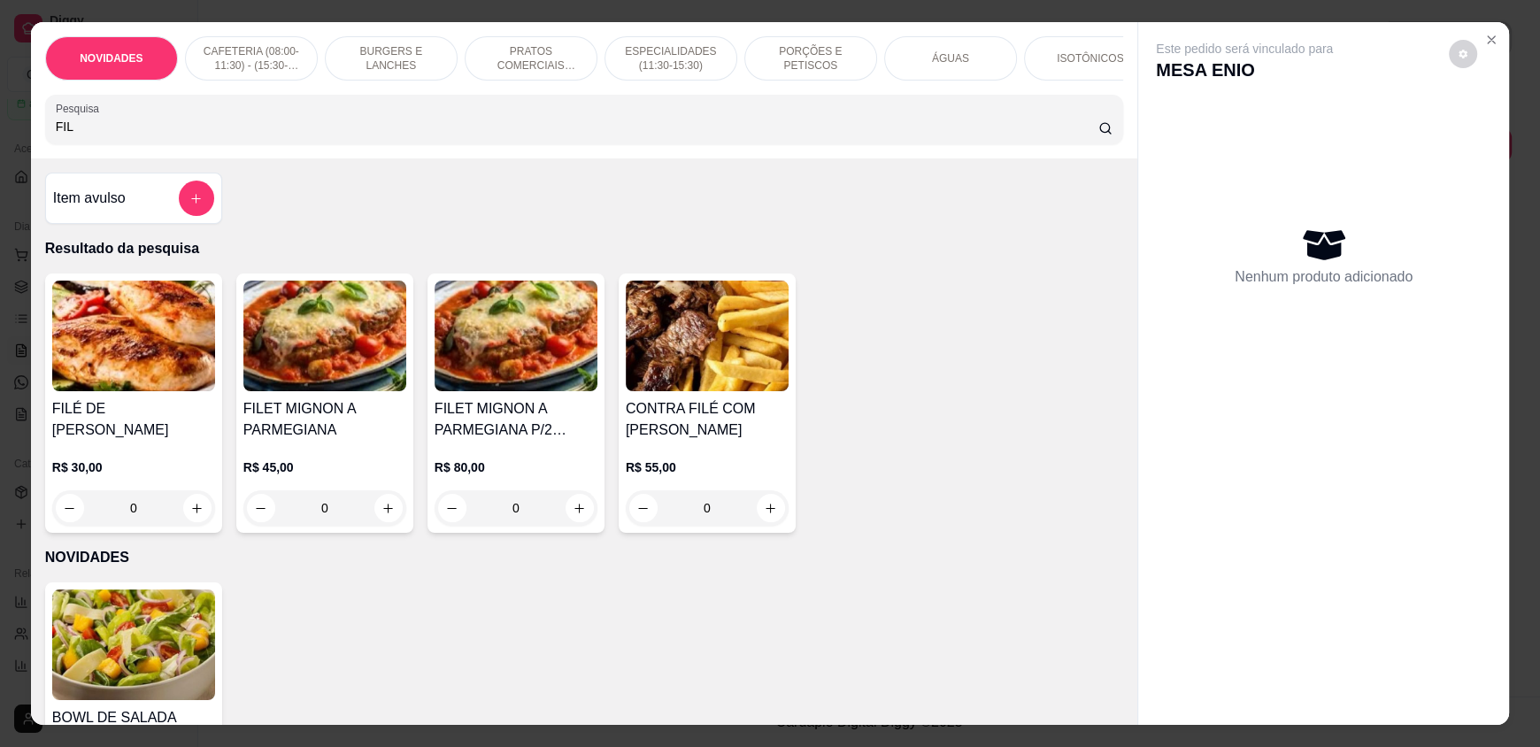
type input "FIL"
click at [190, 498] on div "0" at bounding box center [133, 507] width 163 height 35
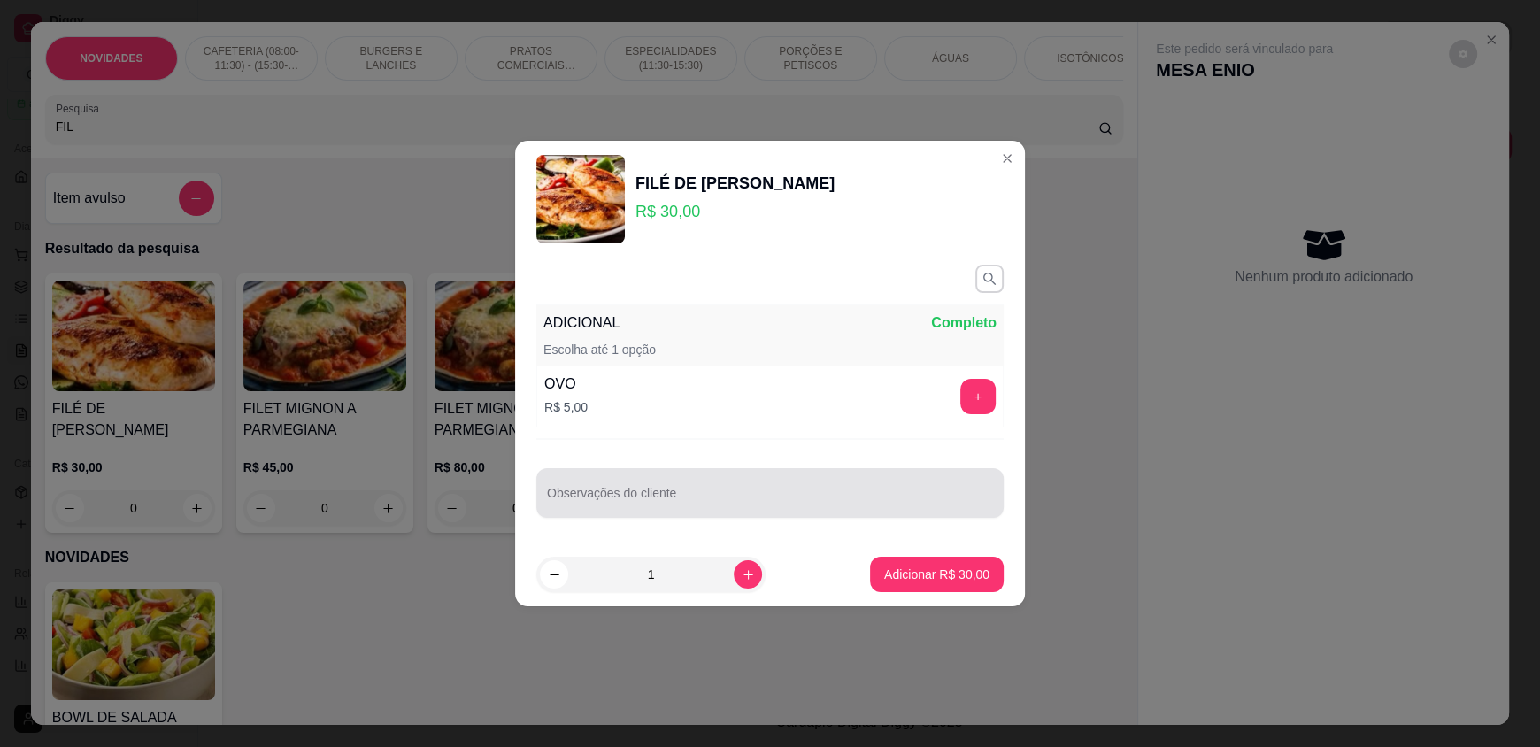
click at [629, 492] on div "Observações do cliente" at bounding box center [769, 493] width 467 height 50
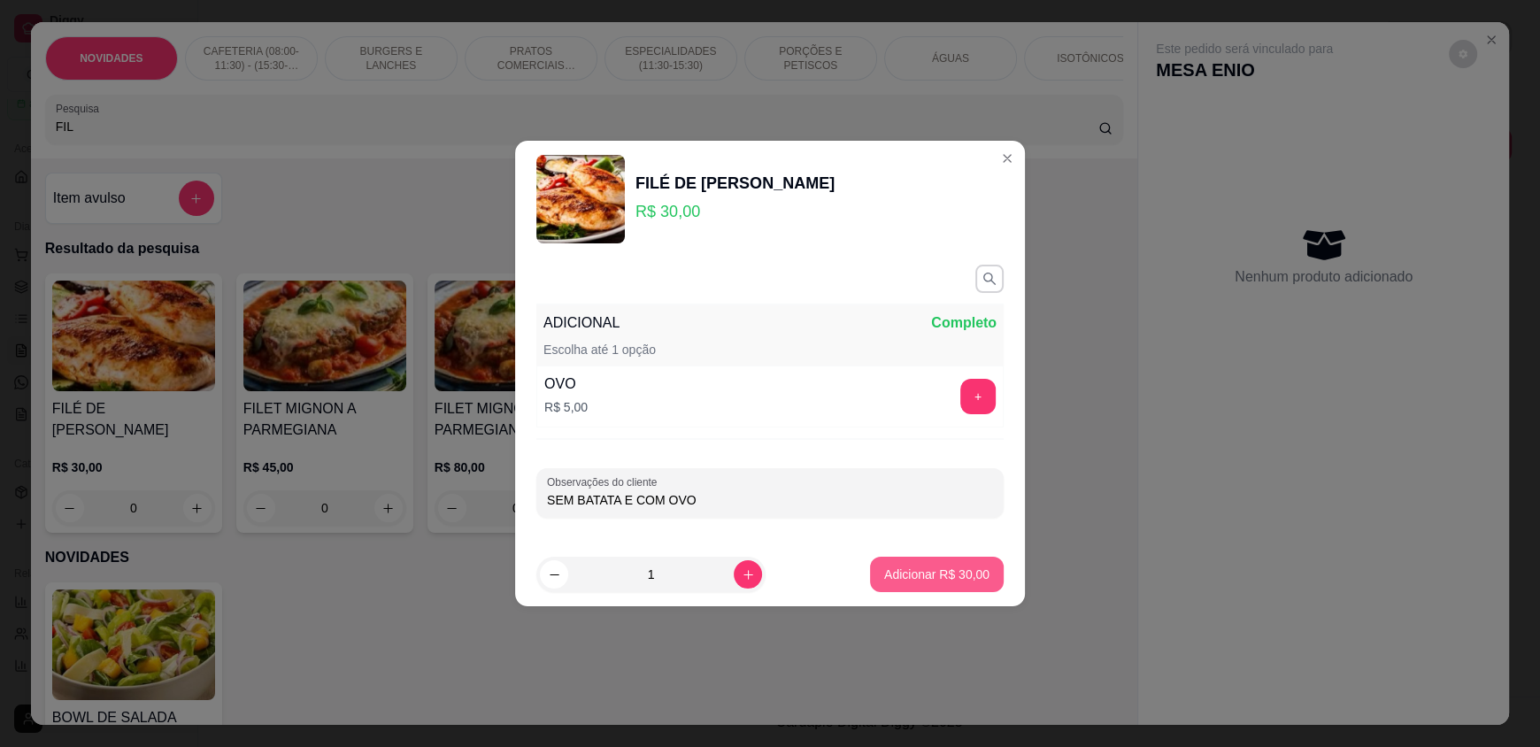
type input "SEM BATATA E COM OVO"
click at [900, 576] on p "Adicionar R$ 30,00" at bounding box center [936, 575] width 105 height 18
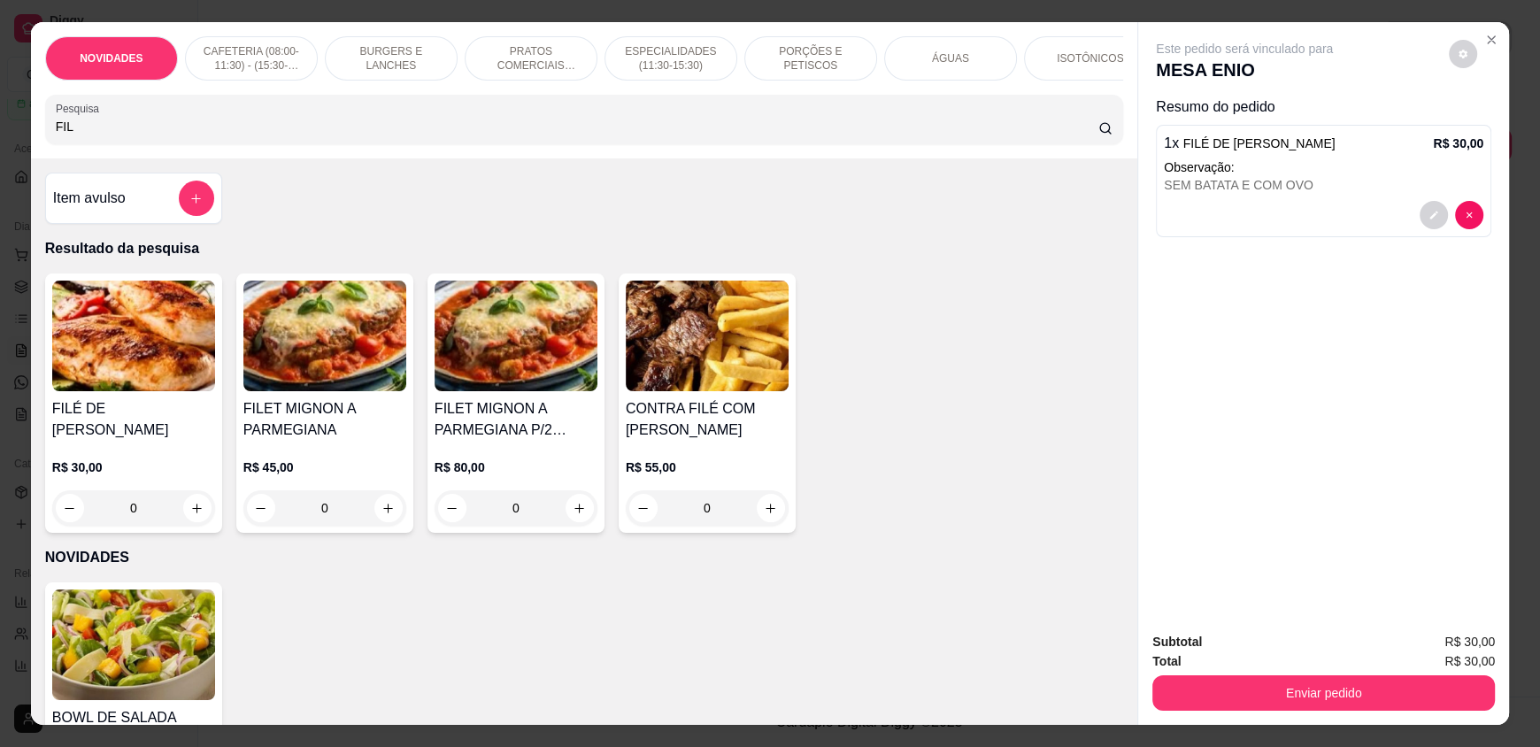
drag, startPoint x: 82, startPoint y: 143, endPoint x: 0, endPoint y: 155, distance: 83.1
click at [0, 155] on div "NOVIDADES CAFETERIA (08:00-11:30) - (15:30-18:00) BURGERS E LANCHES PRATOS COME…" at bounding box center [770, 373] width 1540 height 747
click at [181, 212] on button "add-separate-item" at bounding box center [196, 198] width 35 height 35
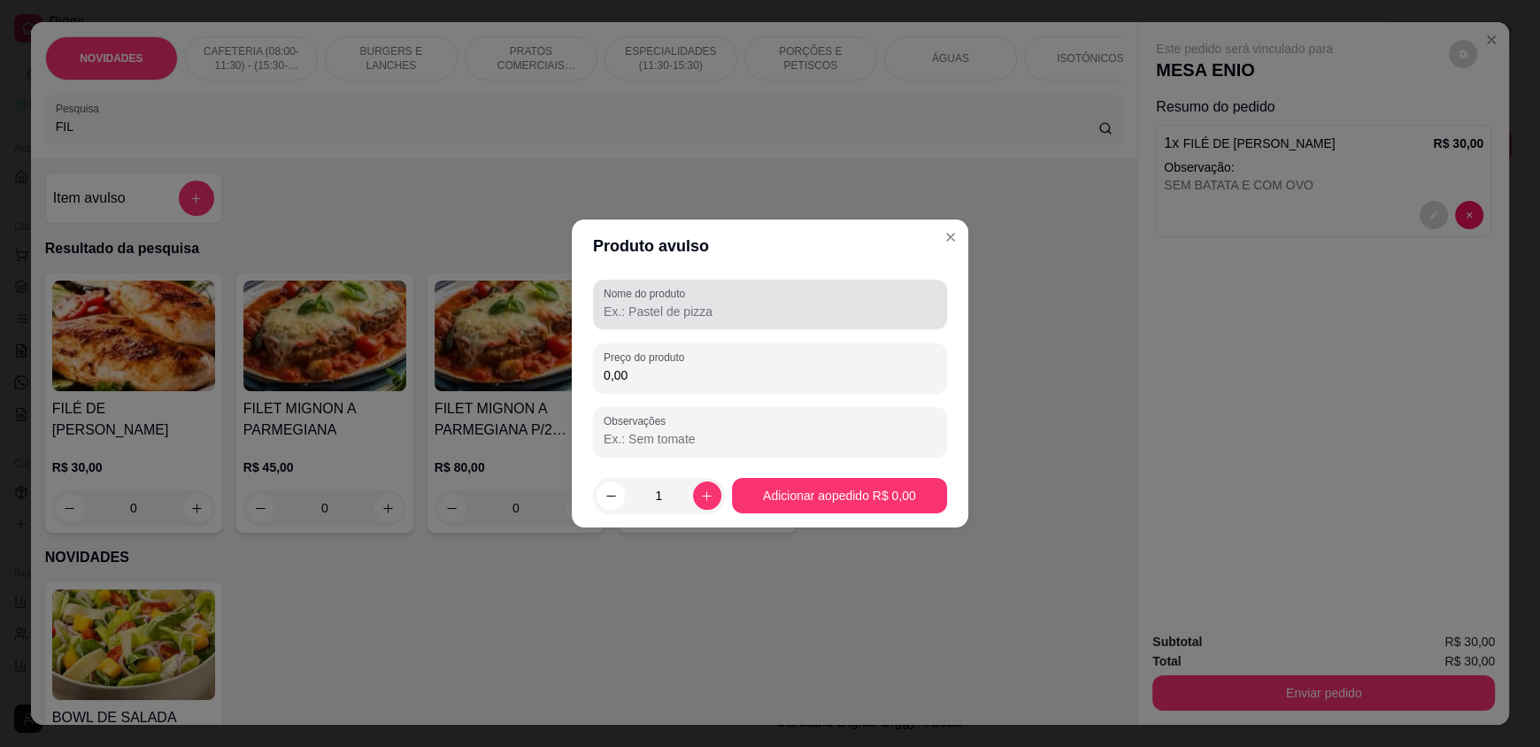
click at [647, 313] on input "Nome do produto" at bounding box center [770, 312] width 333 height 18
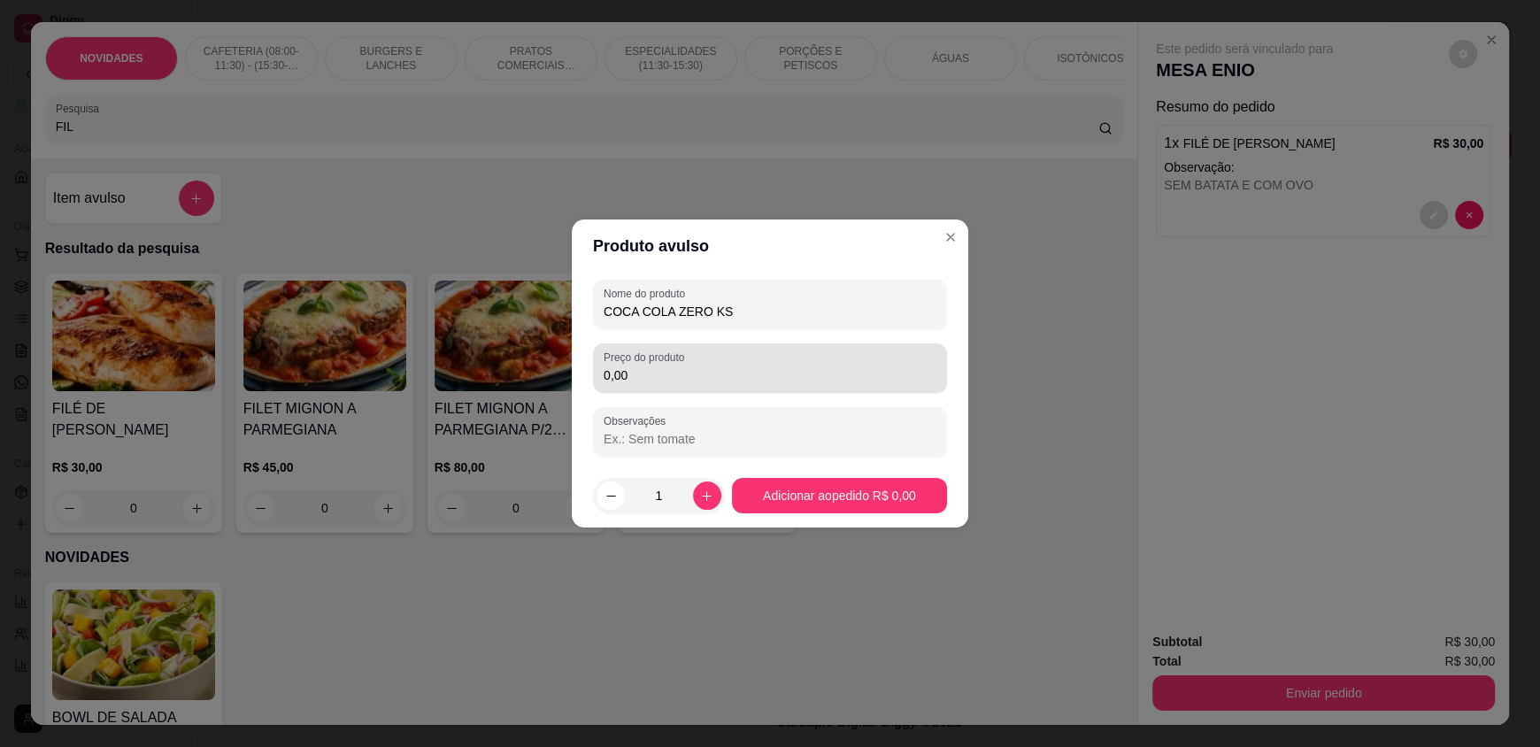
type input "COCA COLA ZERO KS"
click at [665, 373] on input "0,00" at bounding box center [770, 376] width 333 height 18
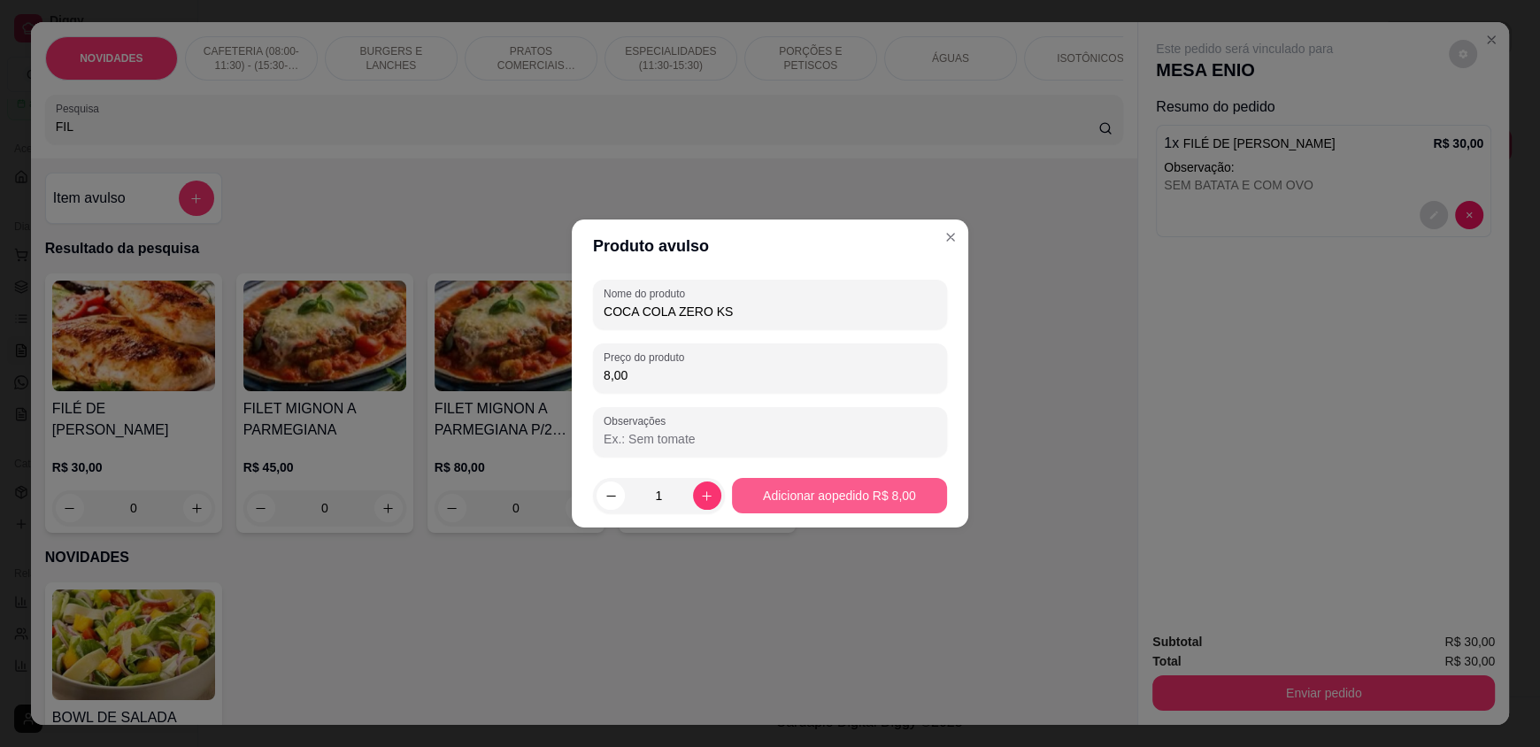
type input "8,00"
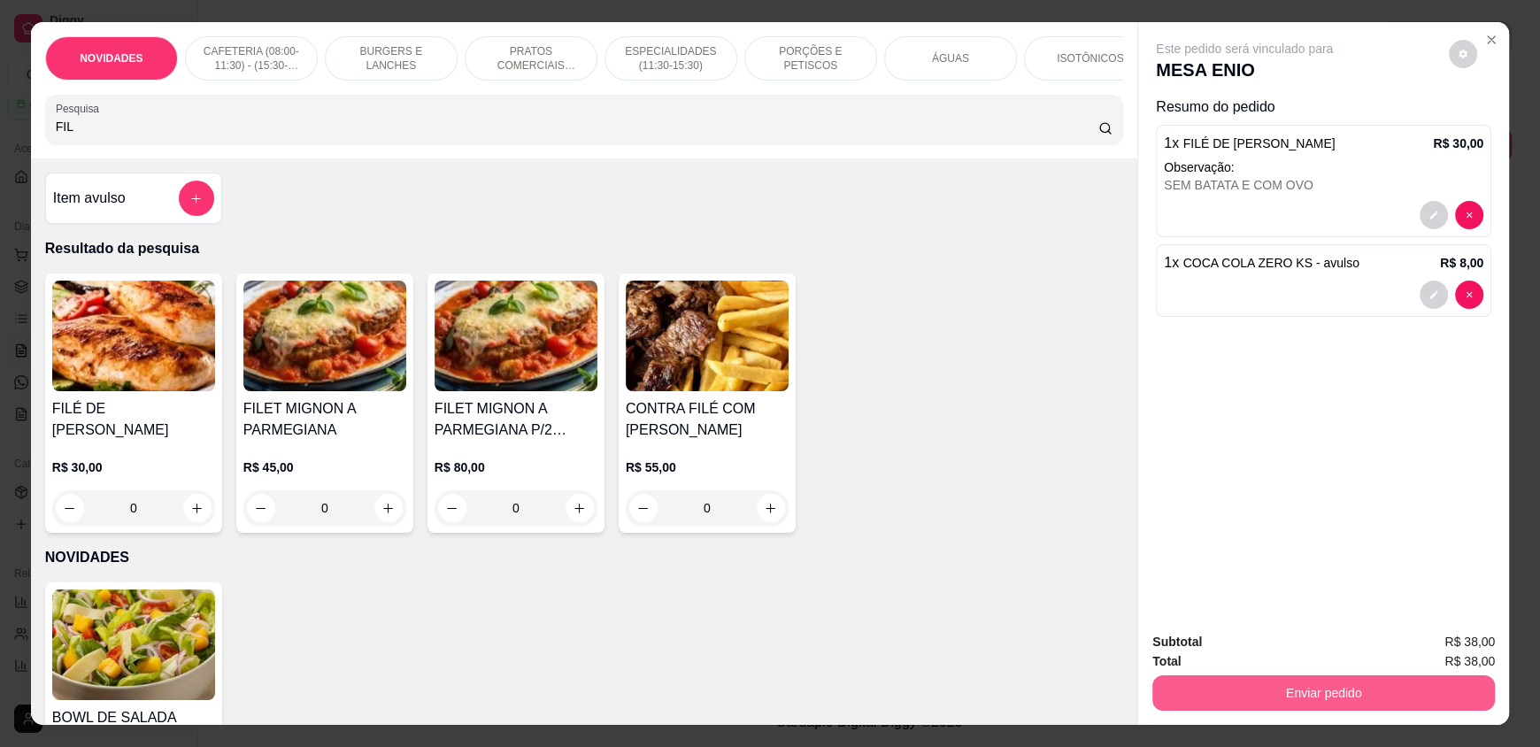
click at [1283, 693] on button "Enviar pedido" at bounding box center [1324, 692] width 343 height 35
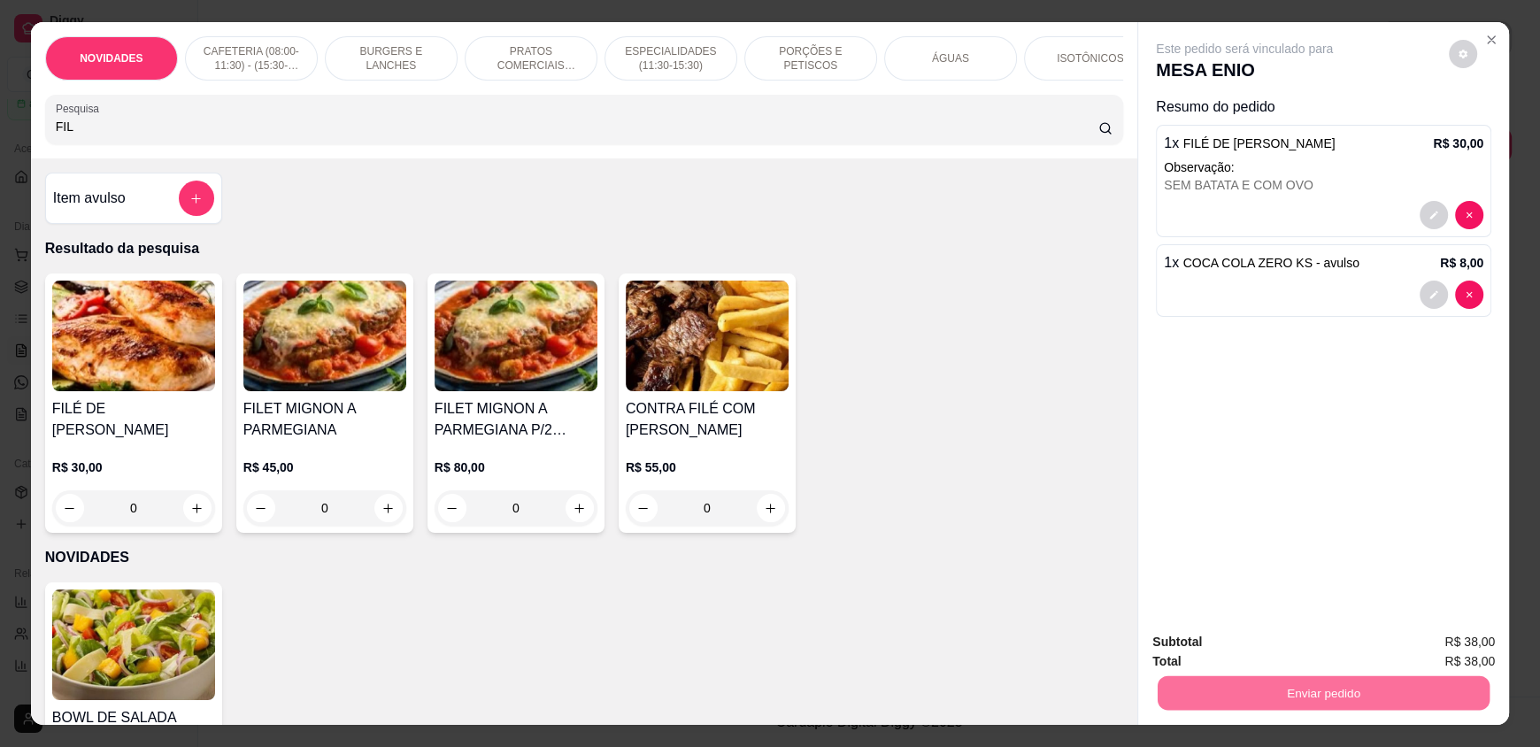
click at [1455, 649] on button "Enviar pedido" at bounding box center [1449, 649] width 97 height 33
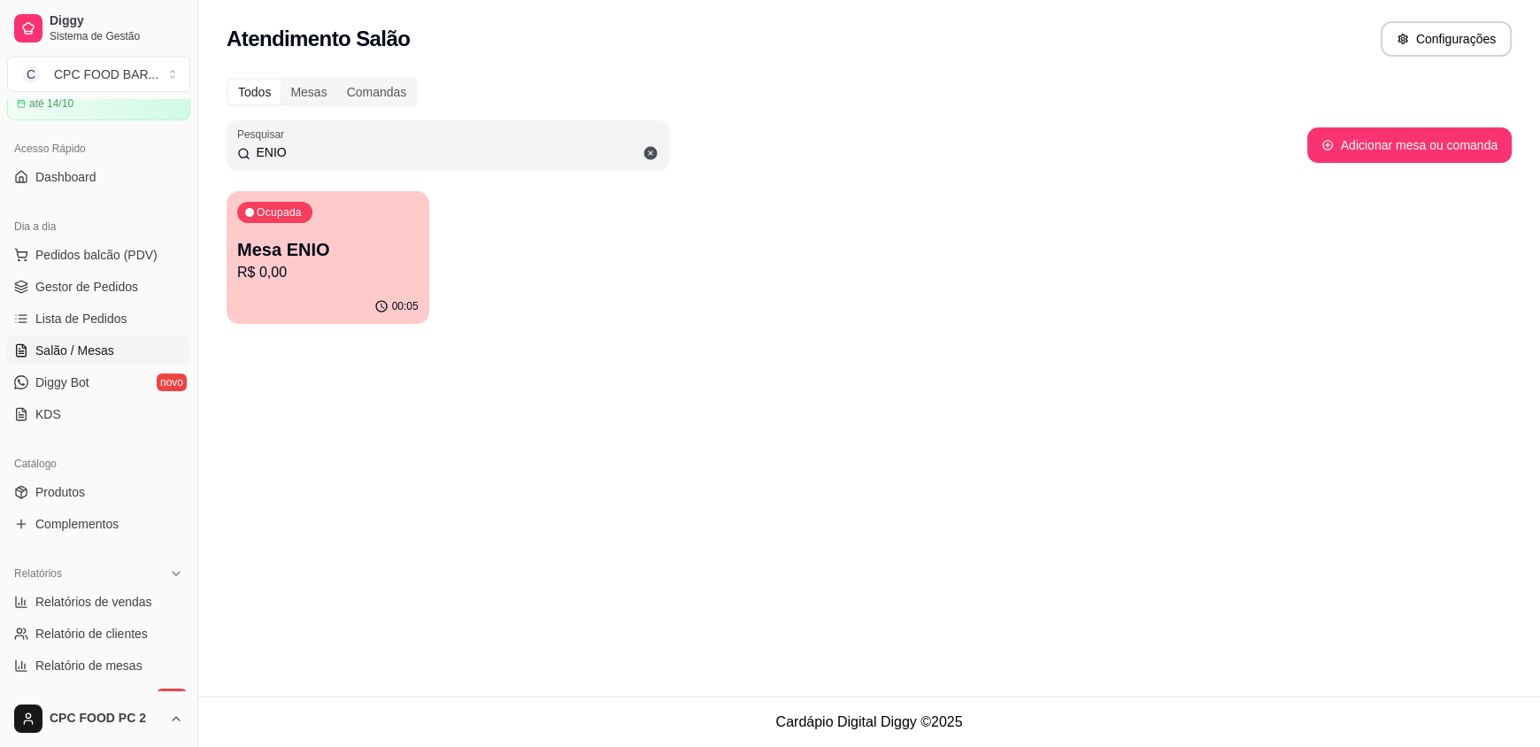
drag, startPoint x: 376, startPoint y: 138, endPoint x: 210, endPoint y: 160, distance: 167.9
click at [210, 160] on div "Todos Mesas Comandas Pesquisar ENIO Adicionar mesa ou comanda Ocupada Mesa ENIO…" at bounding box center [869, 206] width 1342 height 278
drag, startPoint x: 282, startPoint y: 151, endPoint x: 245, endPoint y: 147, distance: 36.6
click at [245, 147] on div "ENIO" at bounding box center [447, 144] width 421 height 35
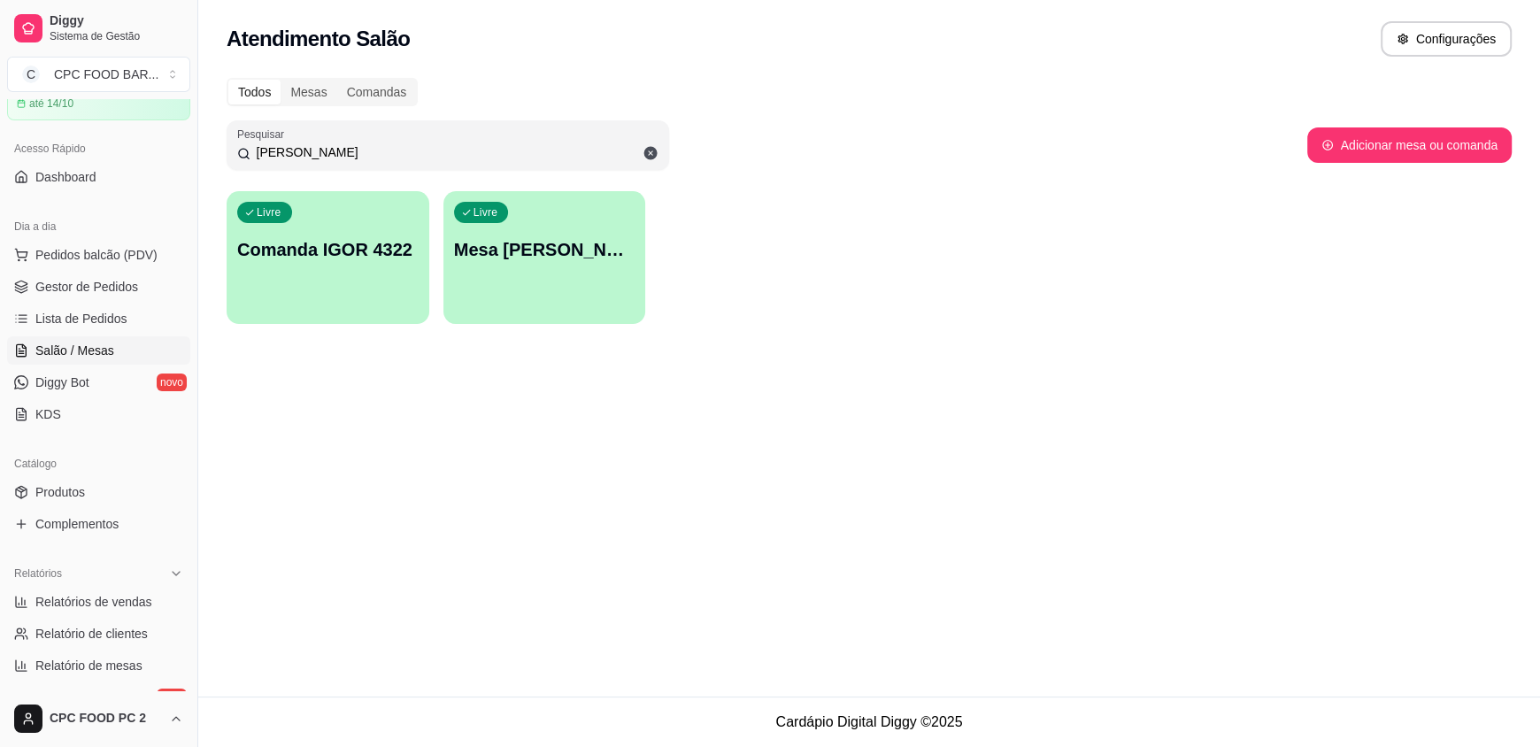
type input "[PERSON_NAME]"
click at [476, 243] on p "Mesa [PERSON_NAME]" at bounding box center [544, 249] width 181 height 25
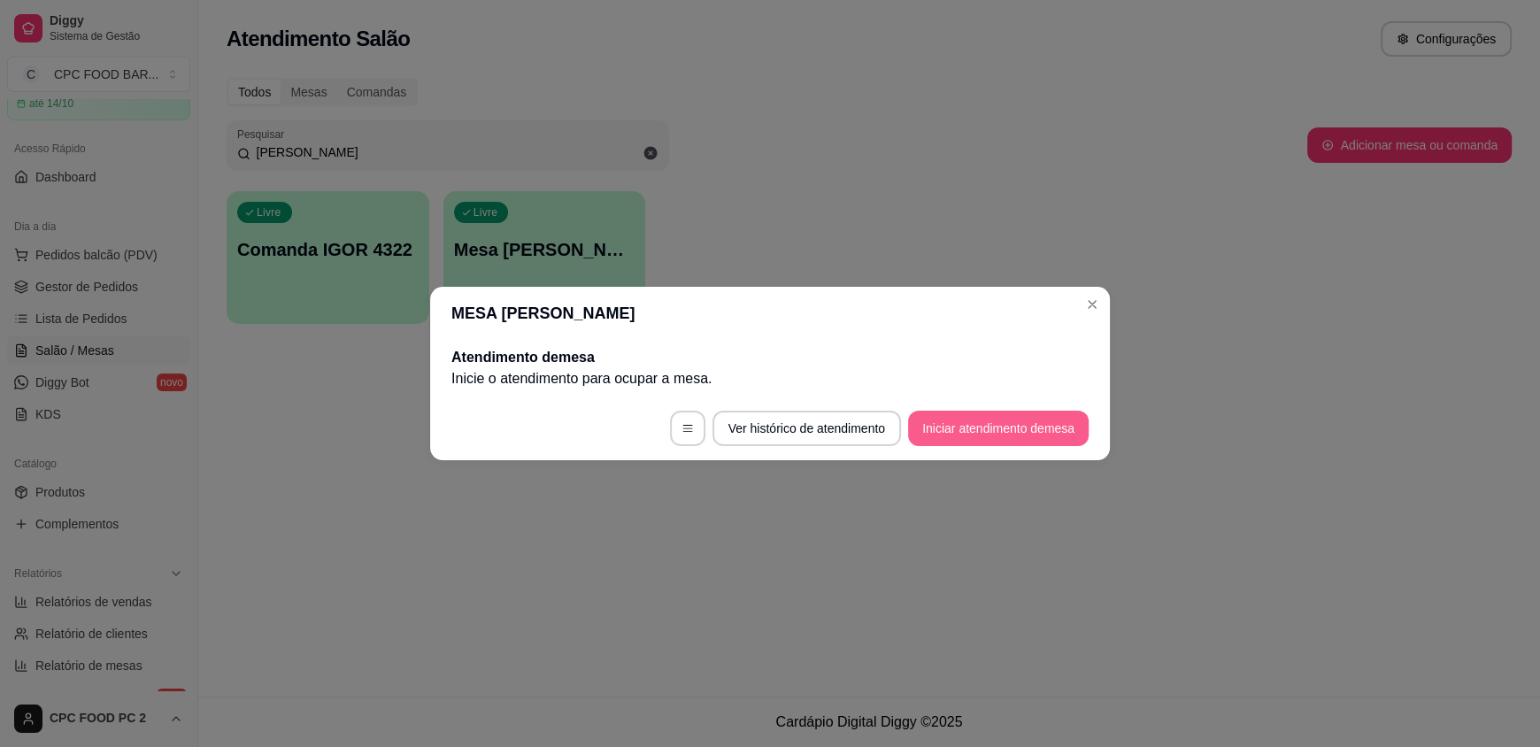
click at [1016, 433] on button "Iniciar atendimento de mesa" at bounding box center [998, 428] width 181 height 35
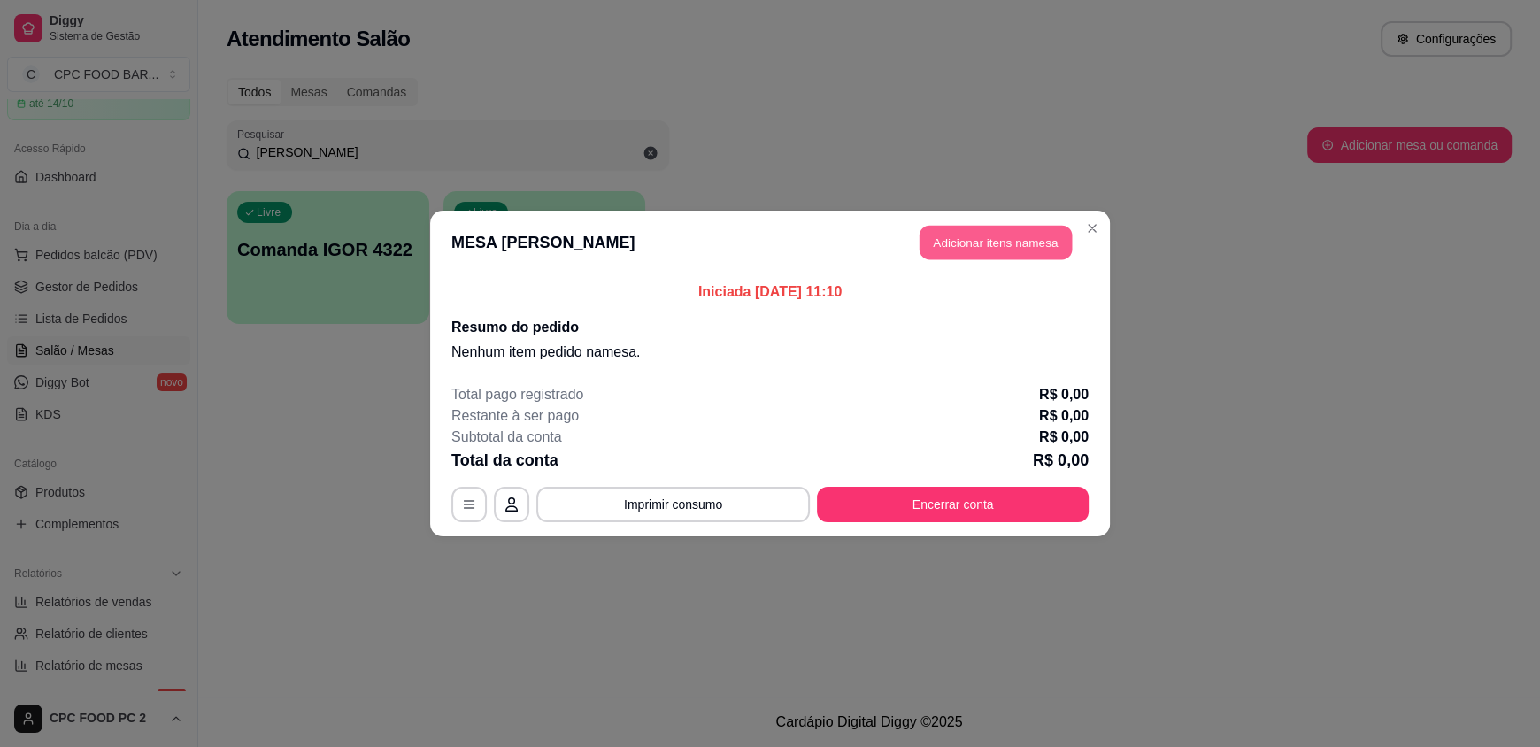
click at [1023, 247] on button "Adicionar itens na mesa" at bounding box center [996, 243] width 152 height 35
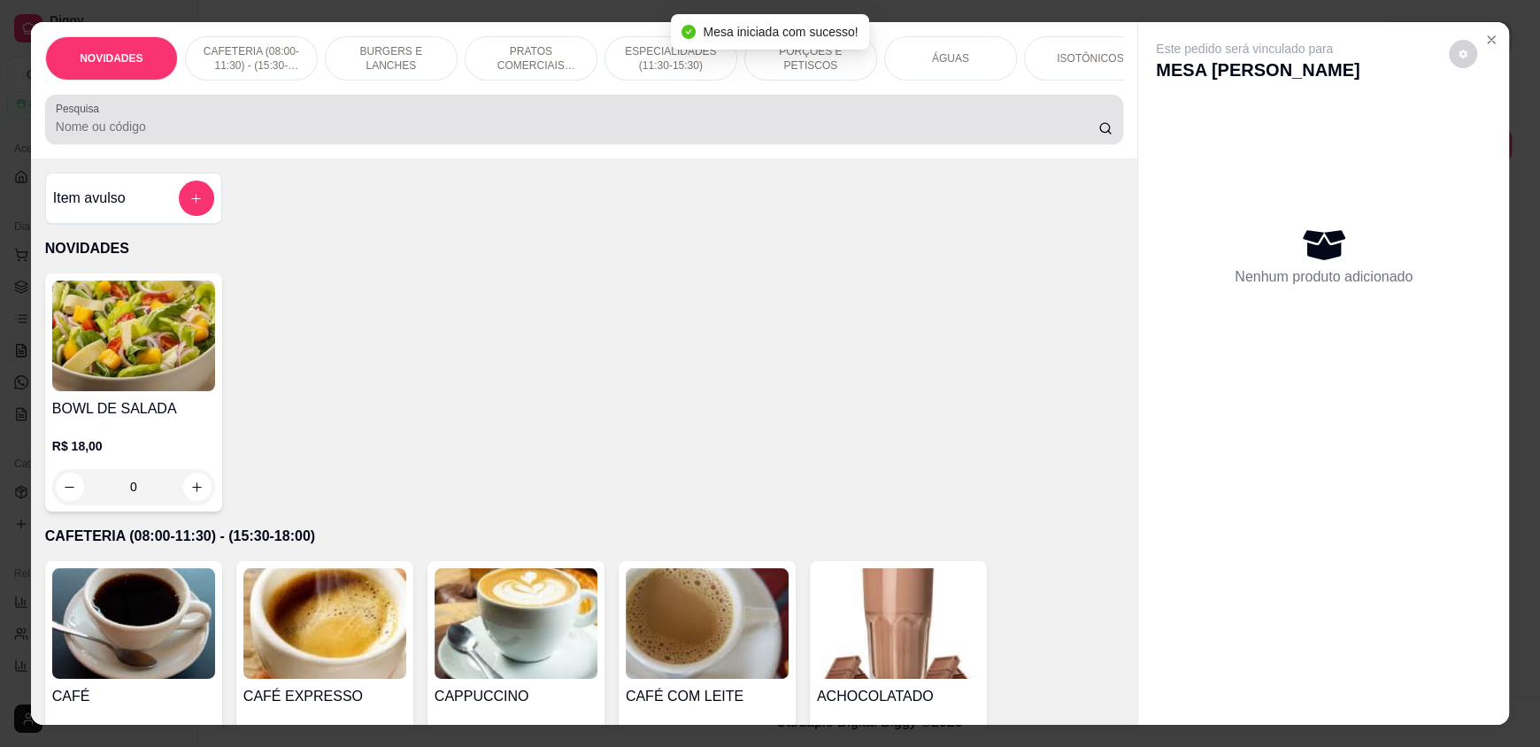
click at [900, 137] on div at bounding box center [584, 119] width 1057 height 35
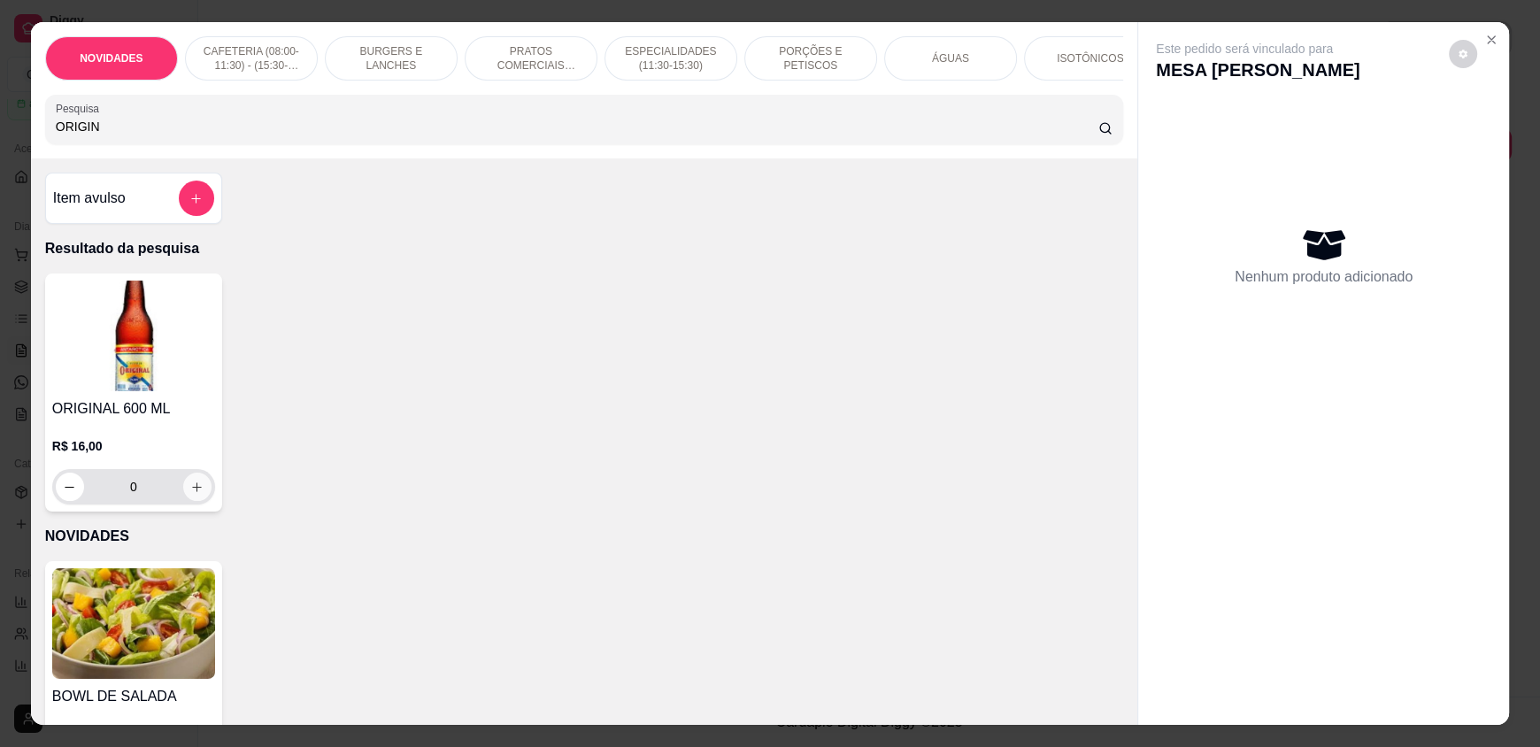
type input "ORIGIN"
click at [191, 494] on icon "increase-product-quantity" at bounding box center [197, 487] width 13 height 13
type input "1"
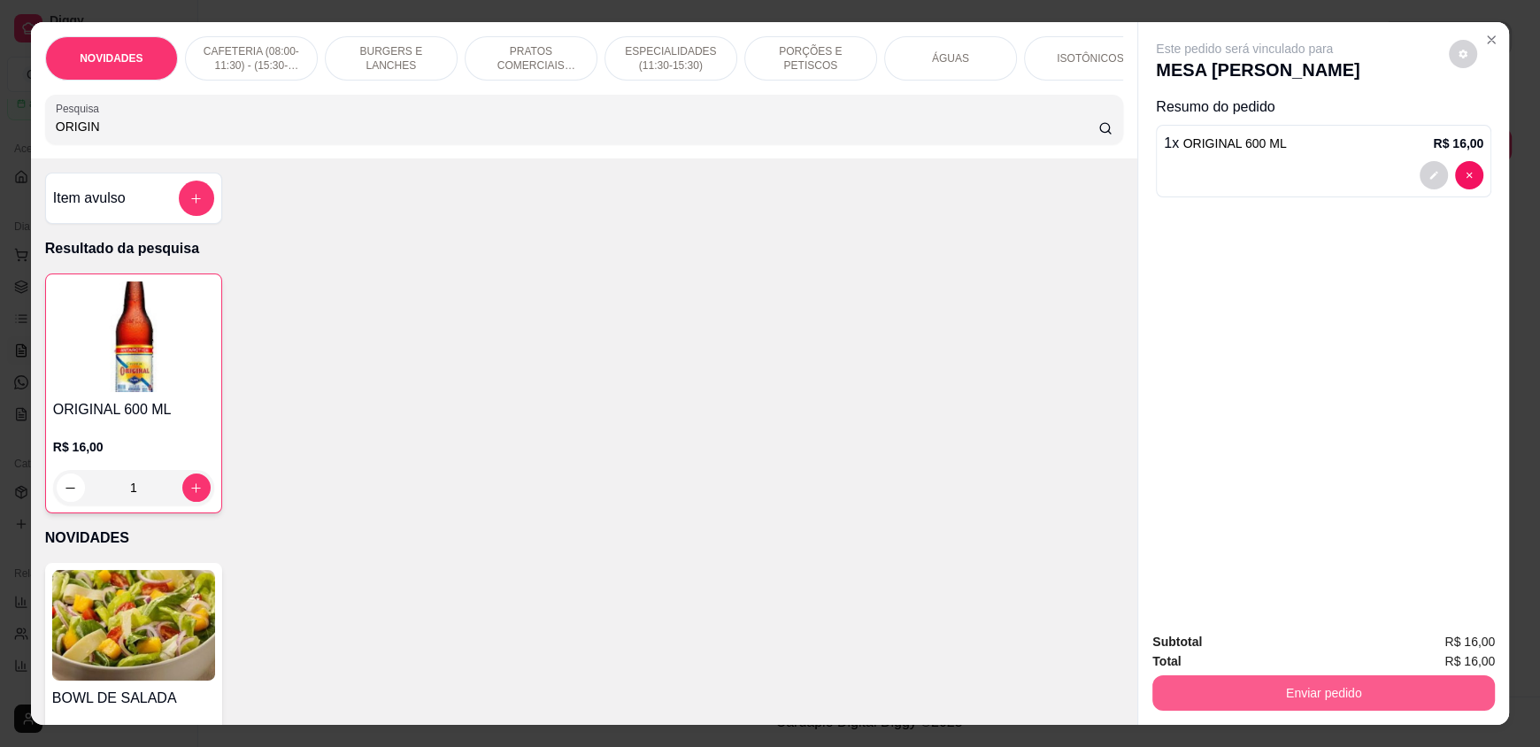
click at [1379, 687] on button "Enviar pedido" at bounding box center [1324, 692] width 343 height 35
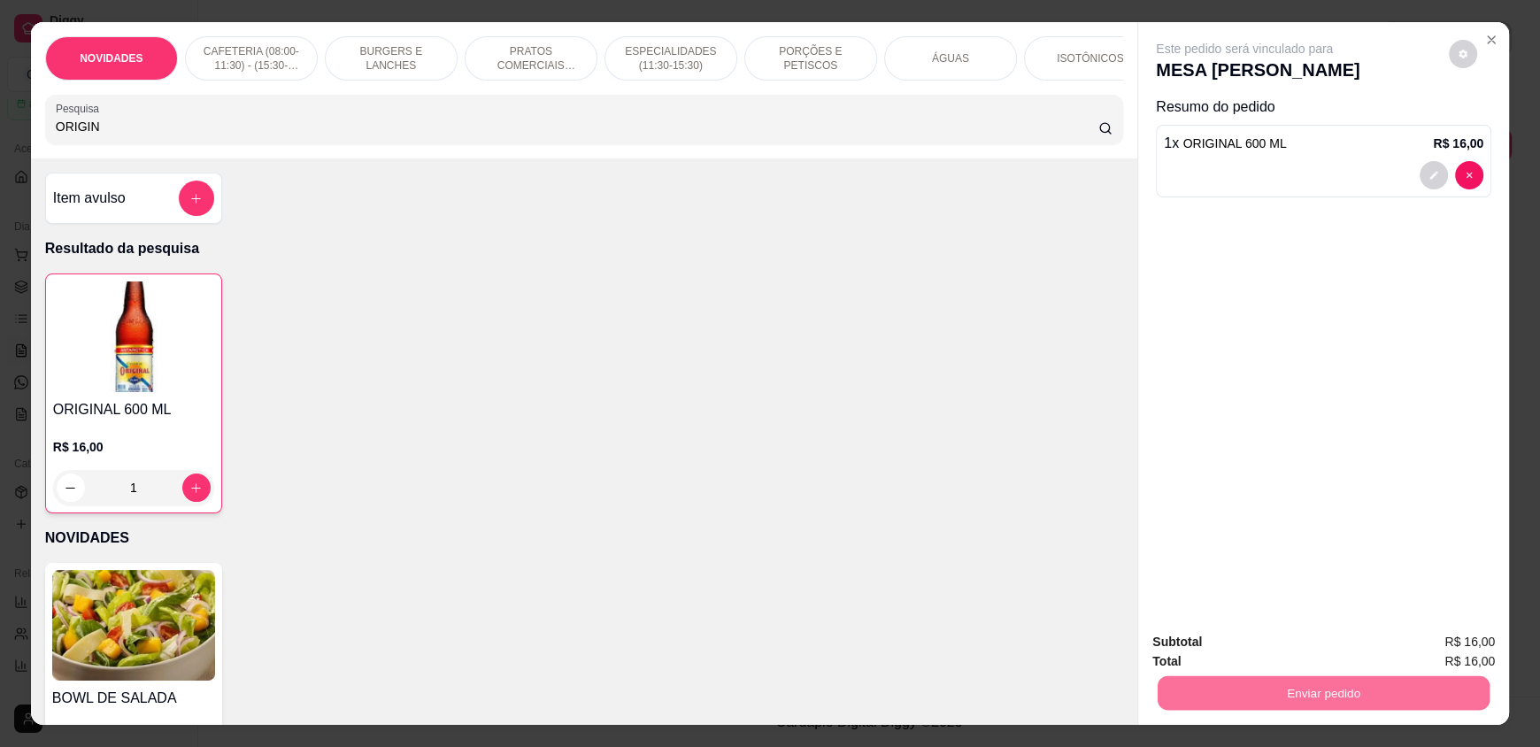
click at [1481, 647] on button "Enviar pedido" at bounding box center [1449, 649] width 97 height 33
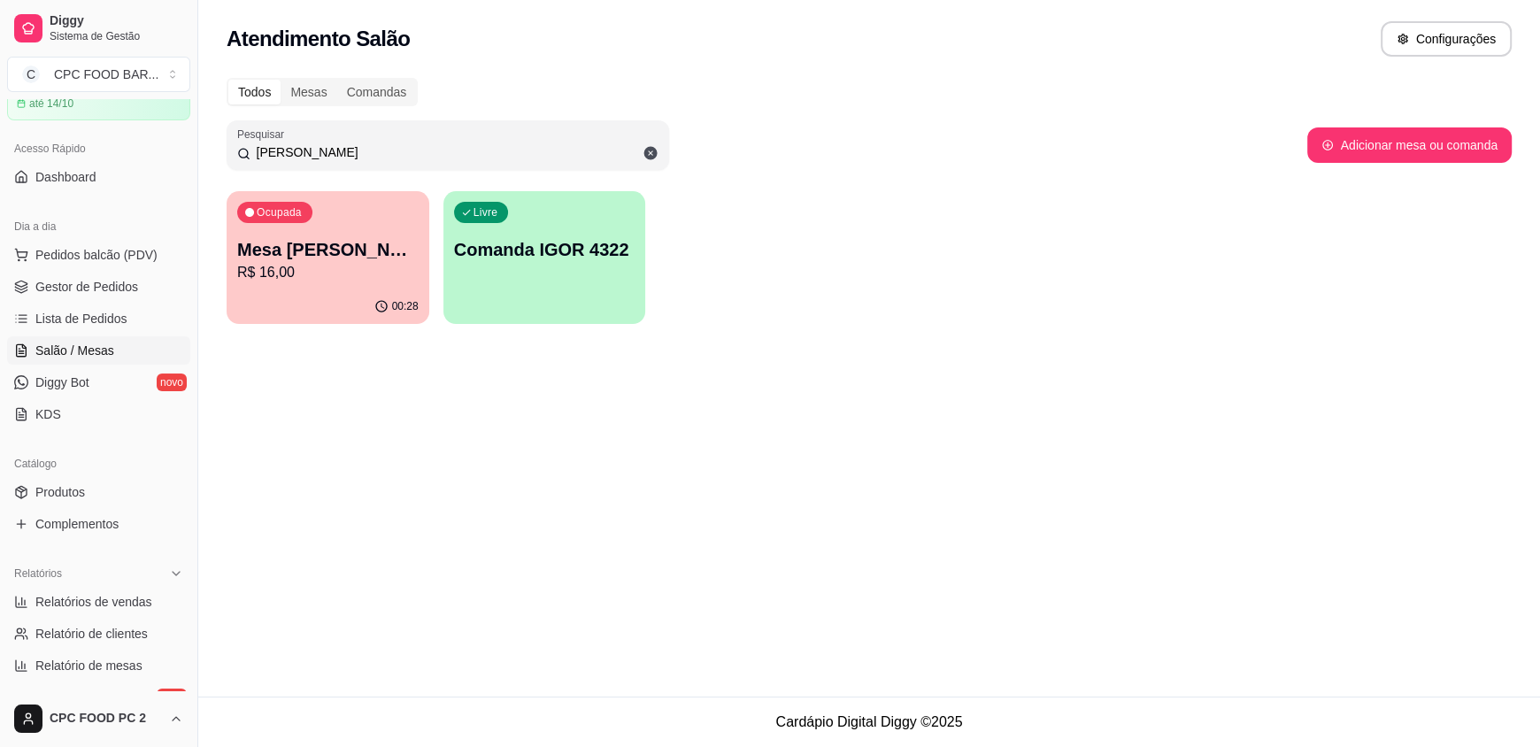
click at [382, 172] on div "Todos Mesas Comandas Pesquisar IGOR Adicionar mesa ou comanda Ocupada Mesa [PER…" at bounding box center [869, 206] width 1342 height 278
click at [384, 172] on div "Todos Mesas Comandas Pesquisar IGOR Adicionar mesa ou comanda Ocupada Mesa [PER…" at bounding box center [869, 206] width 1342 height 278
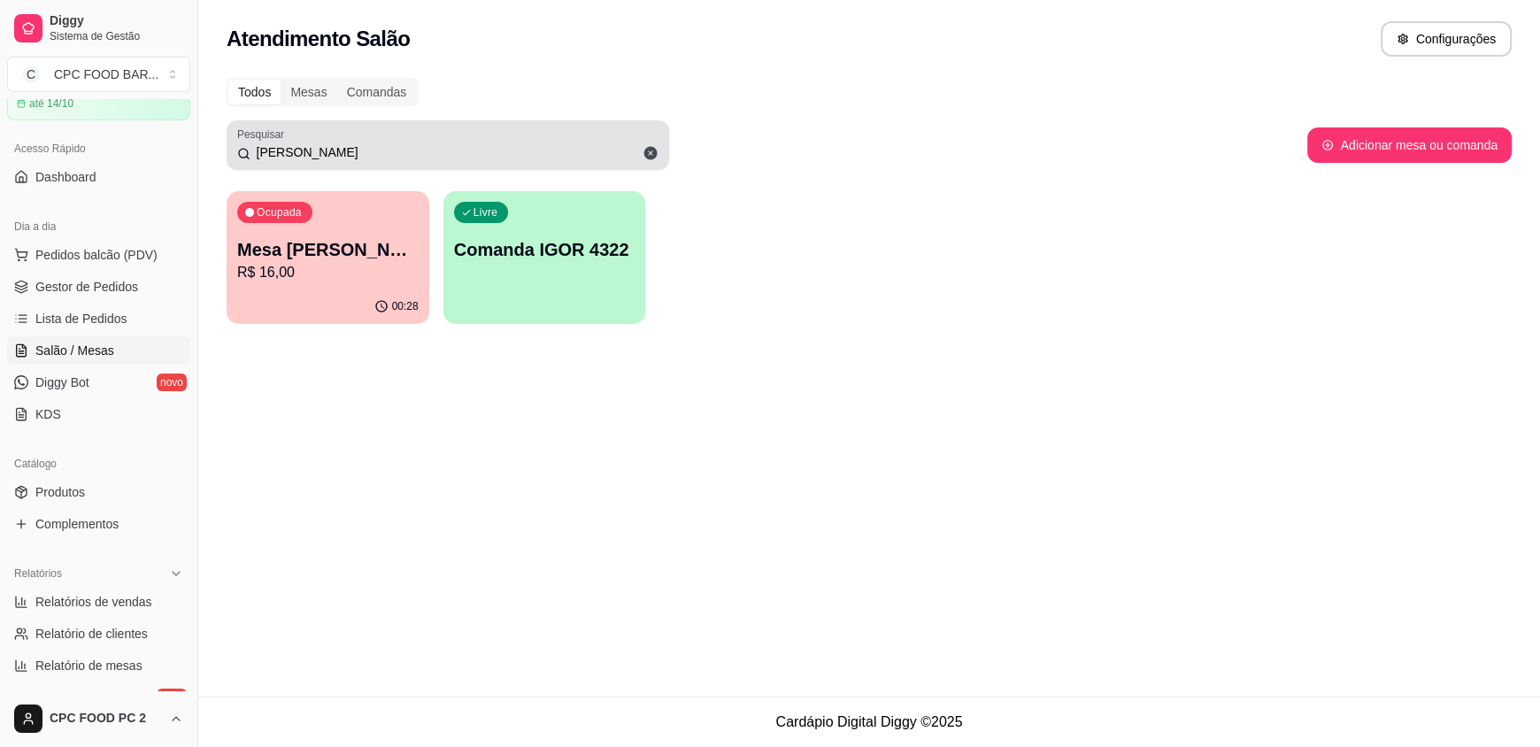
click at [381, 150] on input "[PERSON_NAME]" at bounding box center [455, 152] width 408 height 18
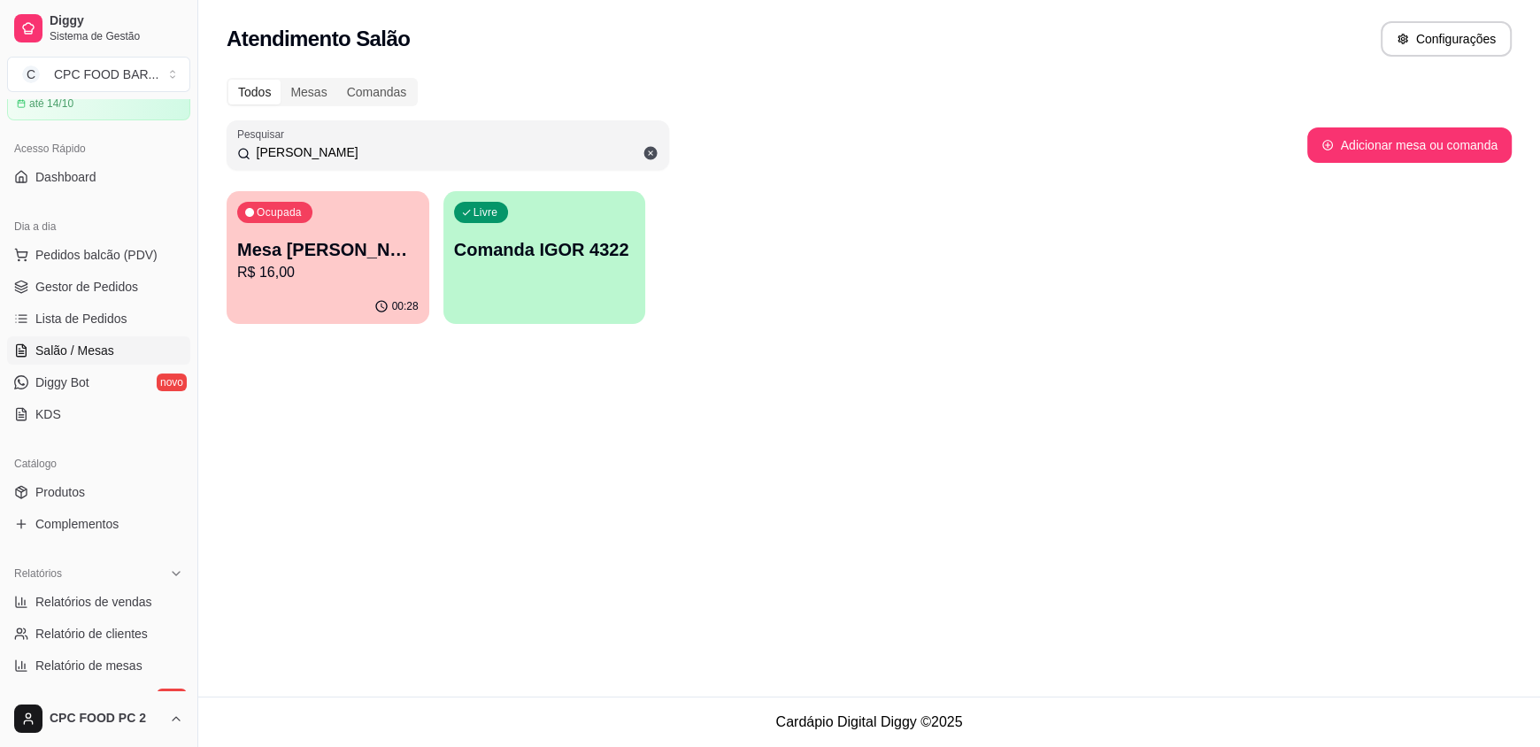
click at [381, 150] on input "[PERSON_NAME]" at bounding box center [455, 152] width 408 height 18
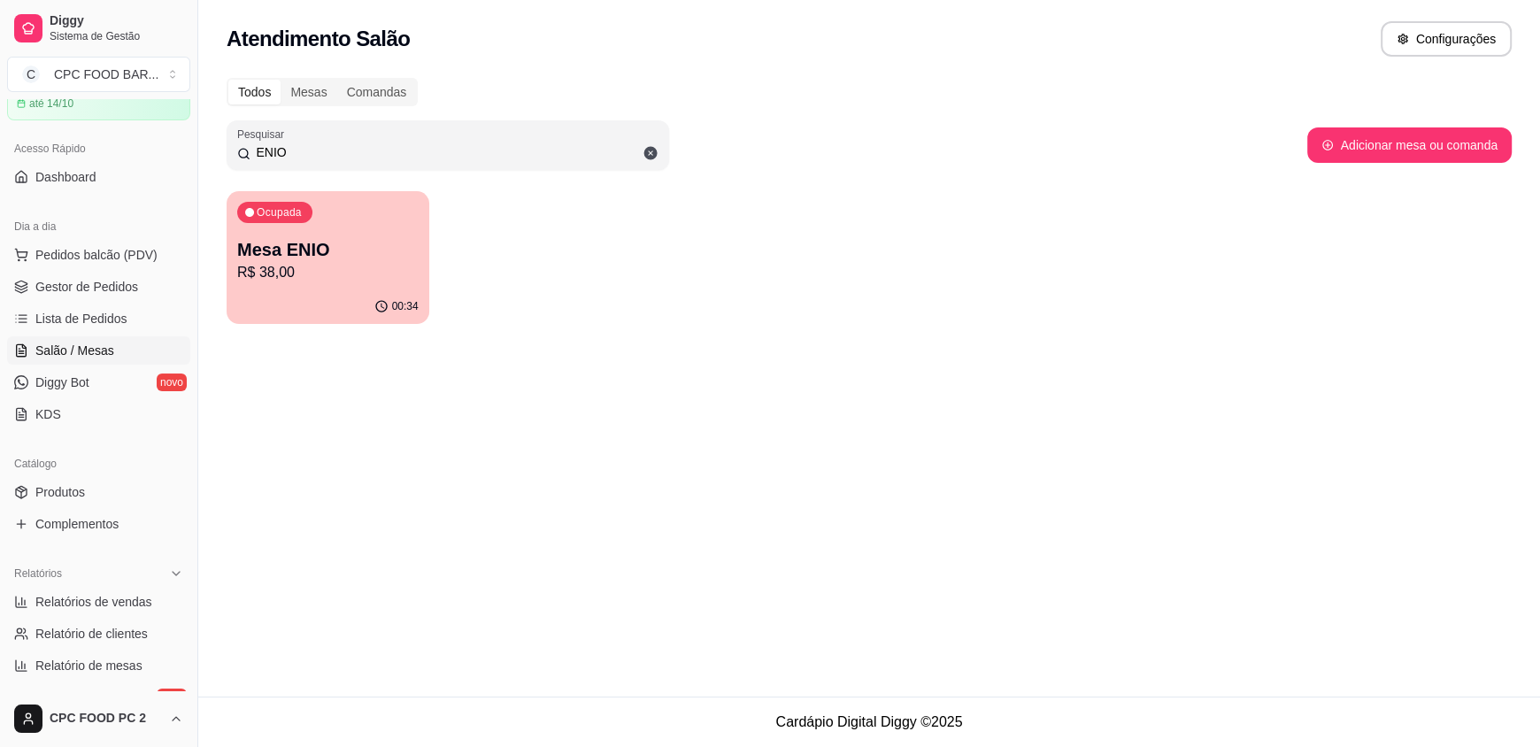
type input "ENIO"
click at [271, 253] on p "Mesa ENIO" at bounding box center [328, 250] width 176 height 24
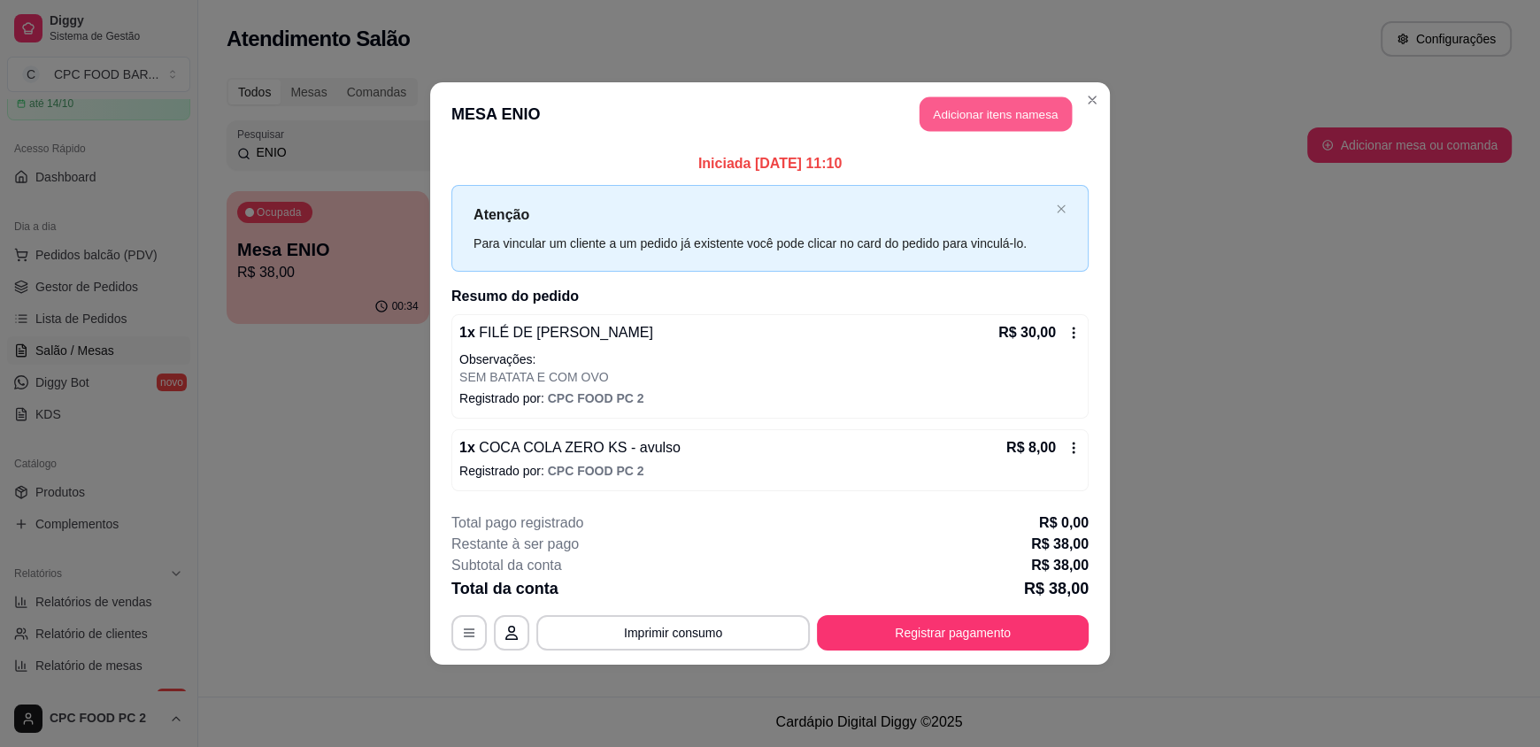
click at [987, 121] on button "Adicionar itens na mesa" at bounding box center [996, 114] width 152 height 35
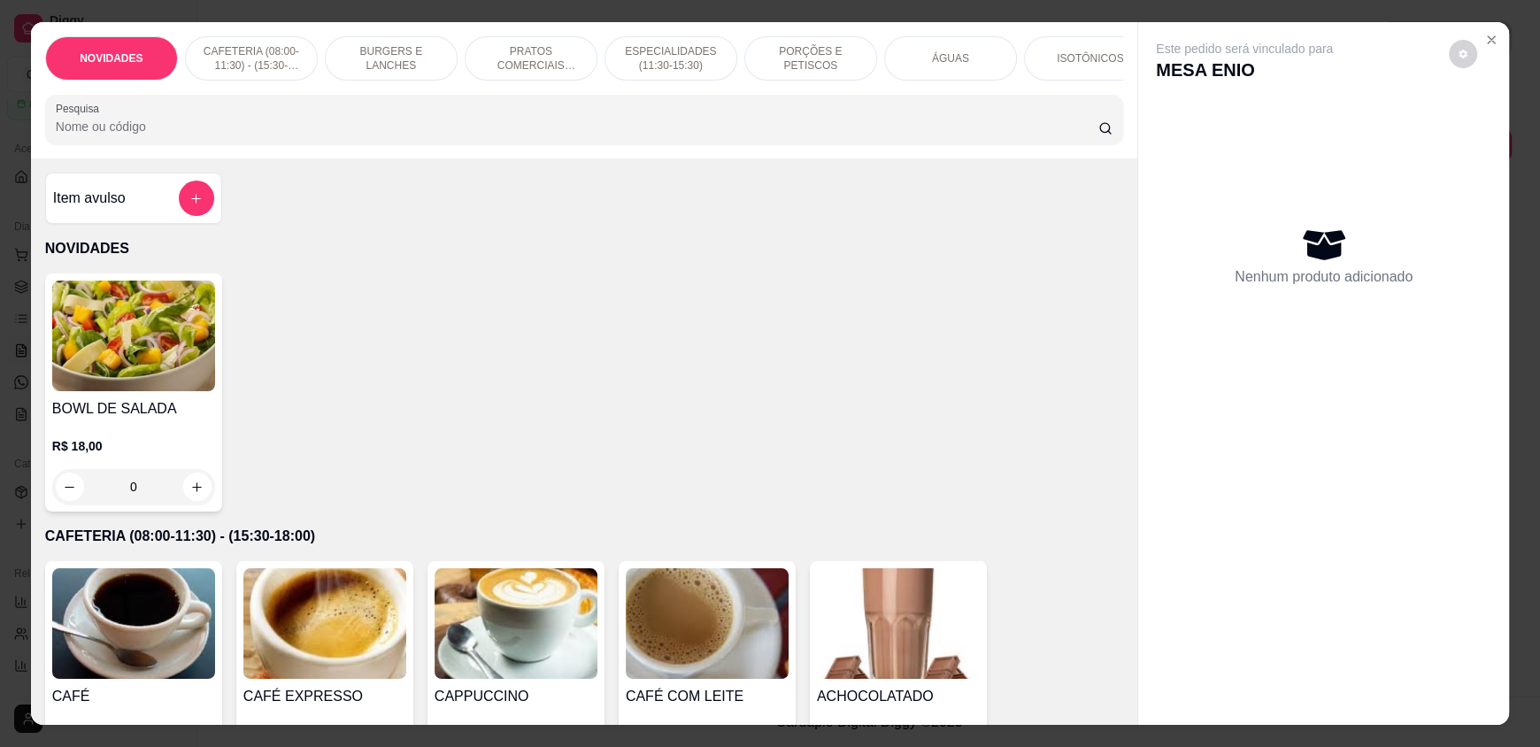
click at [960, 135] on input "Pesquisa" at bounding box center [578, 127] width 1044 height 18
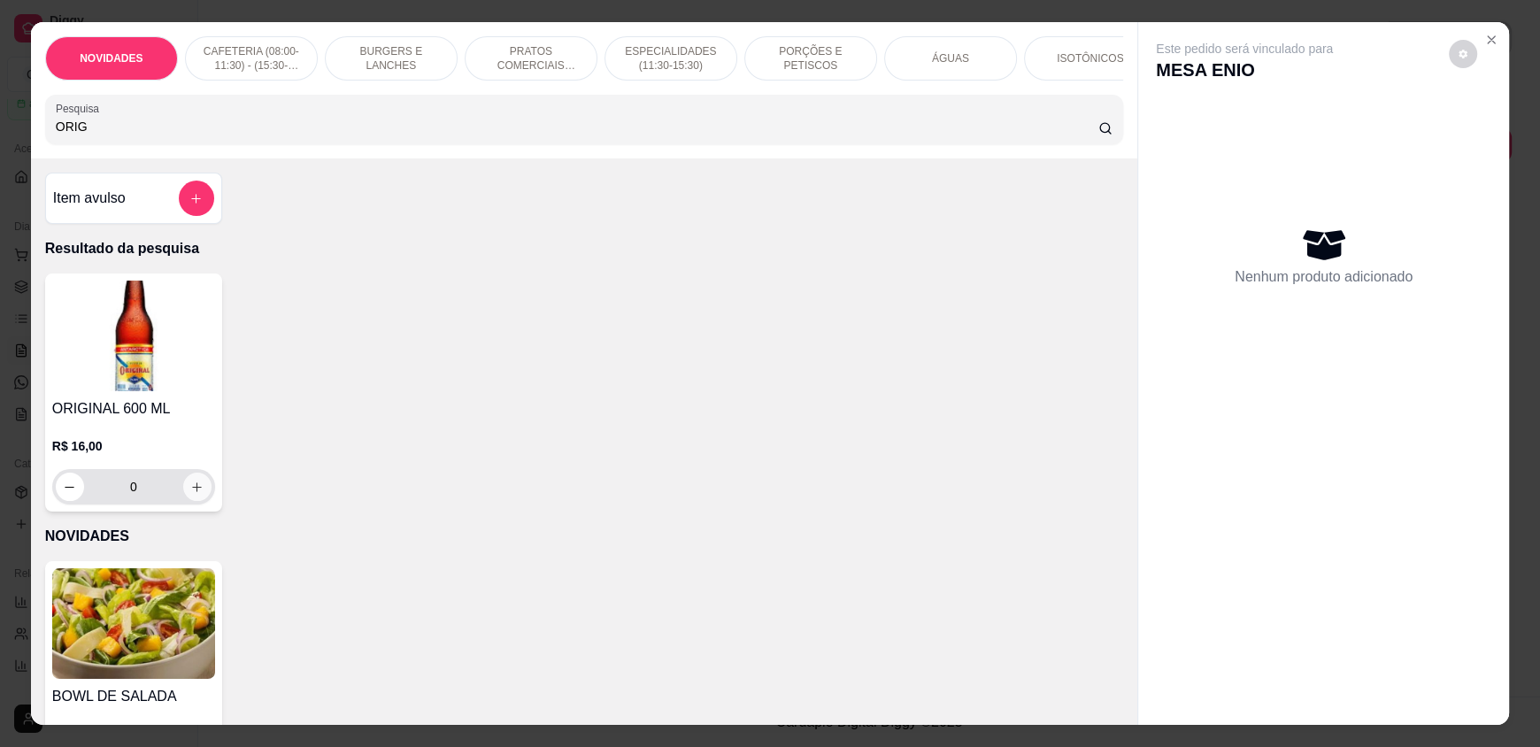
type input "ORIG"
click at [191, 494] on icon "increase-product-quantity" at bounding box center [196, 487] width 13 height 13
type input "1"
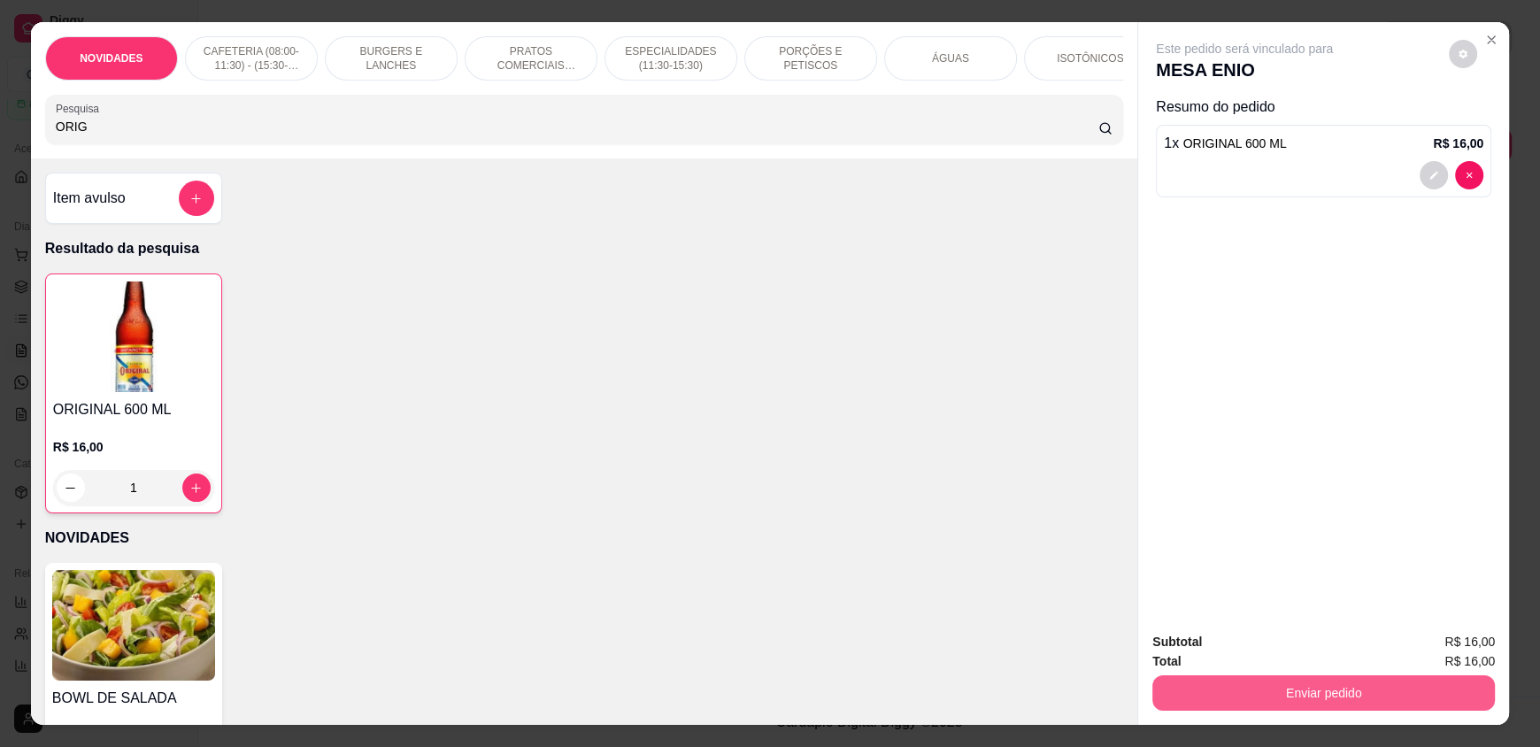
click at [1253, 687] on button "Enviar pedido" at bounding box center [1324, 692] width 343 height 35
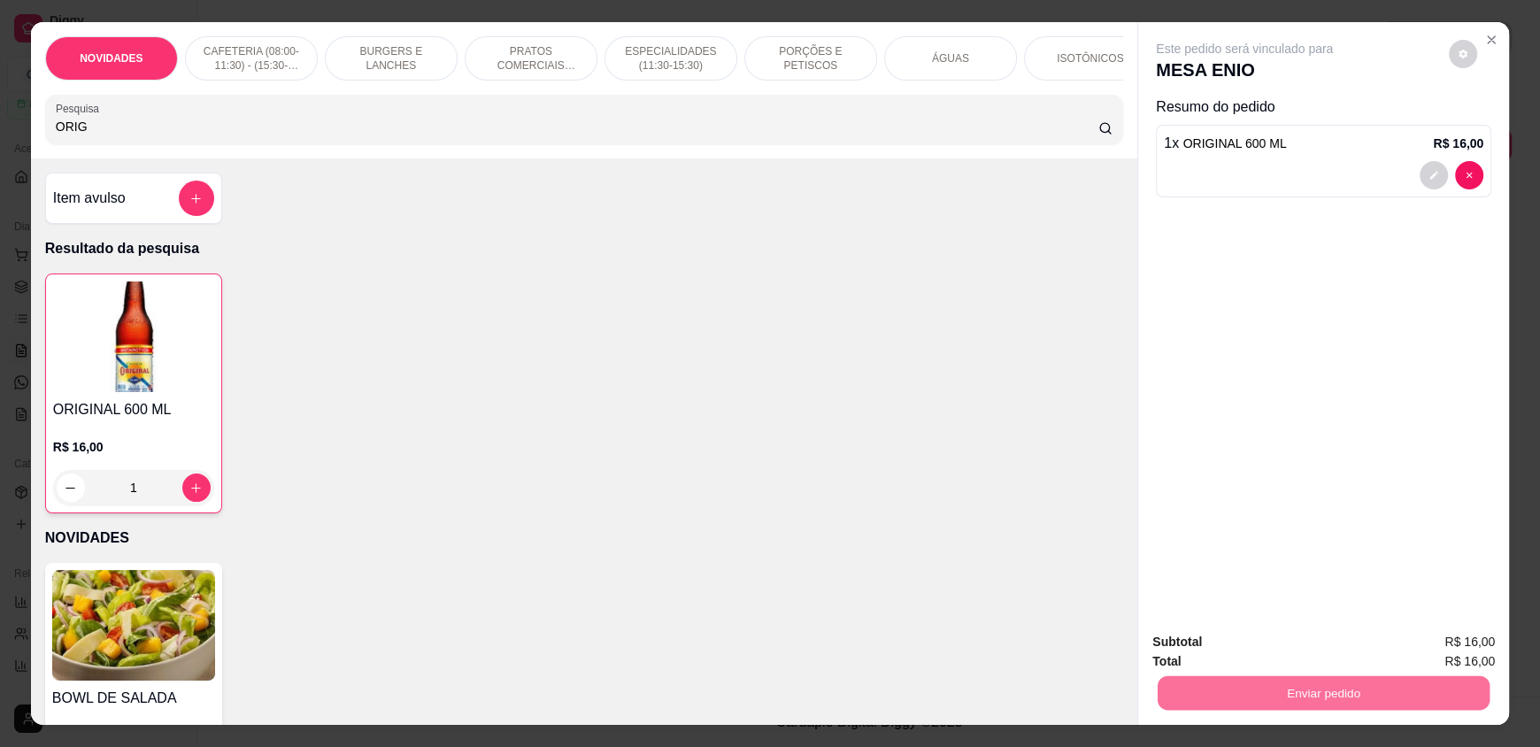
click at [1446, 654] on button "Enviar pedido" at bounding box center [1449, 650] width 100 height 34
